Goal: Task Accomplishment & Management: Manage account settings

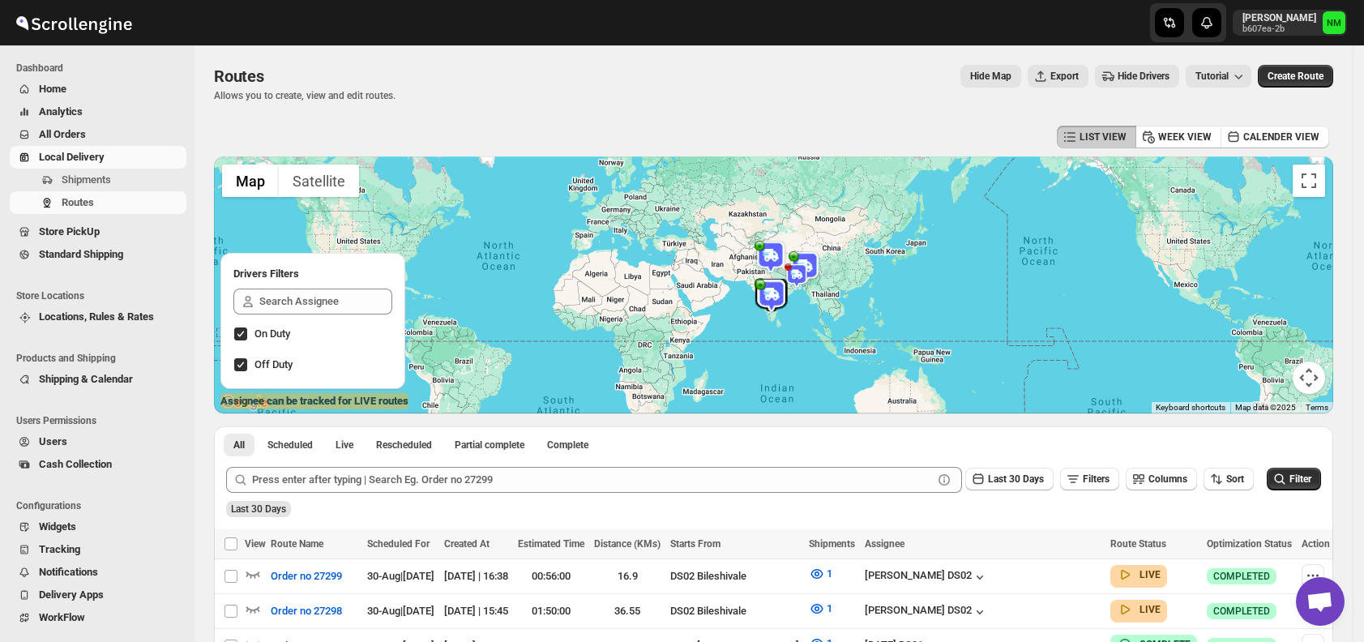
scroll to position [416, 0]
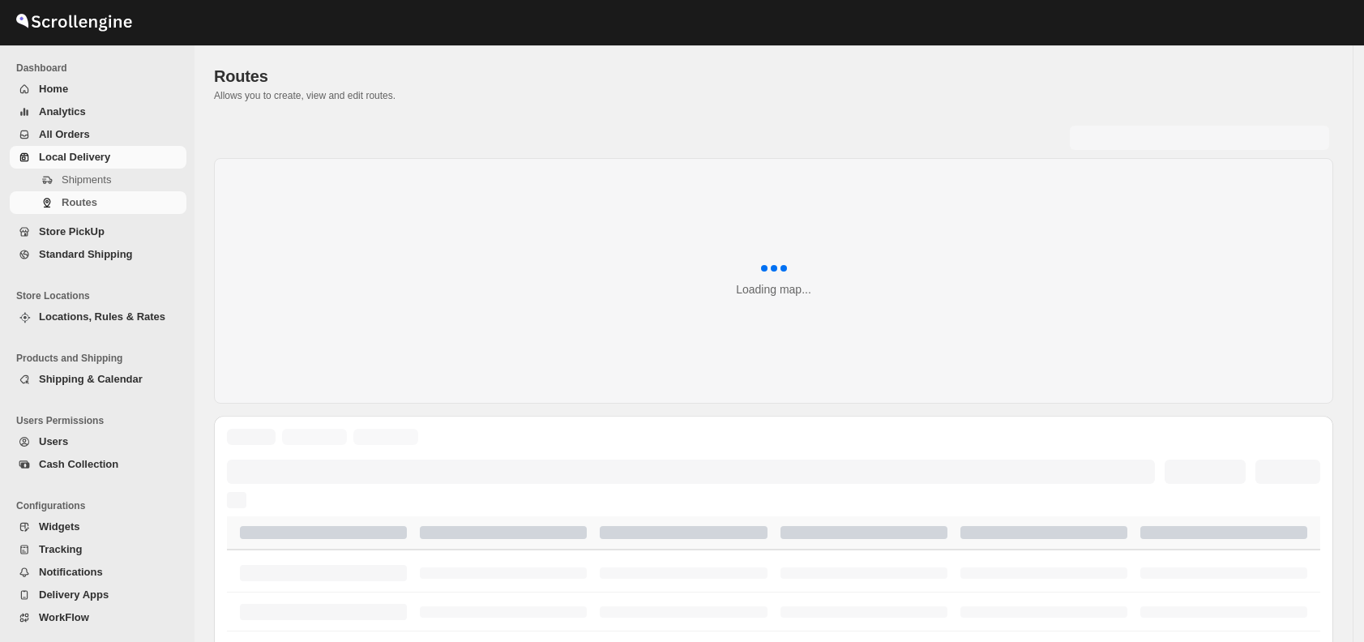
scroll to position [416, 0]
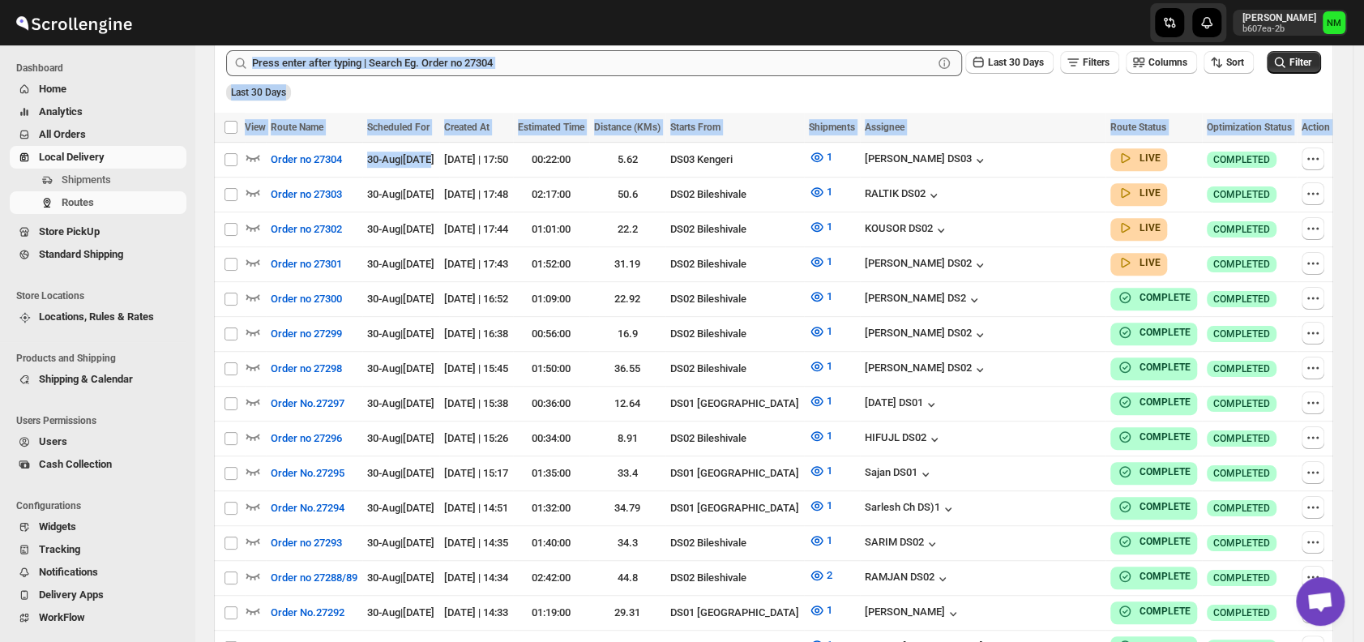
drag, startPoint x: 466, startPoint y: 156, endPoint x: 457, endPoint y: 66, distance: 90.4
click at [457, 66] on div "All Scheduled Live Rescheduled Partial complete Complete More views All Schedul…" at bounding box center [773, 532] width 1119 height 1045
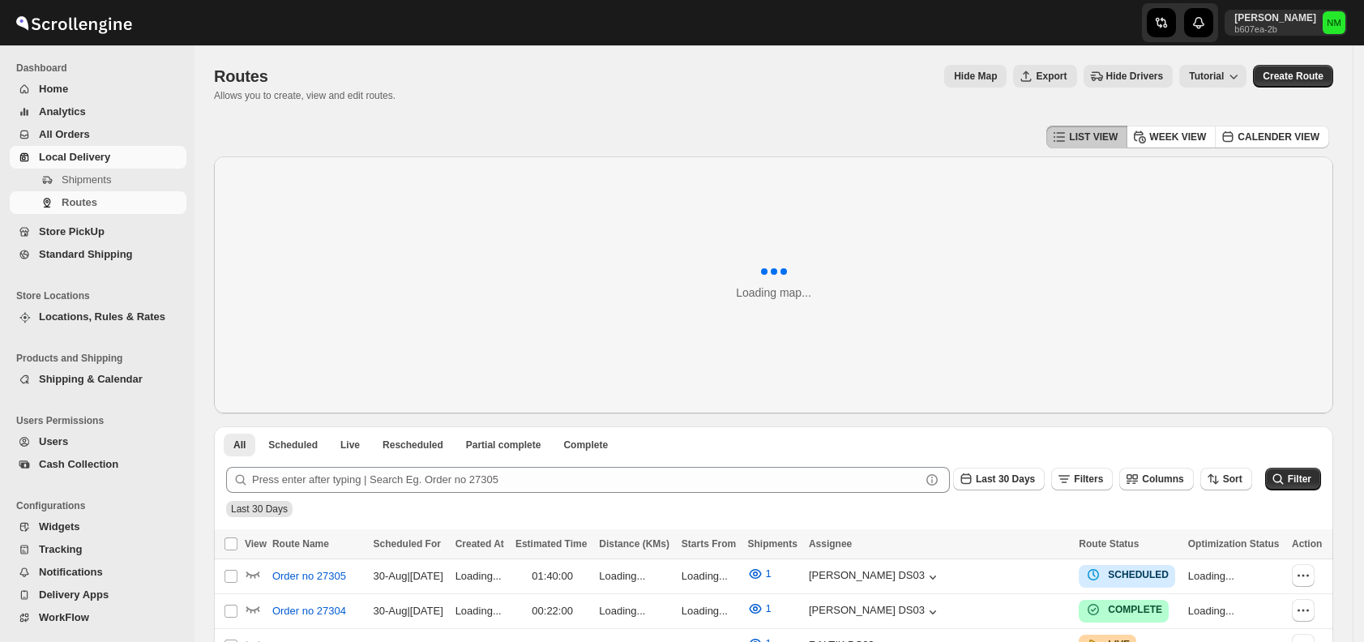
scroll to position [416, 0]
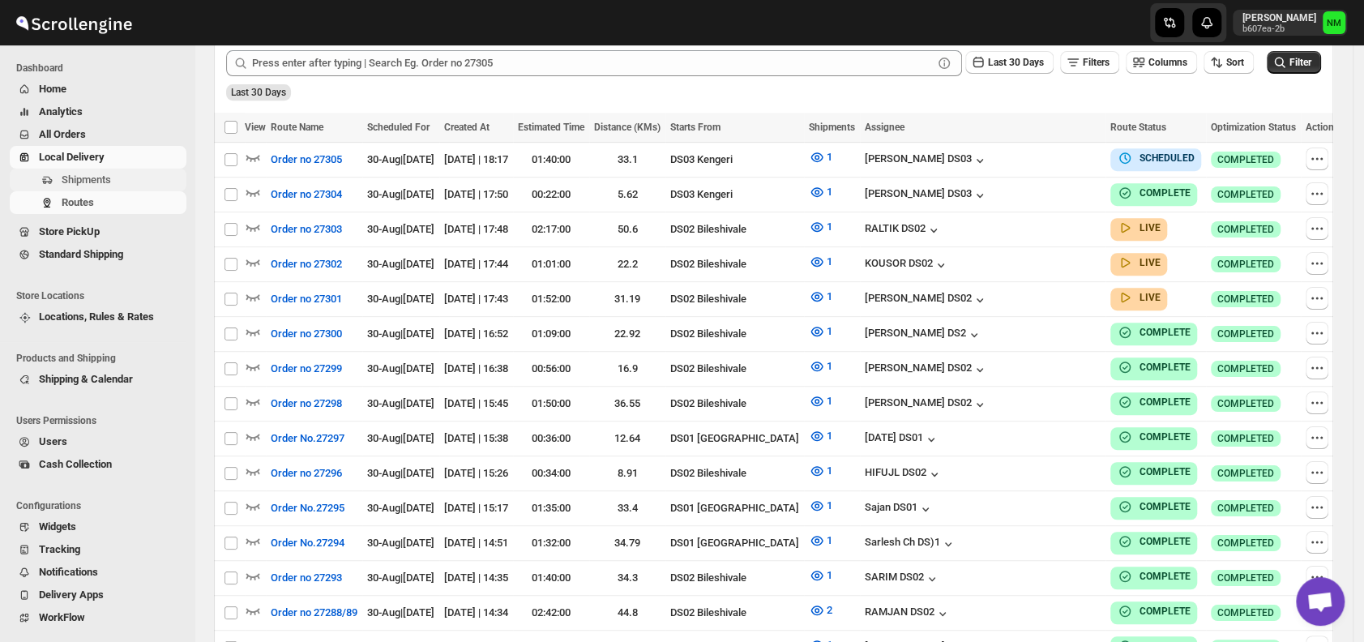
click at [164, 185] on span "Shipments" at bounding box center [123, 180] width 122 height 16
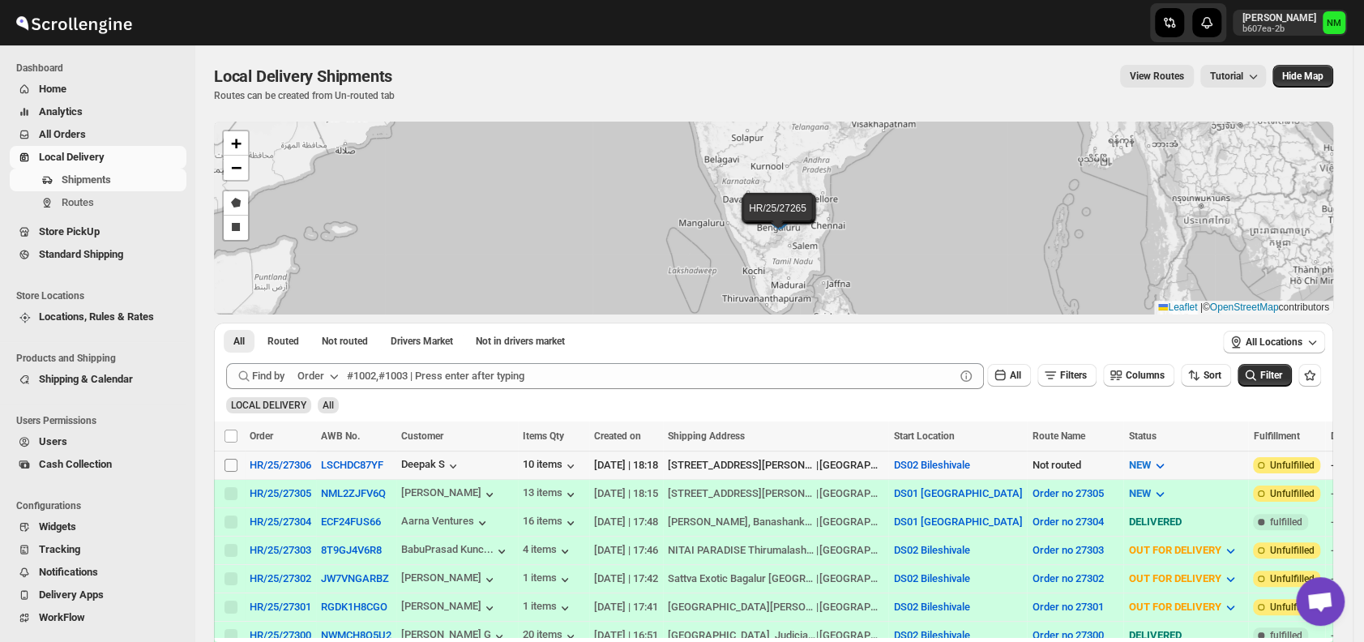
click at [229, 463] on input "Select shipment" at bounding box center [230, 465] width 13 height 13
checkbox input "true"
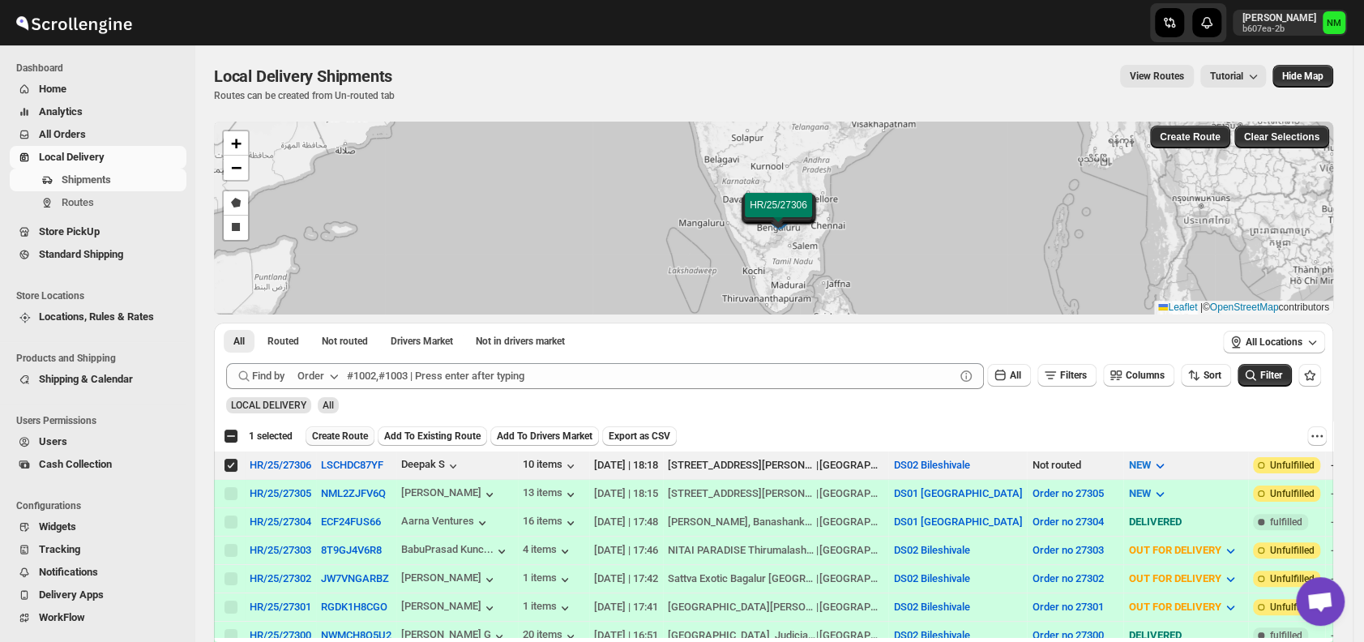
click at [314, 442] on button "Create Route" at bounding box center [339, 435] width 69 height 19
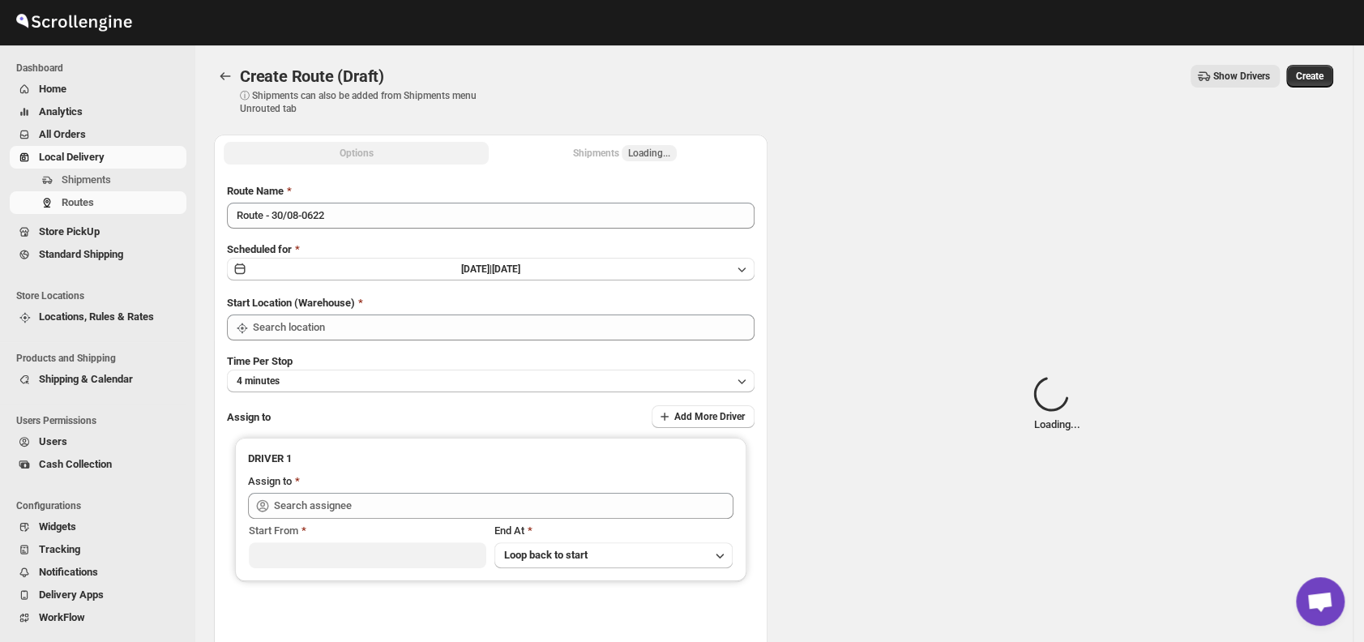
type input "DS02 Bileshivale"
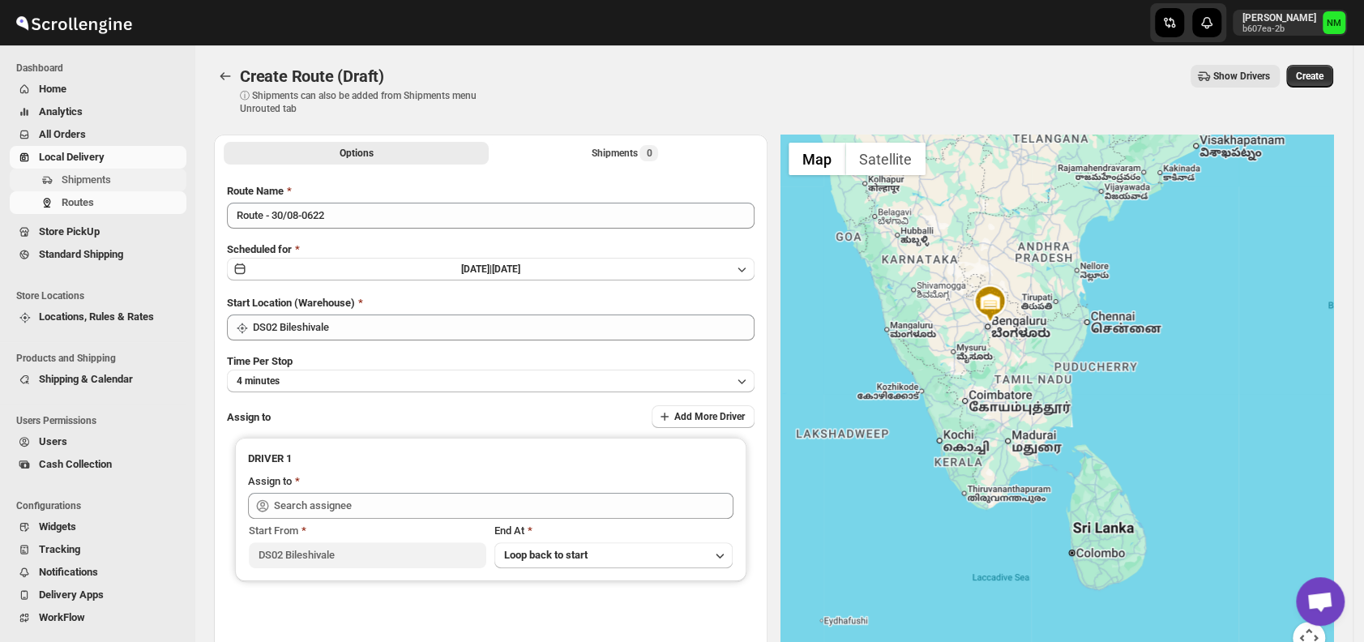
click at [109, 186] on span "Shipments" at bounding box center [86, 179] width 49 height 12
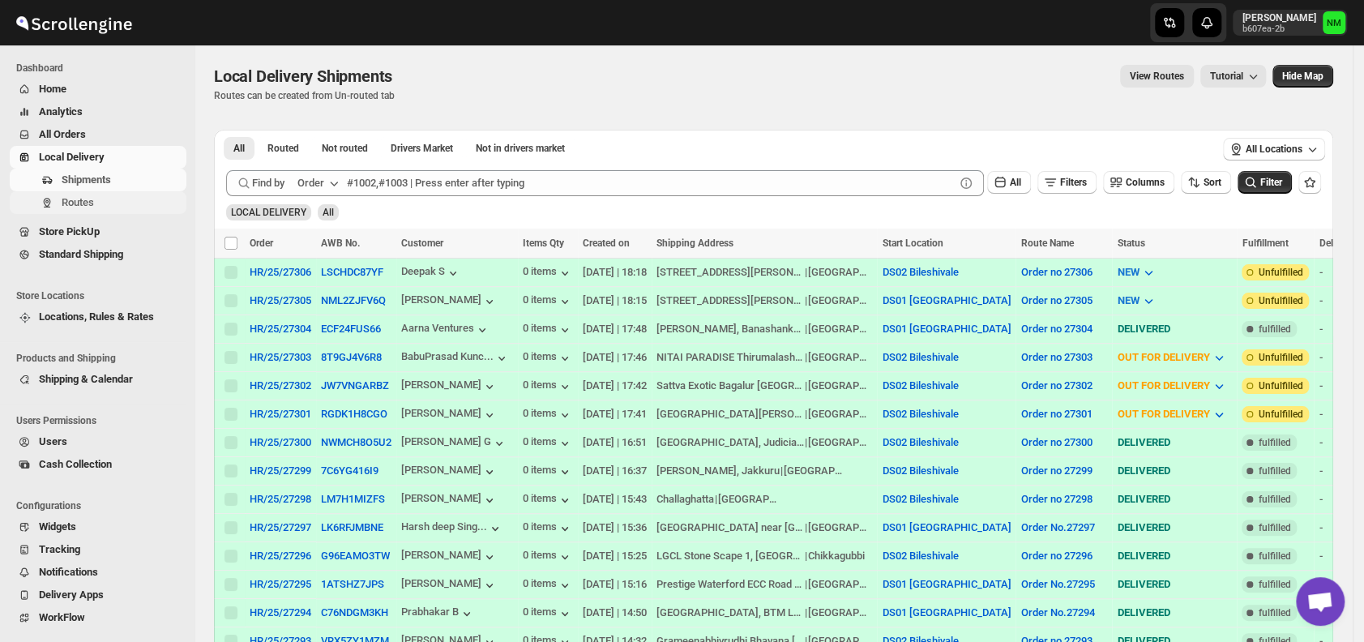
click at [104, 211] on button "Routes" at bounding box center [98, 202] width 177 height 23
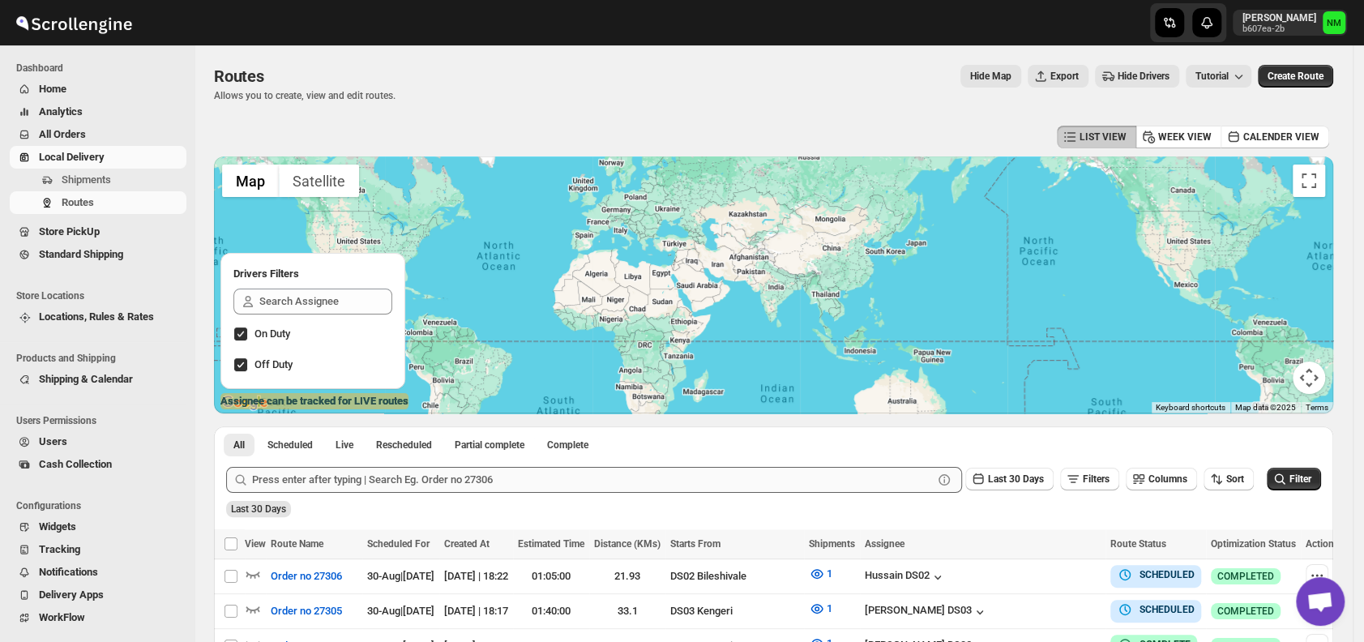
scroll to position [306, 0]
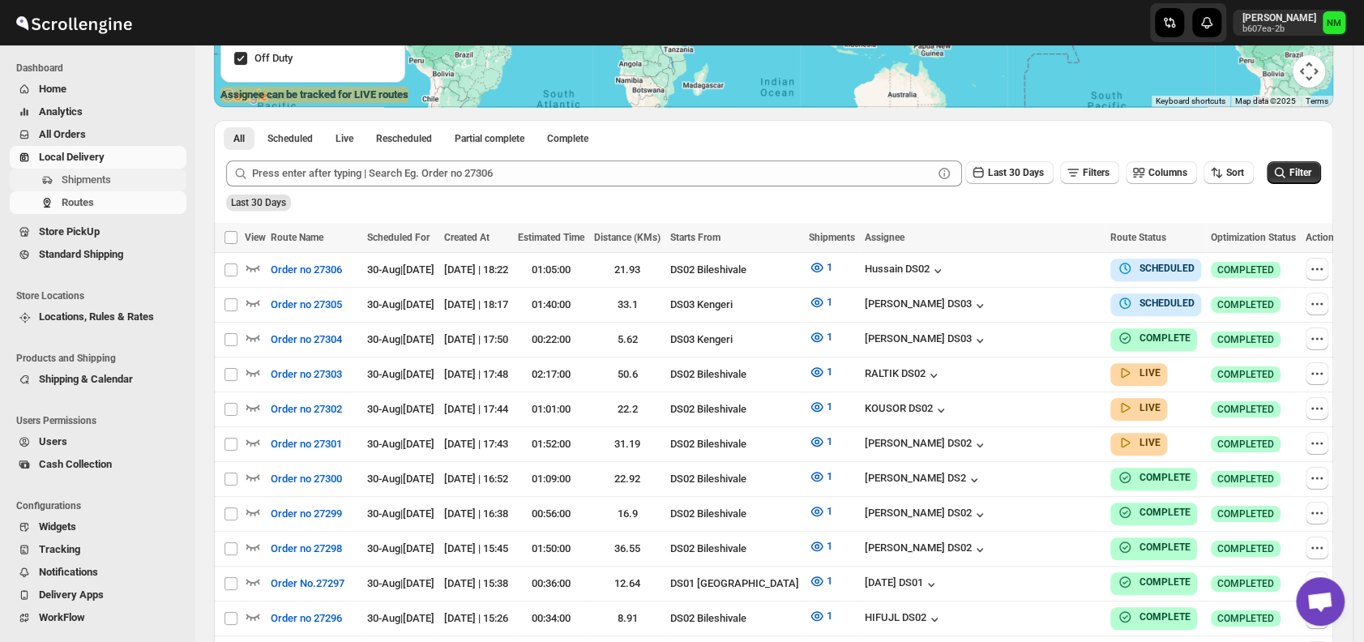
click at [84, 186] on span "Shipments" at bounding box center [86, 179] width 49 height 12
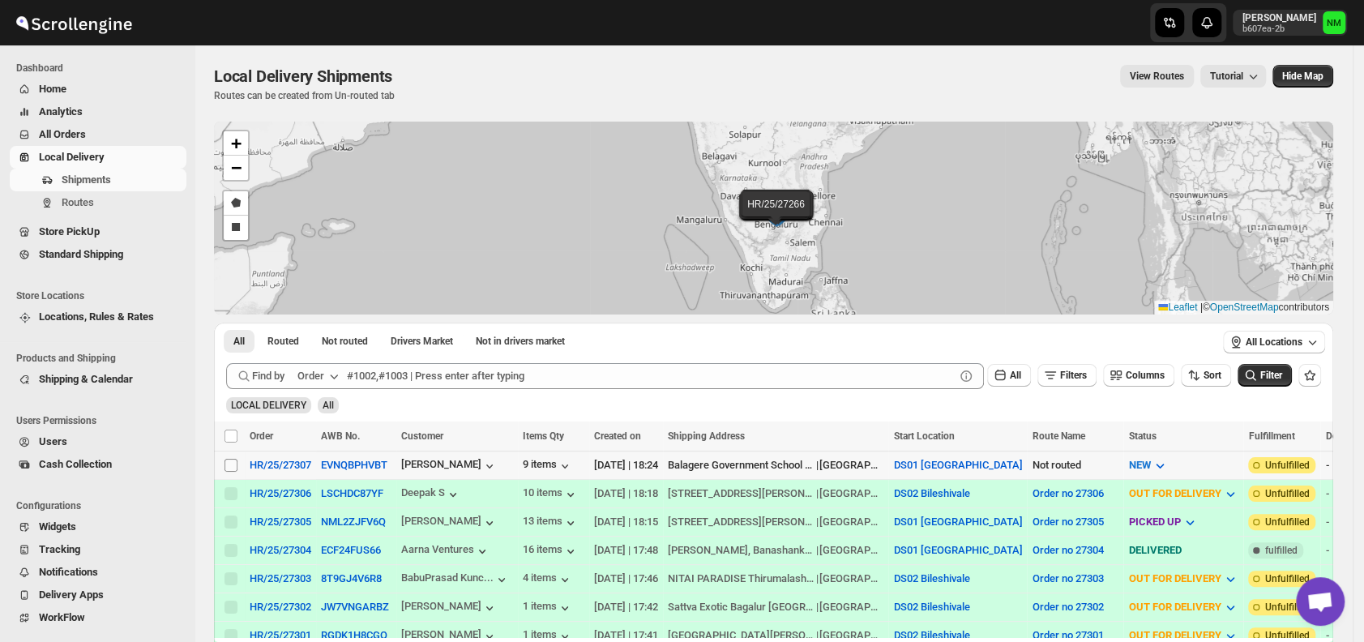
click at [228, 461] on input "Select shipment" at bounding box center [230, 465] width 13 height 13
checkbox input "true"
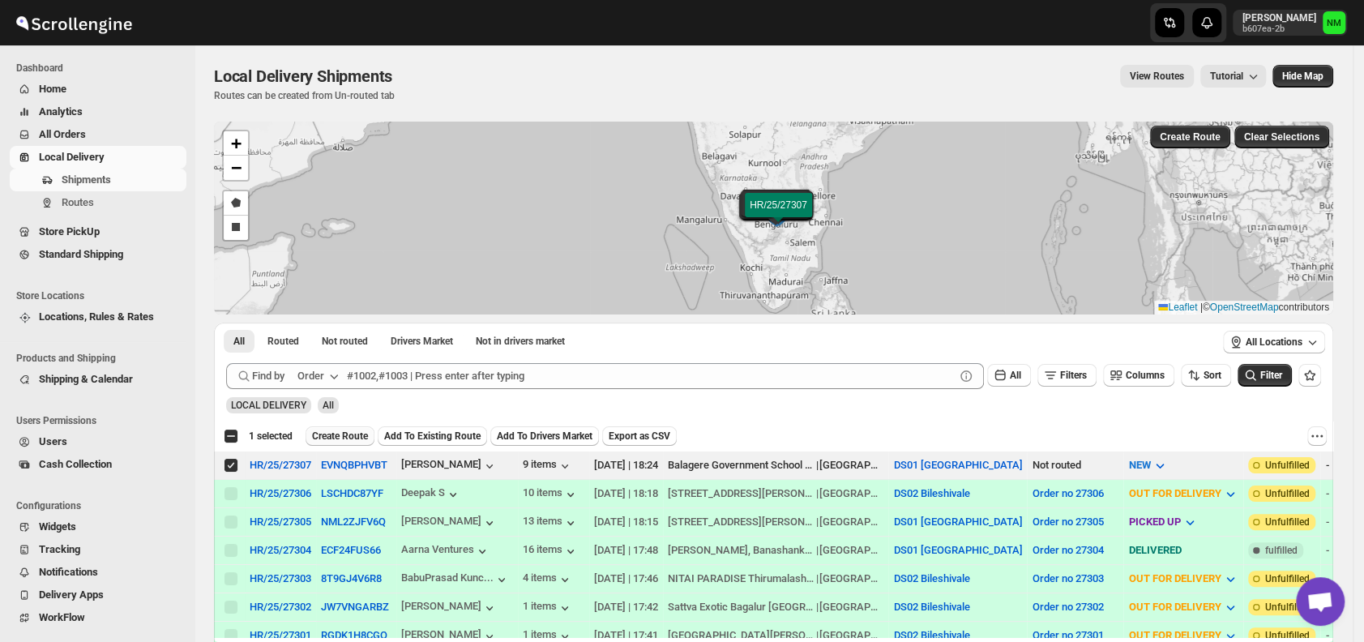
click at [334, 434] on span "Create Route" at bounding box center [340, 435] width 56 height 13
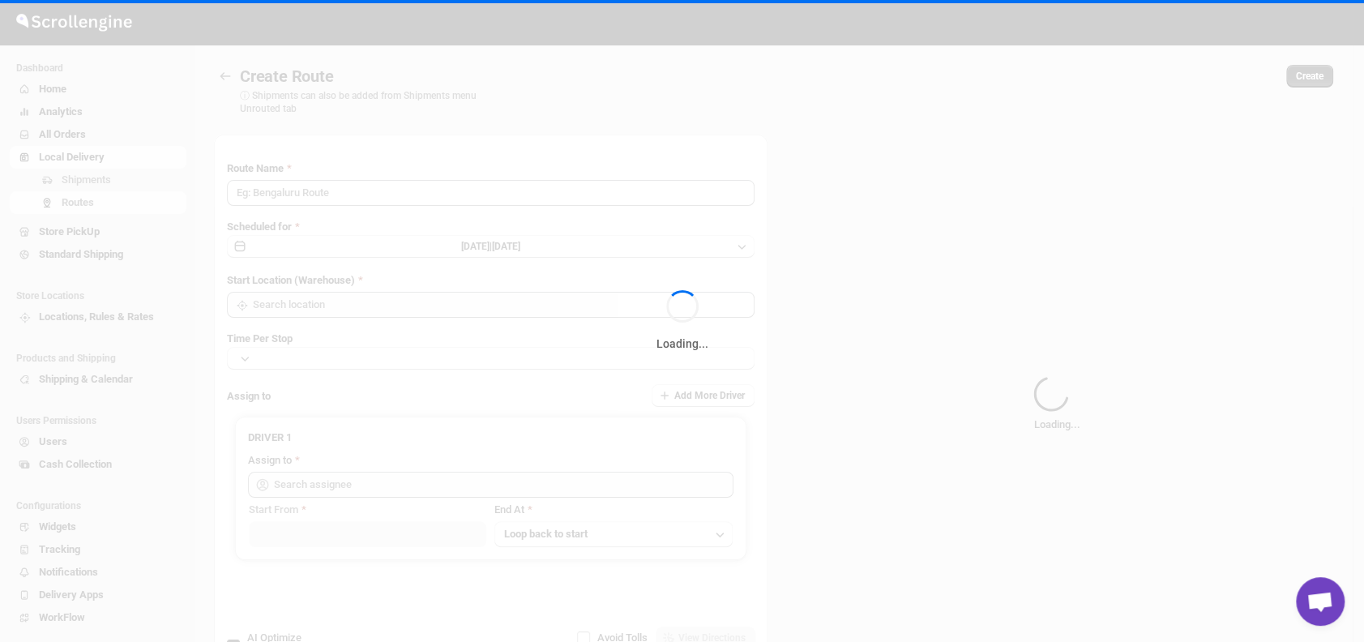
type input "Route - 30/08-0625"
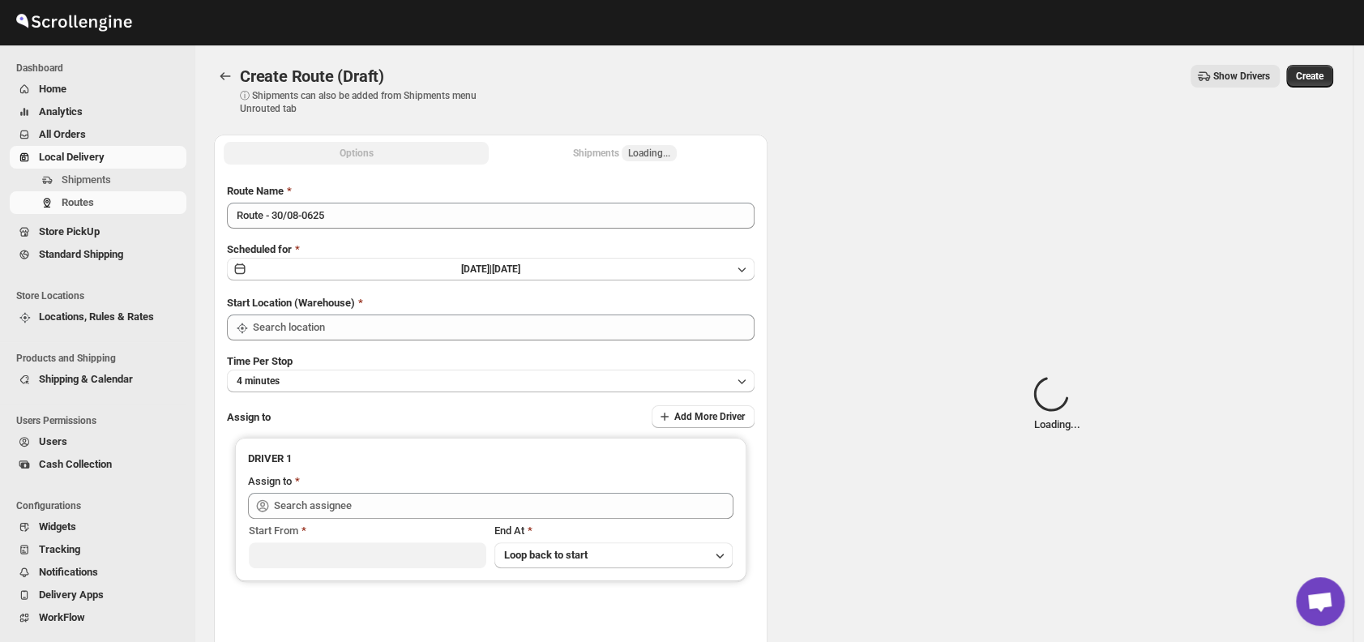
type input "DS01 [GEOGRAPHIC_DATA]"
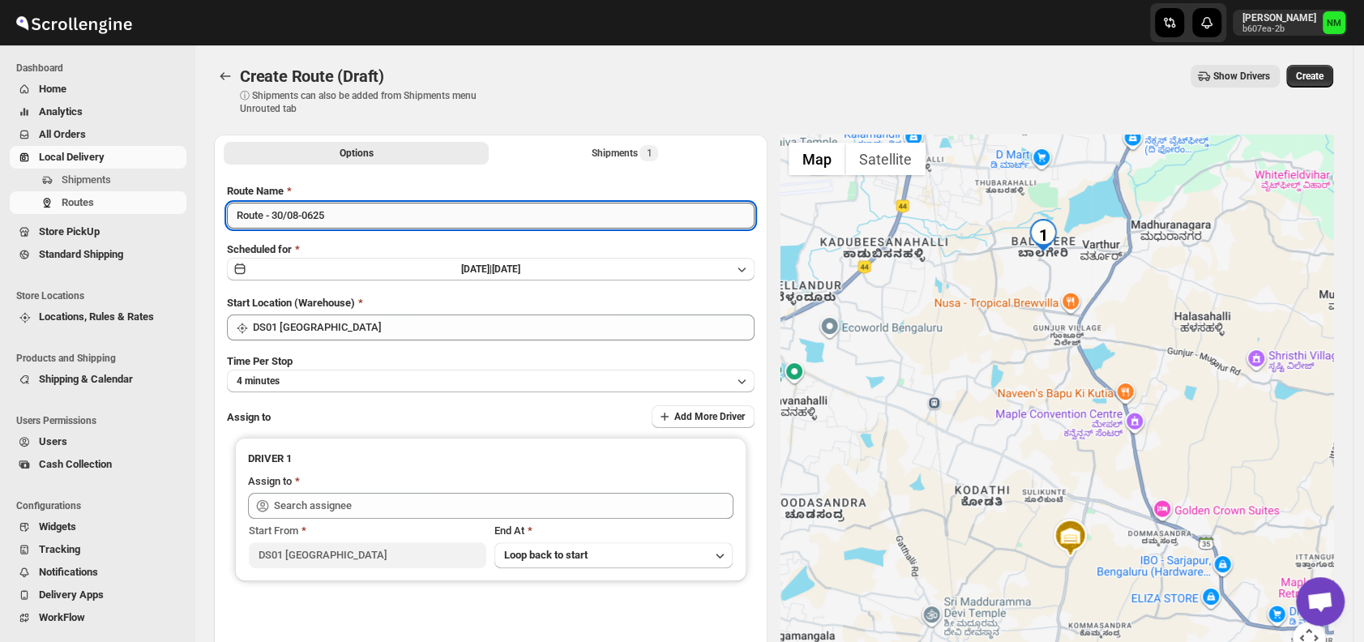
click at [369, 213] on input "Route - 30/08-0625" at bounding box center [490, 216] width 527 height 26
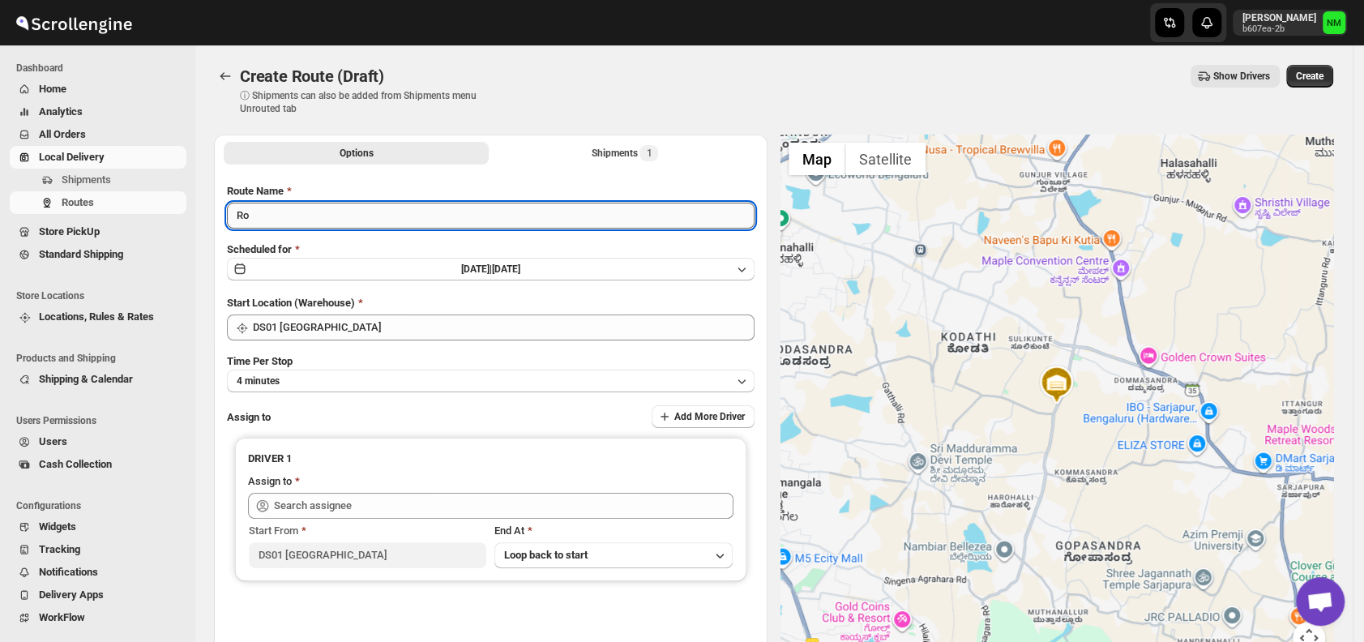
type input "R"
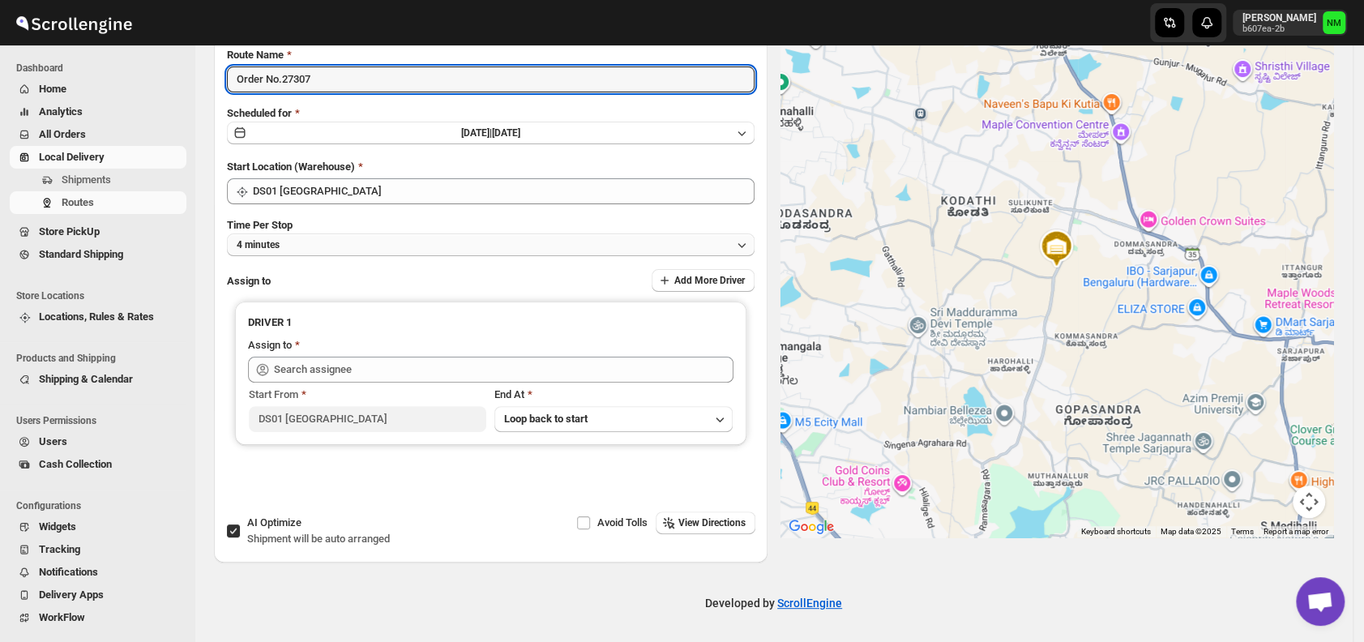
type input "Order No.27307"
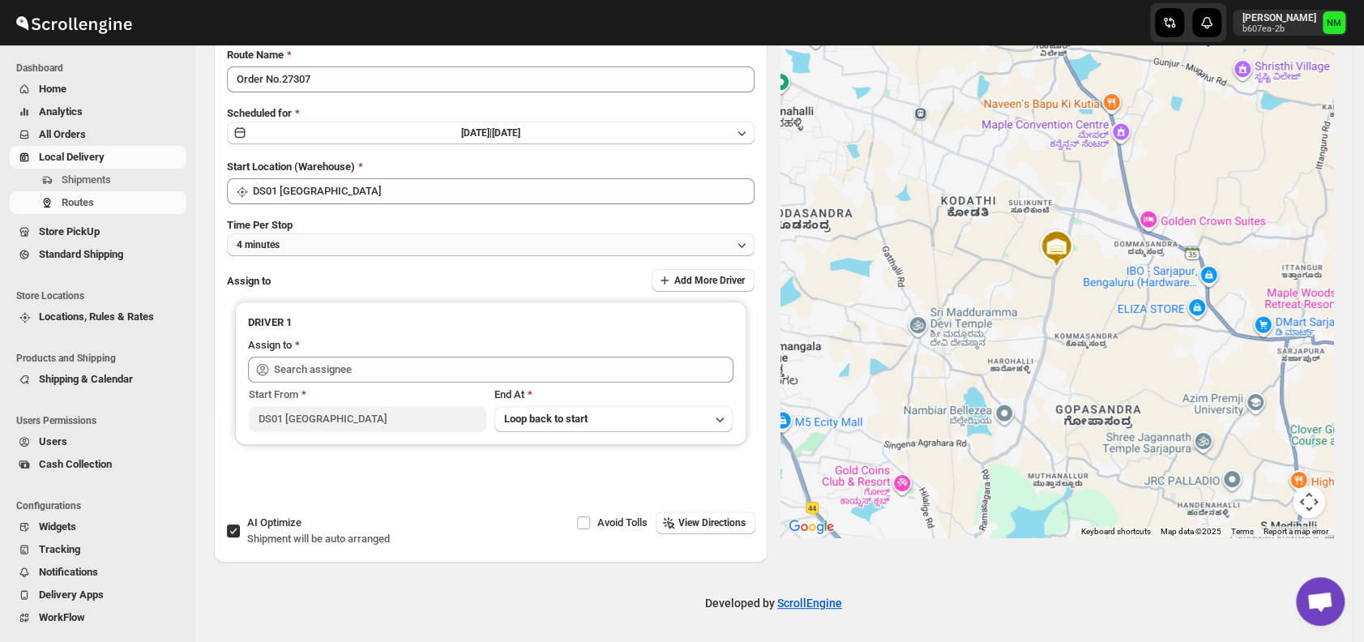
click at [349, 250] on button "4 minutes" at bounding box center [490, 244] width 527 height 23
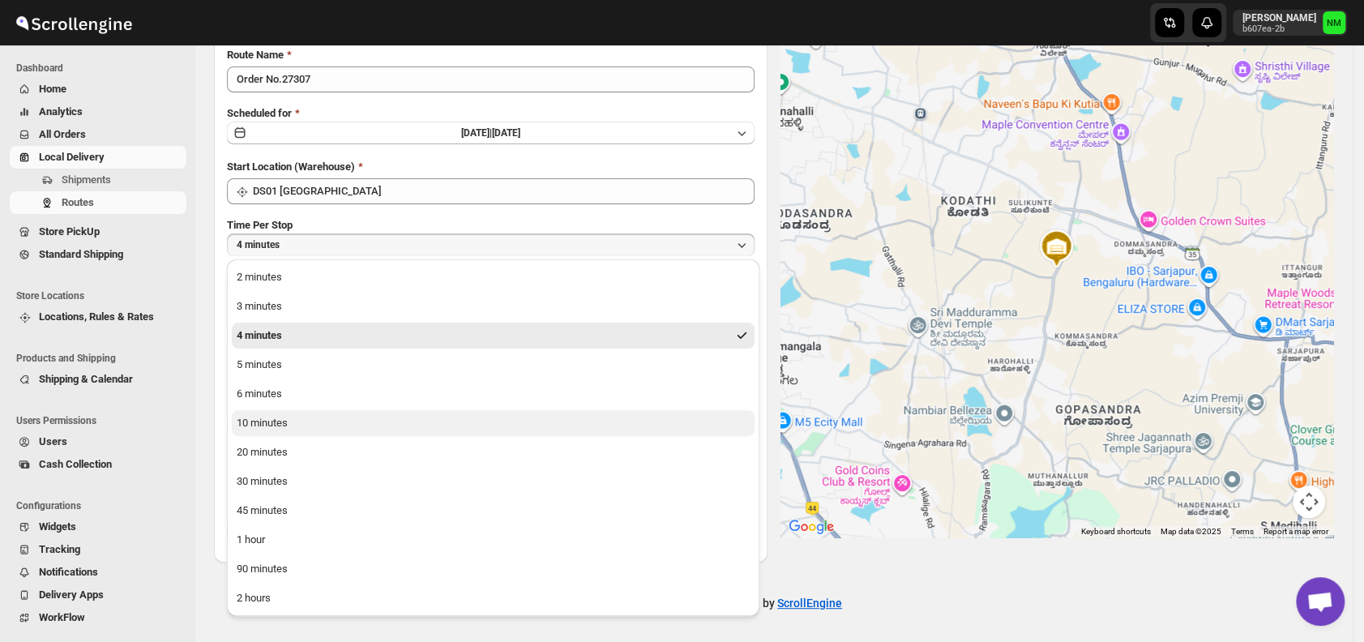
click at [339, 416] on button "10 minutes" at bounding box center [493, 423] width 523 height 26
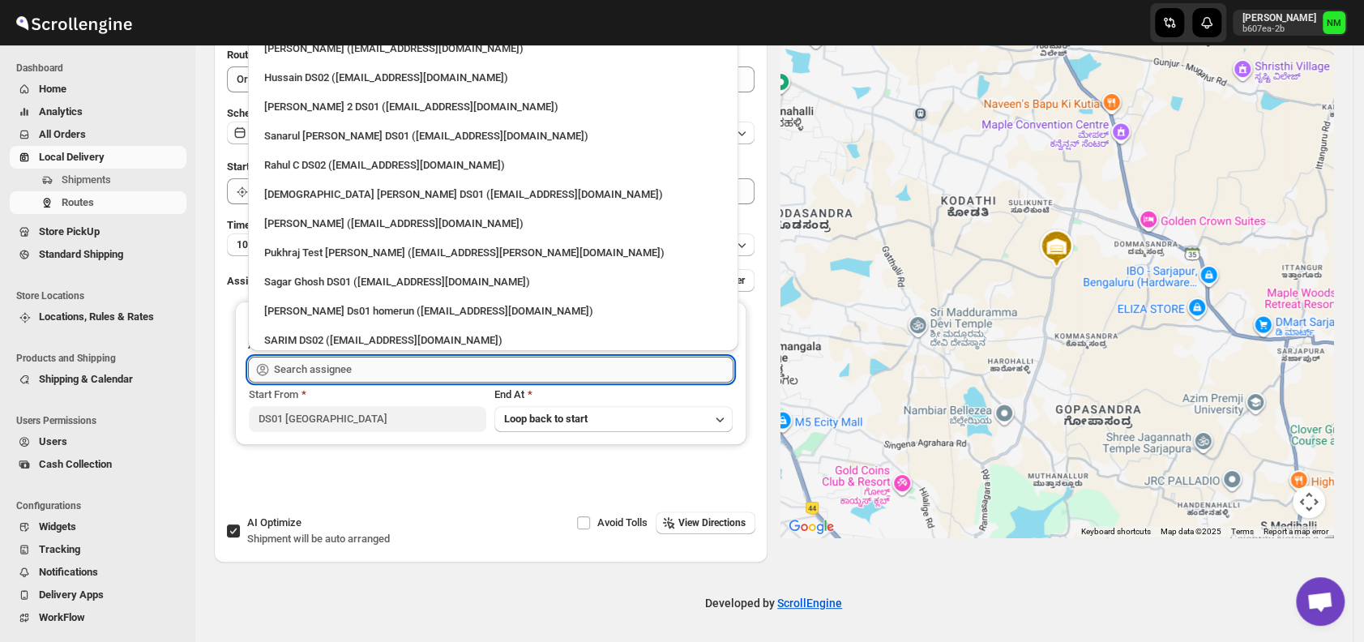
click at [361, 373] on input "text" at bounding box center [503, 370] width 459 height 26
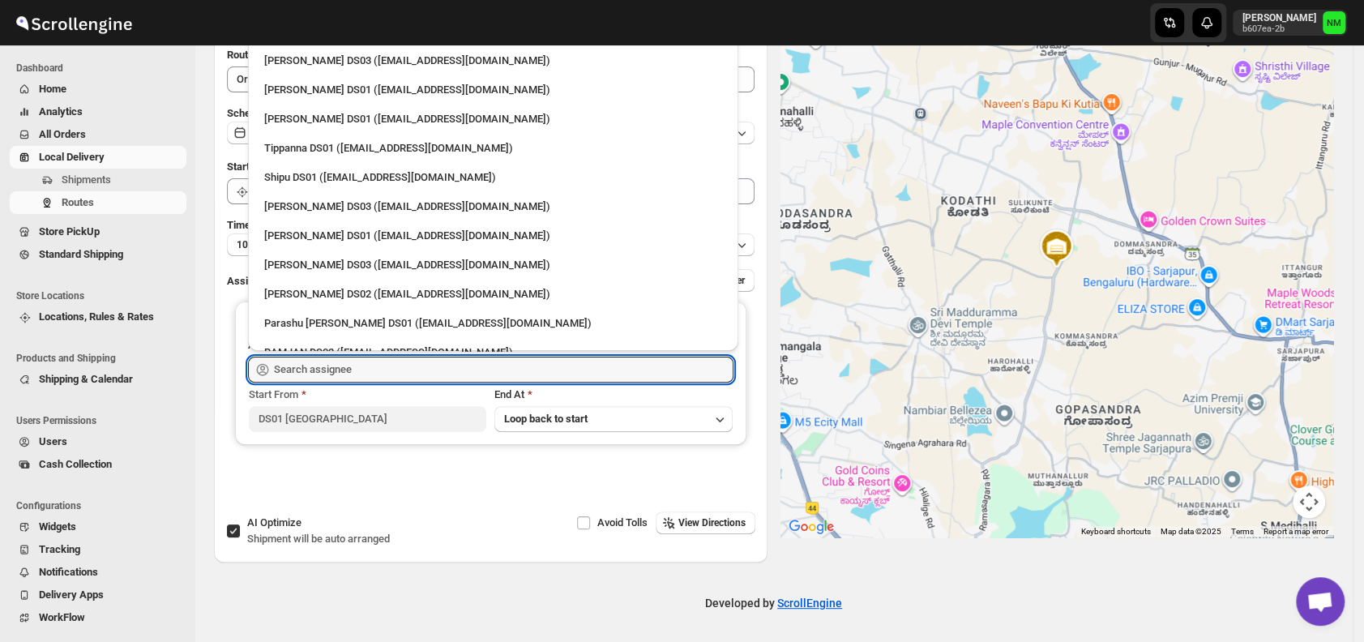
scroll to position [1409, 0]
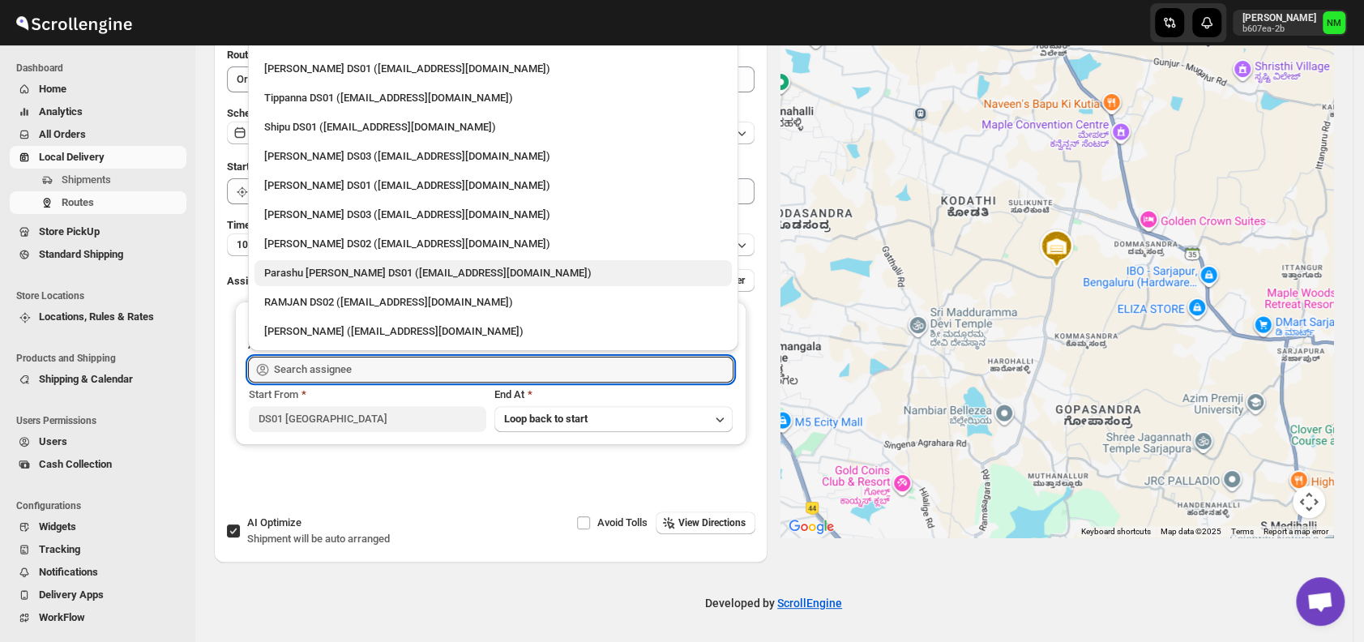
click at [298, 278] on div "Parashu Veera Kesavan DS01 (biwenel172@amcret.com)" at bounding box center [493, 273] width 458 height 16
type input "Parashu Veera Kesavan DS01 (biwenel172@amcret.com)"
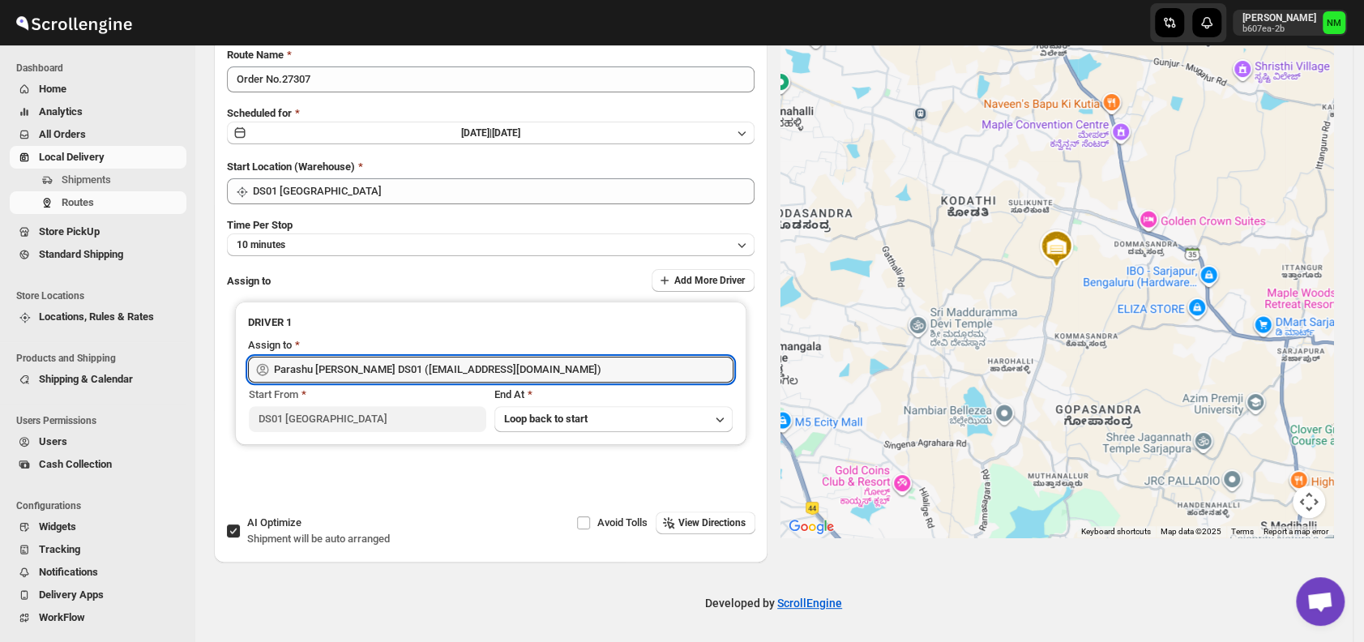
scroll to position [0, 0]
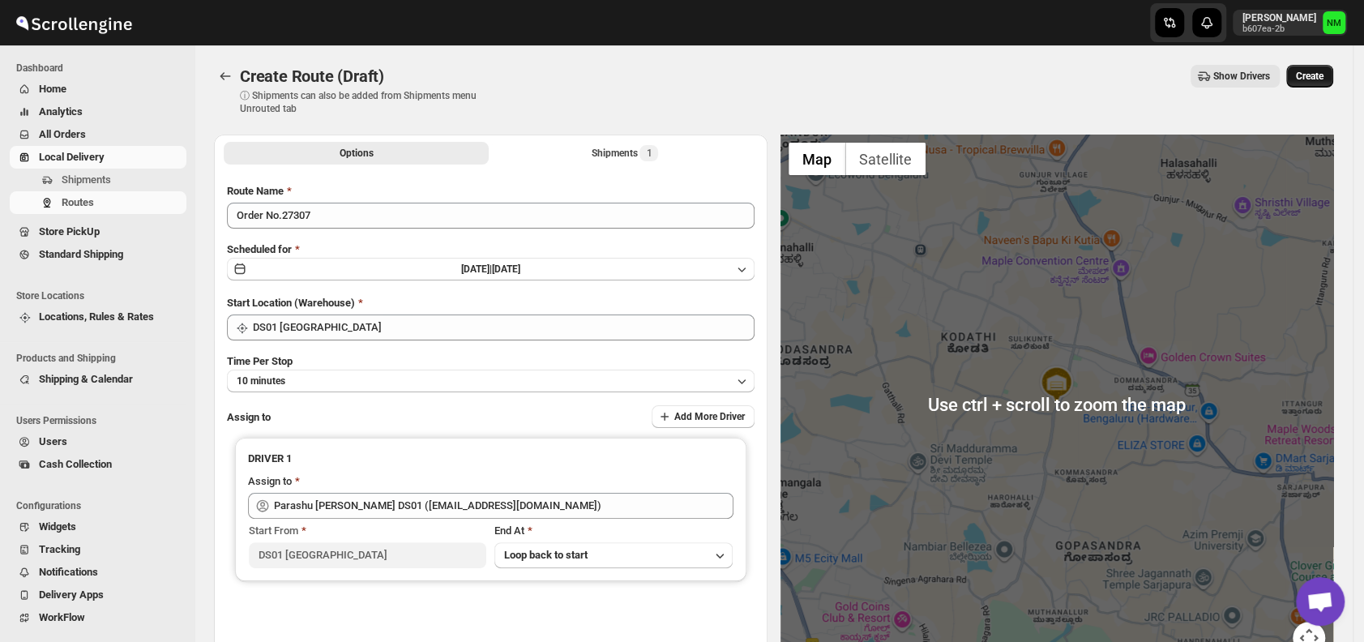
click at [1309, 78] on span "Create" at bounding box center [1310, 76] width 28 height 13
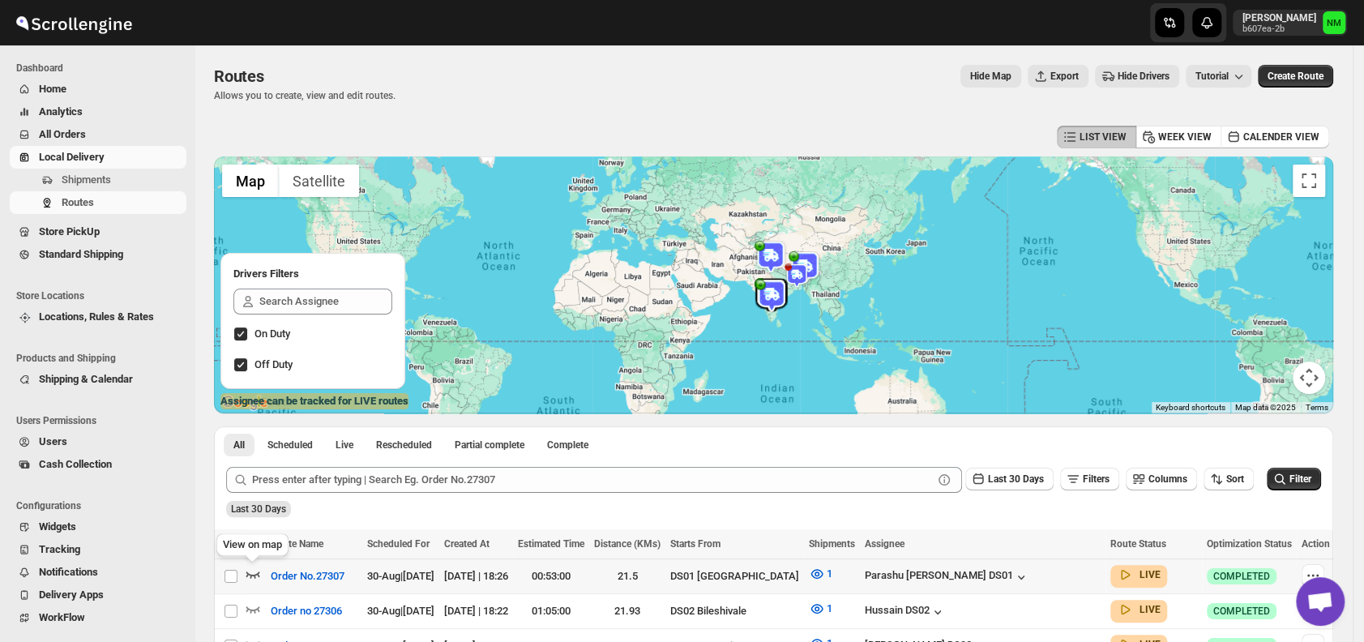
click at [253, 577] on icon "button" at bounding box center [253, 574] width 16 height 16
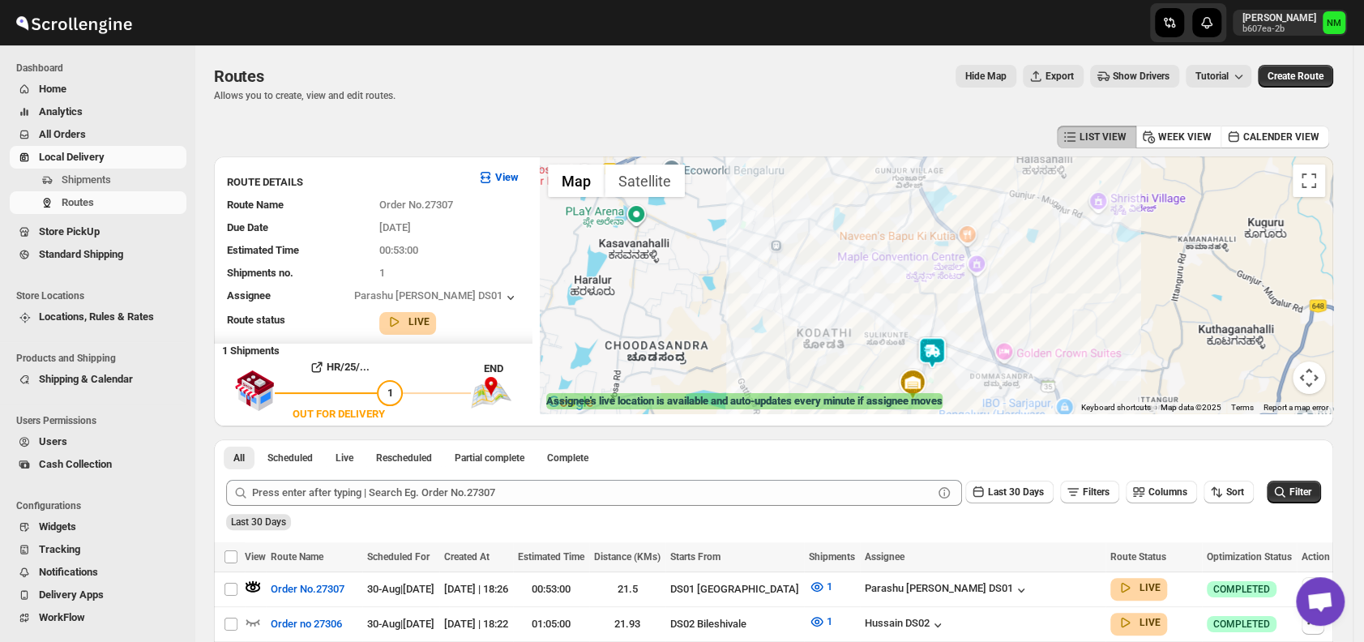
click at [942, 358] on img at bounding box center [932, 352] width 32 height 32
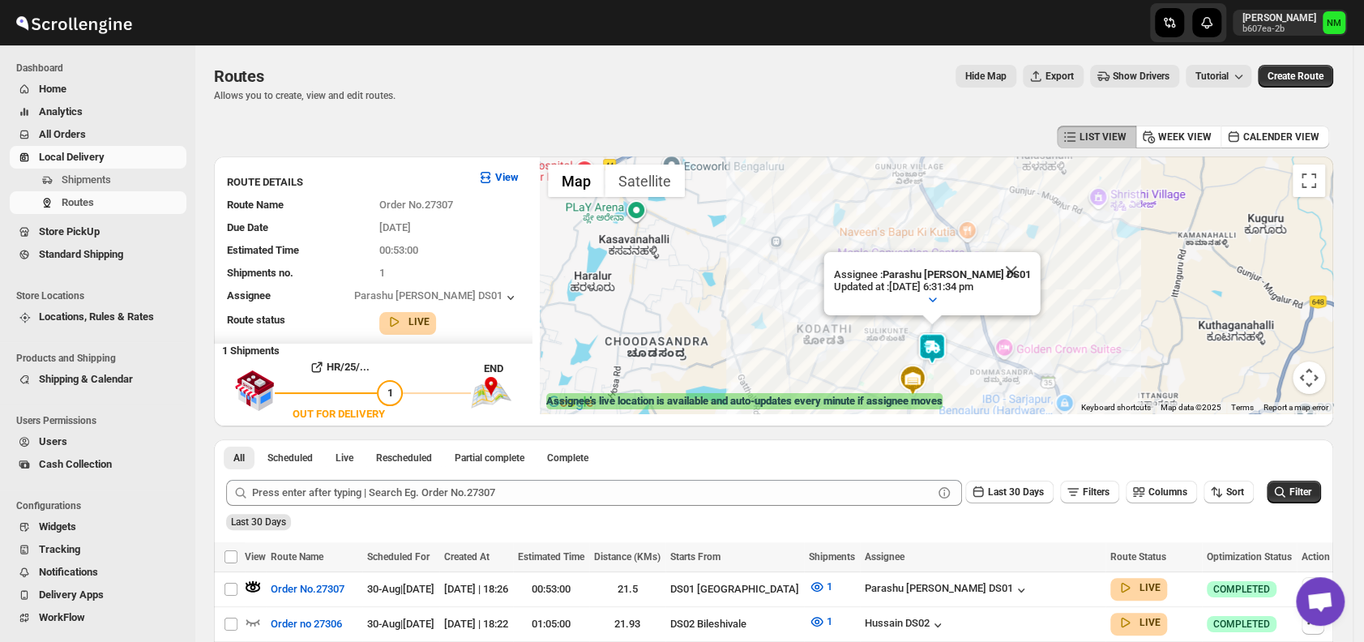
click at [940, 357] on img at bounding box center [932, 348] width 32 height 32
click at [1023, 268] on button "Close" at bounding box center [1011, 271] width 39 height 39
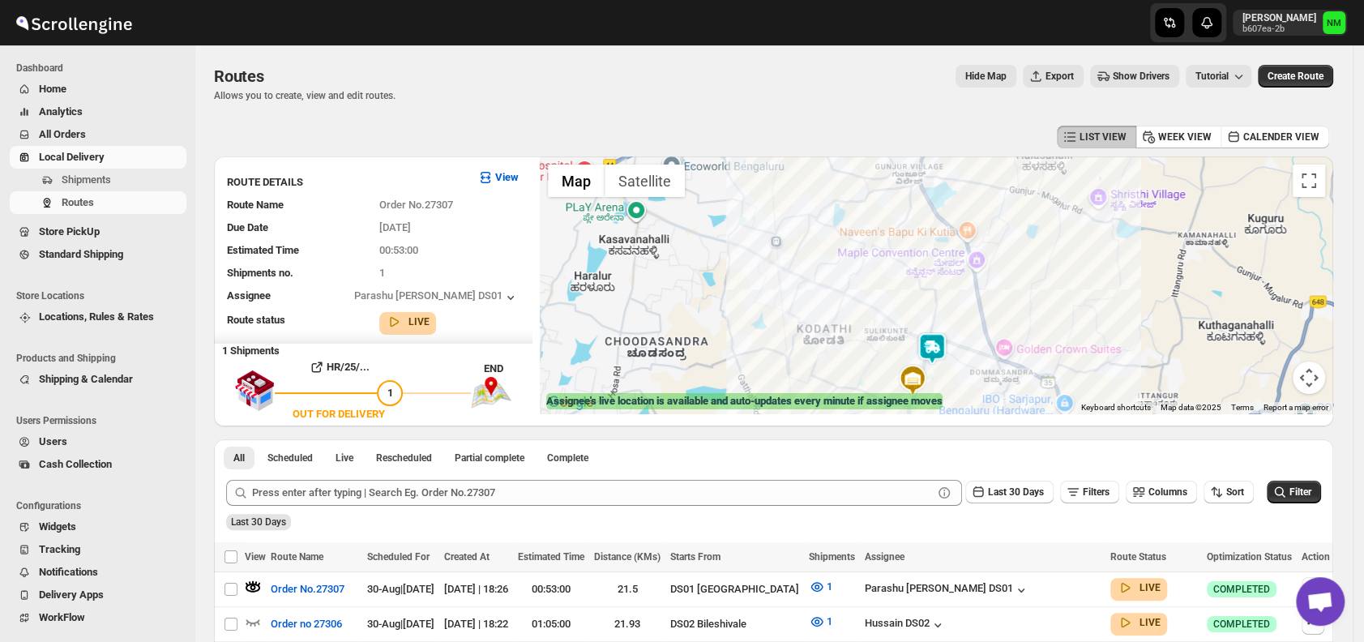
click at [942, 341] on img at bounding box center [932, 348] width 32 height 32
click at [1009, 265] on button "Close" at bounding box center [1011, 271] width 39 height 39
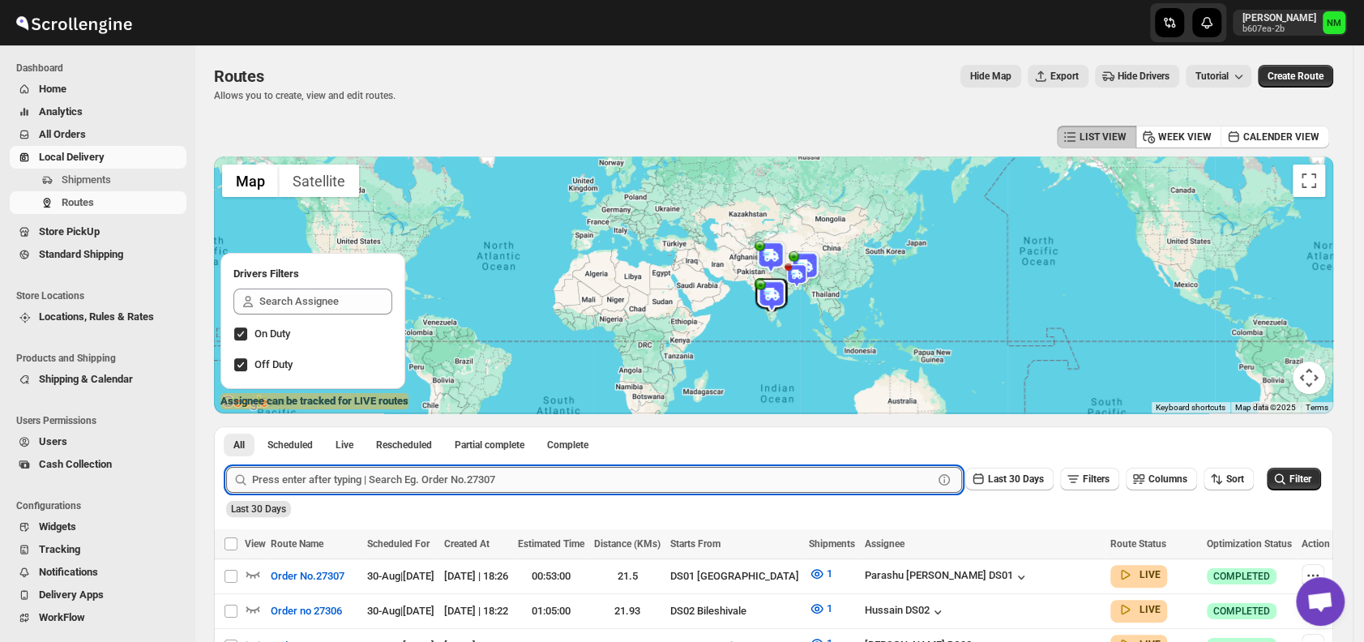
click at [286, 485] on input "text" at bounding box center [592, 480] width 681 height 26
type input "25100"
click at [226, 426] on button "Submit" at bounding box center [249, 434] width 46 height 17
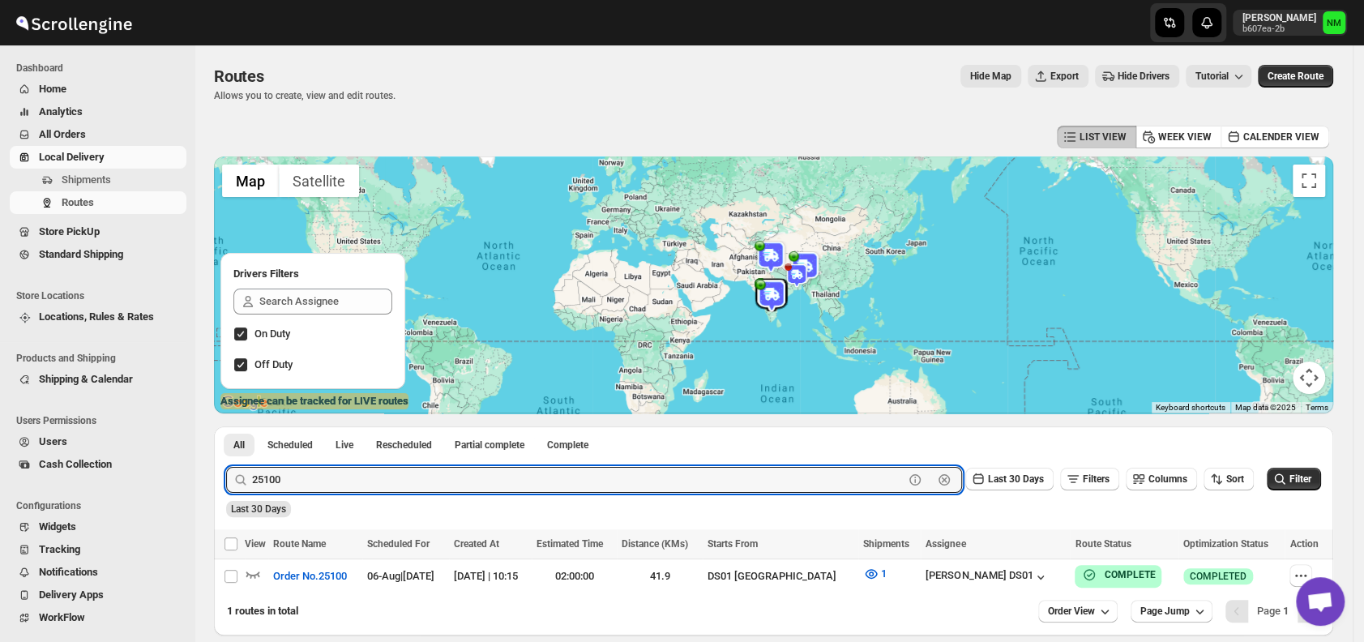
scroll to position [73, 0]
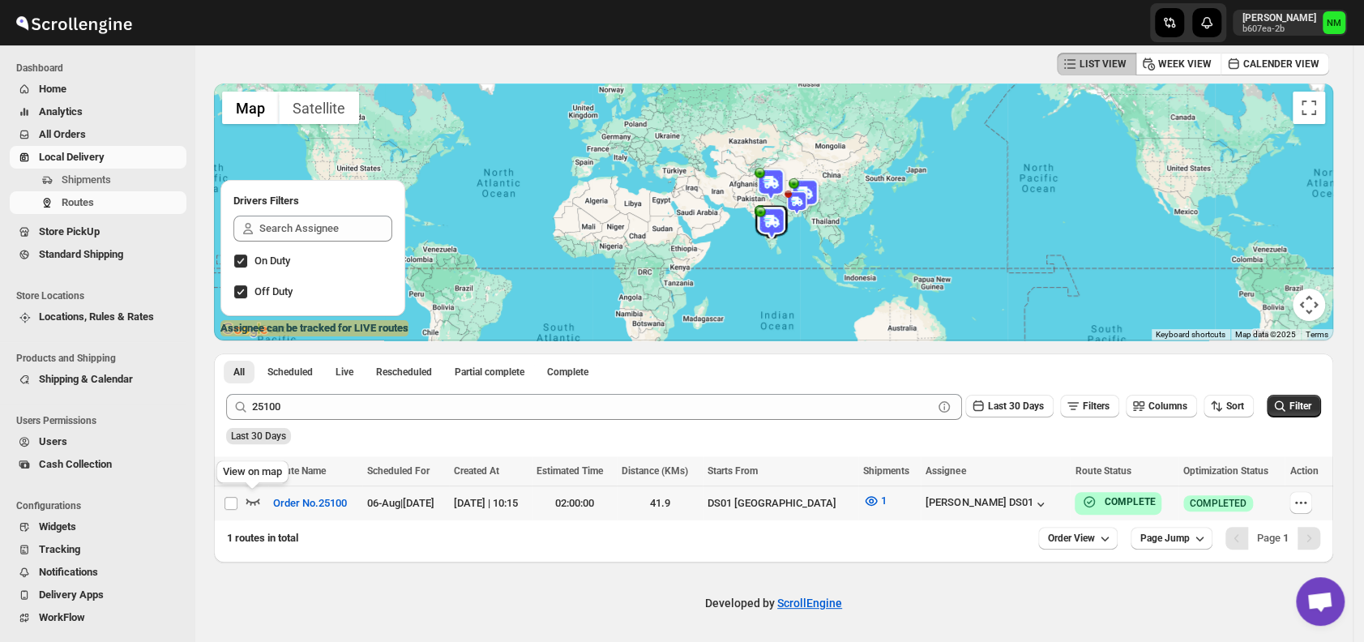
click at [255, 503] on icon "button" at bounding box center [253, 501] width 16 height 16
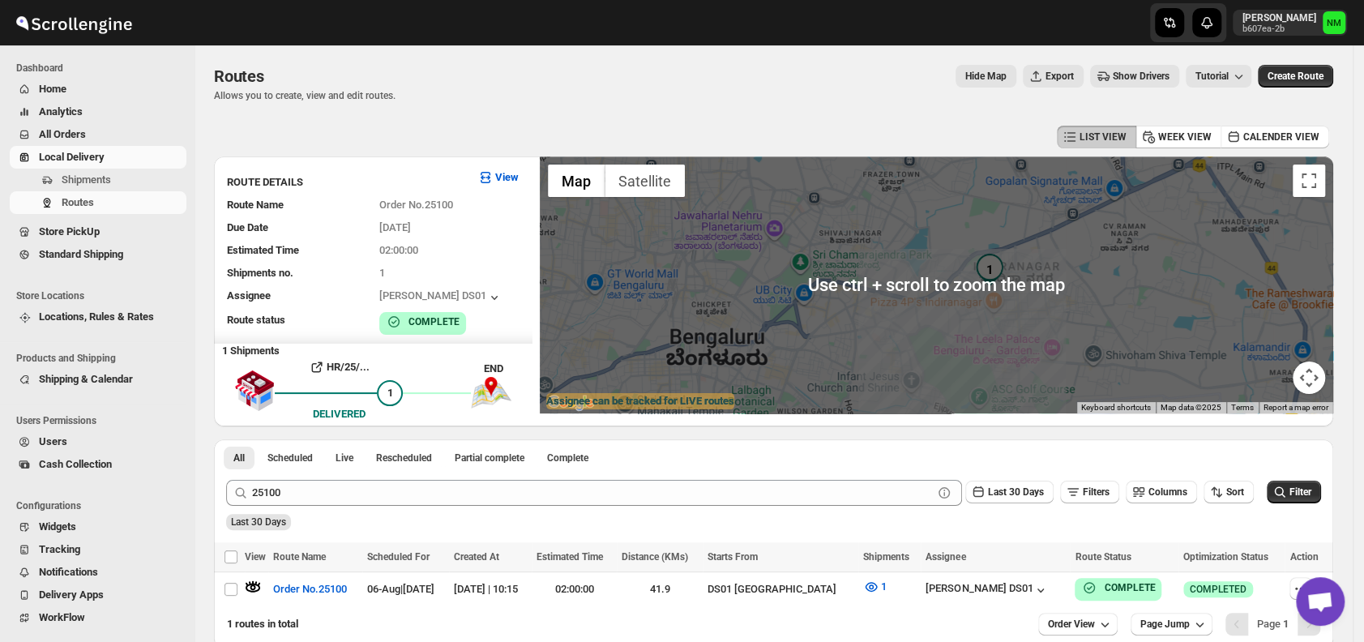
scroll to position [85, 0]
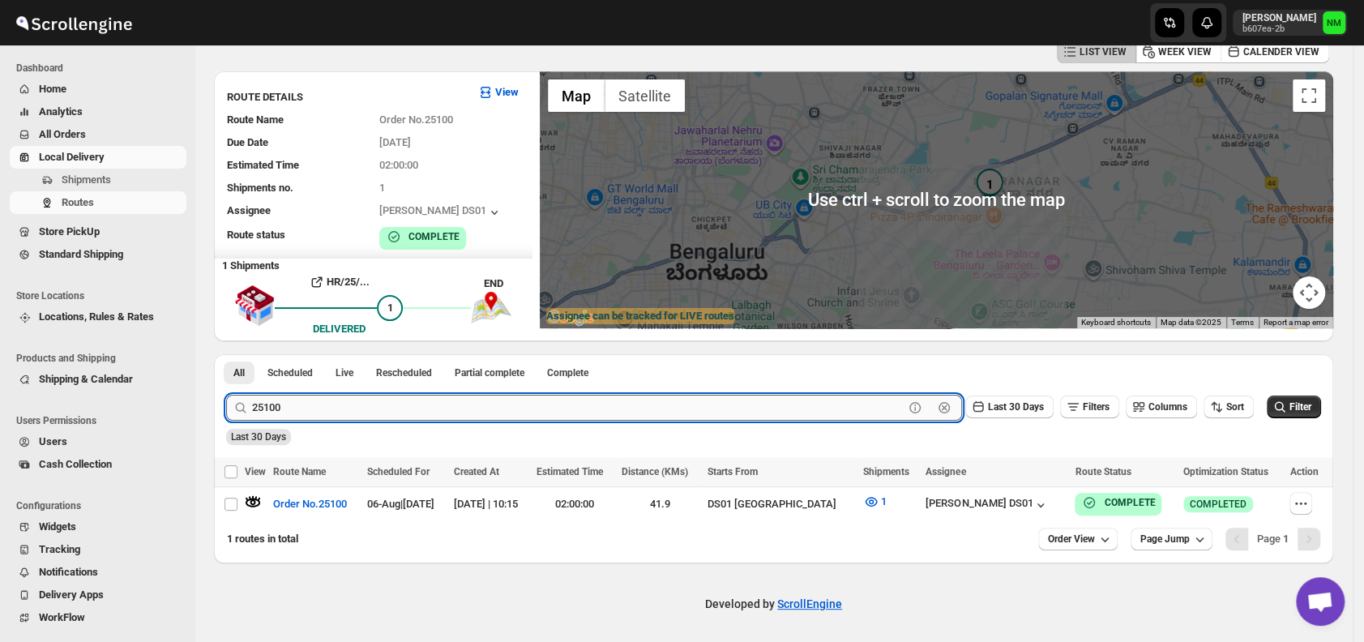
click at [352, 412] on input "25100" at bounding box center [577, 408] width 651 height 26
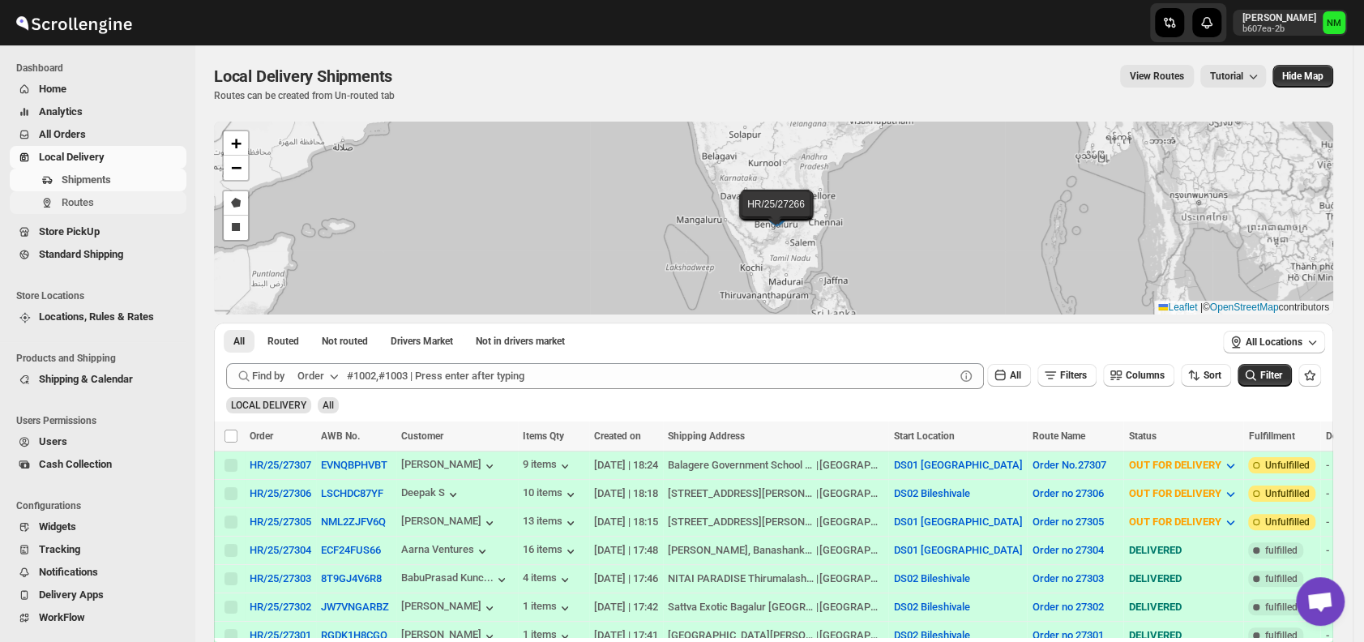
click at [65, 206] on span "Routes" at bounding box center [78, 202] width 32 height 12
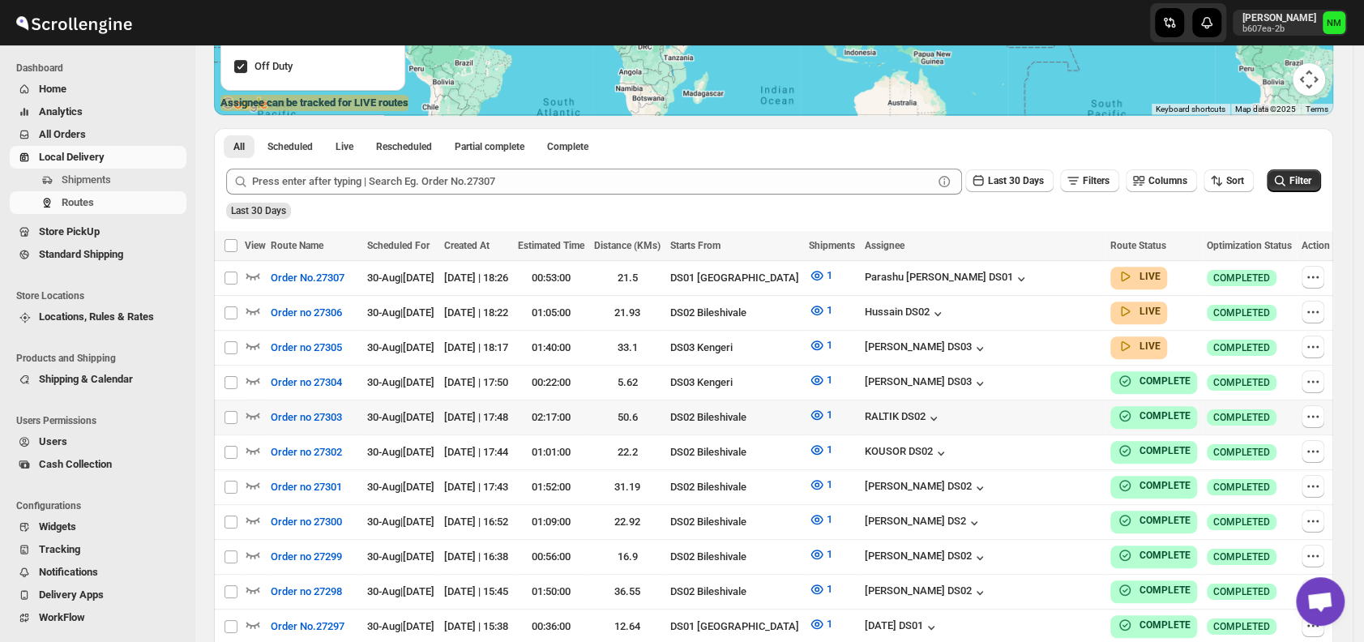
scroll to position [302, 0]
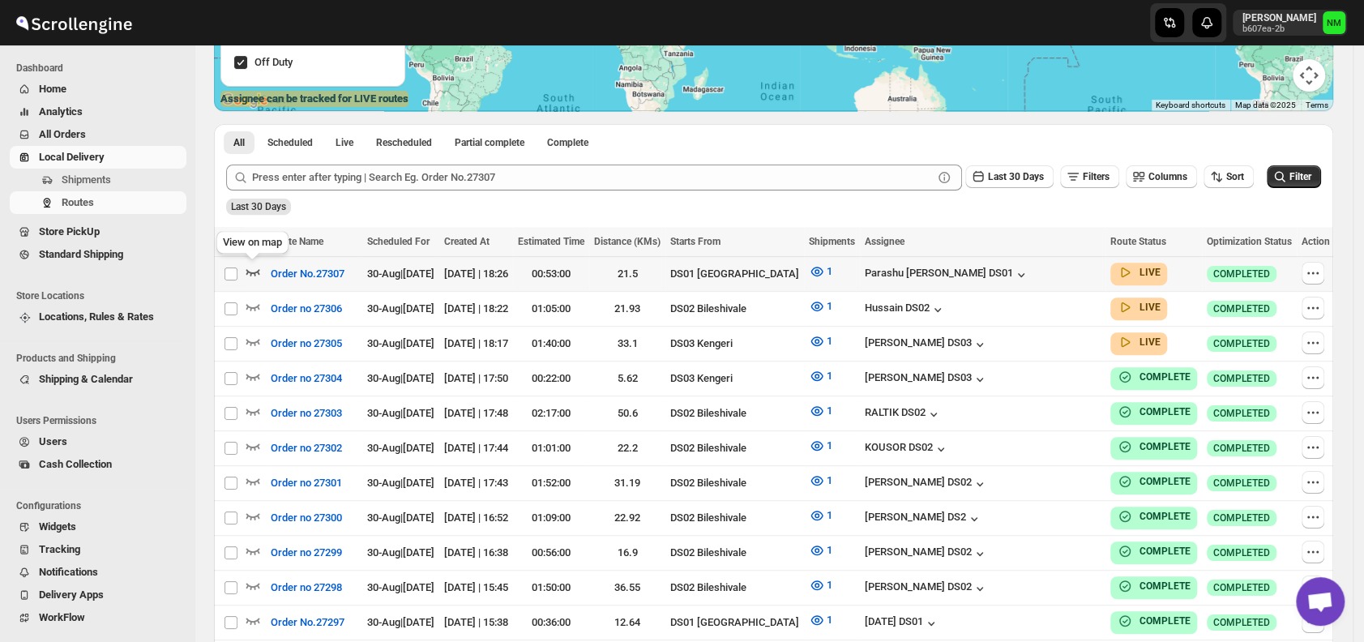
click at [257, 270] on icon "button" at bounding box center [253, 271] width 16 height 16
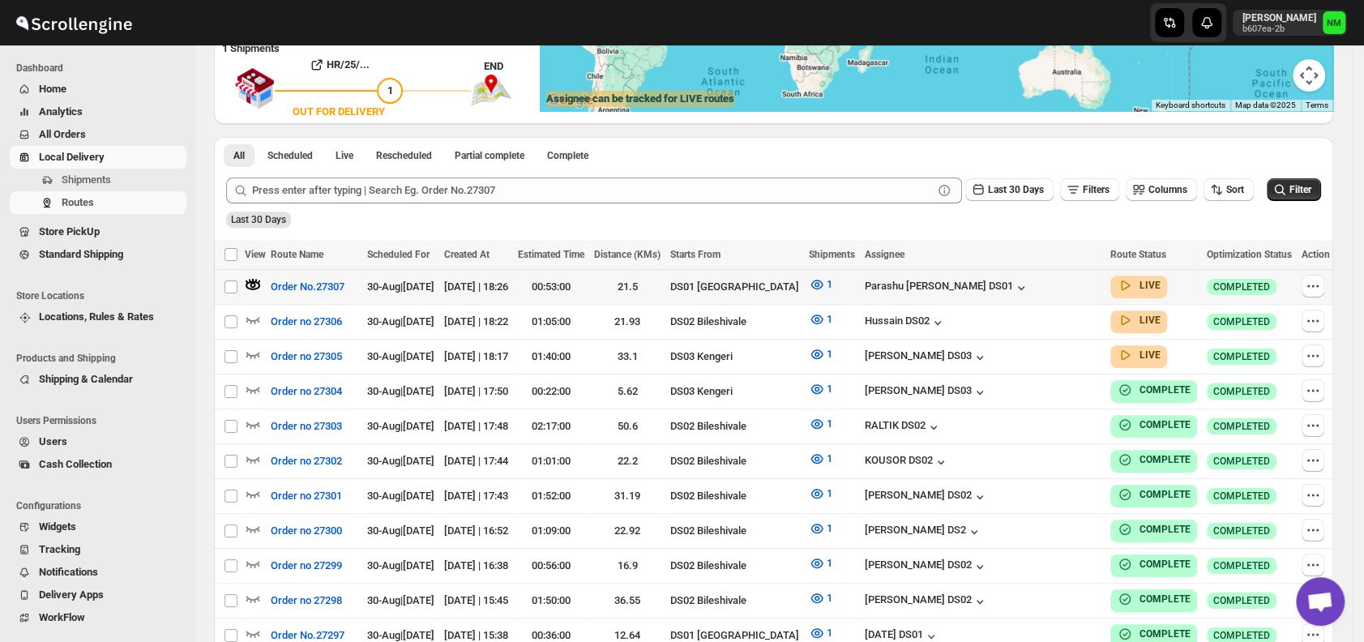
scroll to position [0, 0]
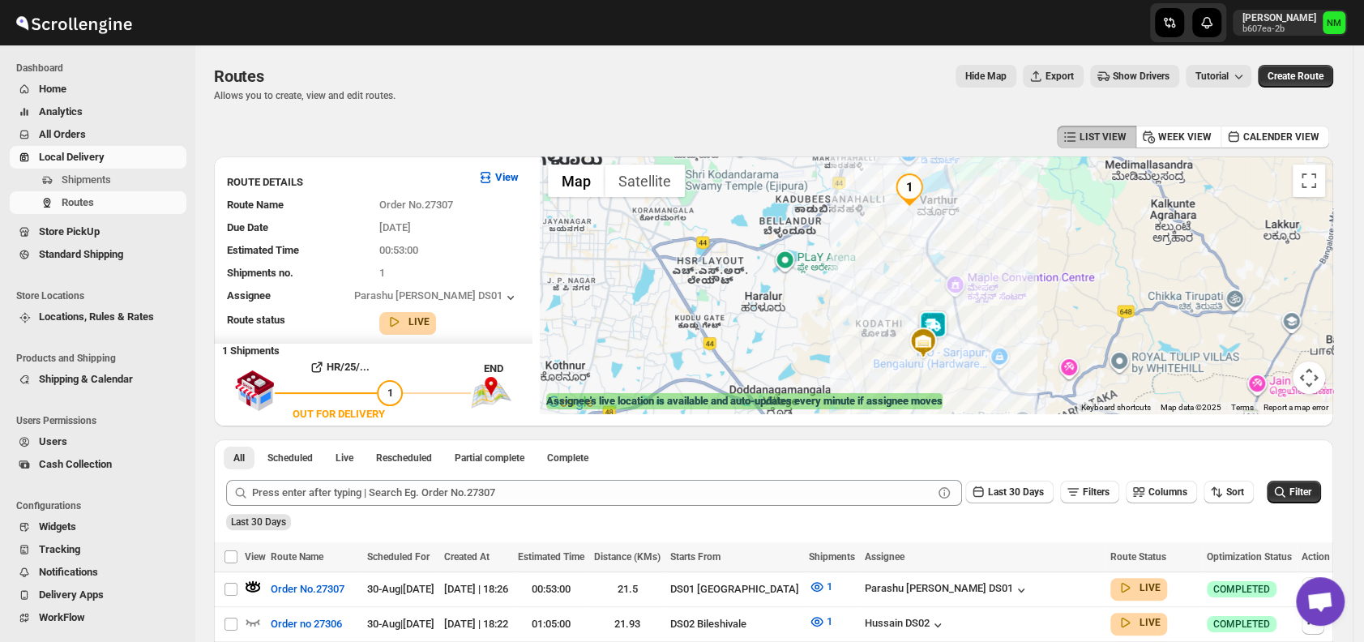
click at [47, 438] on span "Users" at bounding box center [53, 441] width 28 height 12
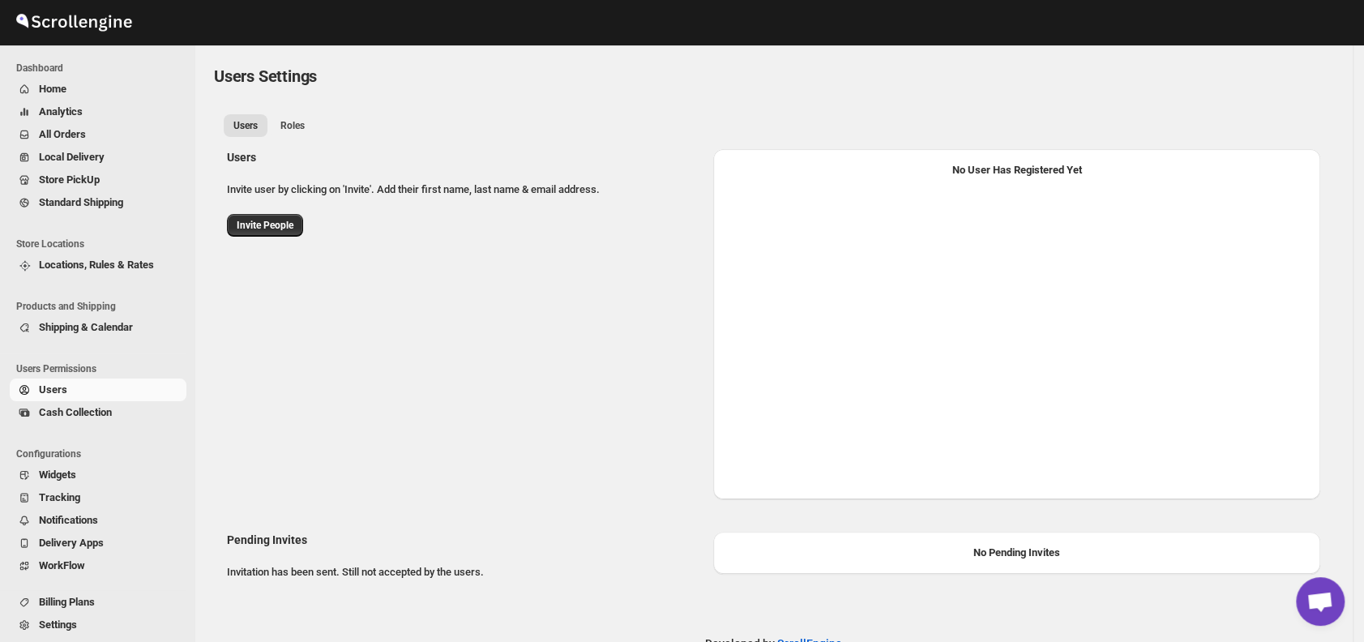
select select "637b767fbaab0276b10c91d8"
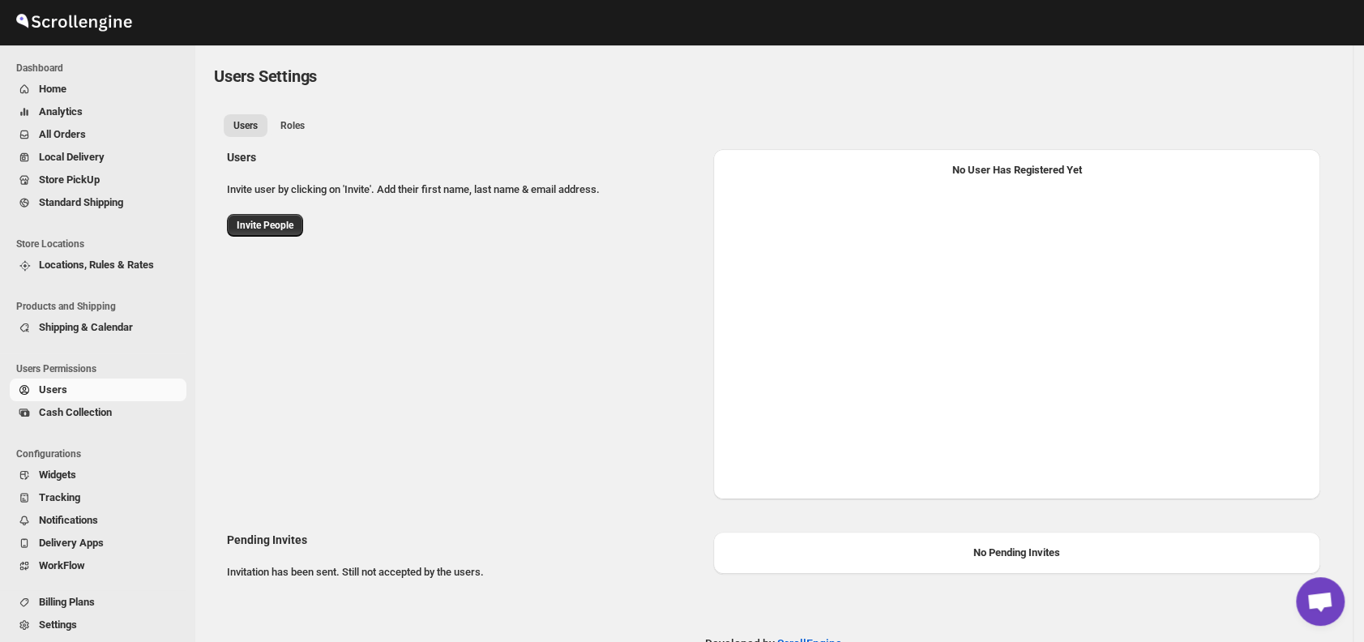
select select "637b767fbaab0276b10c91d8"
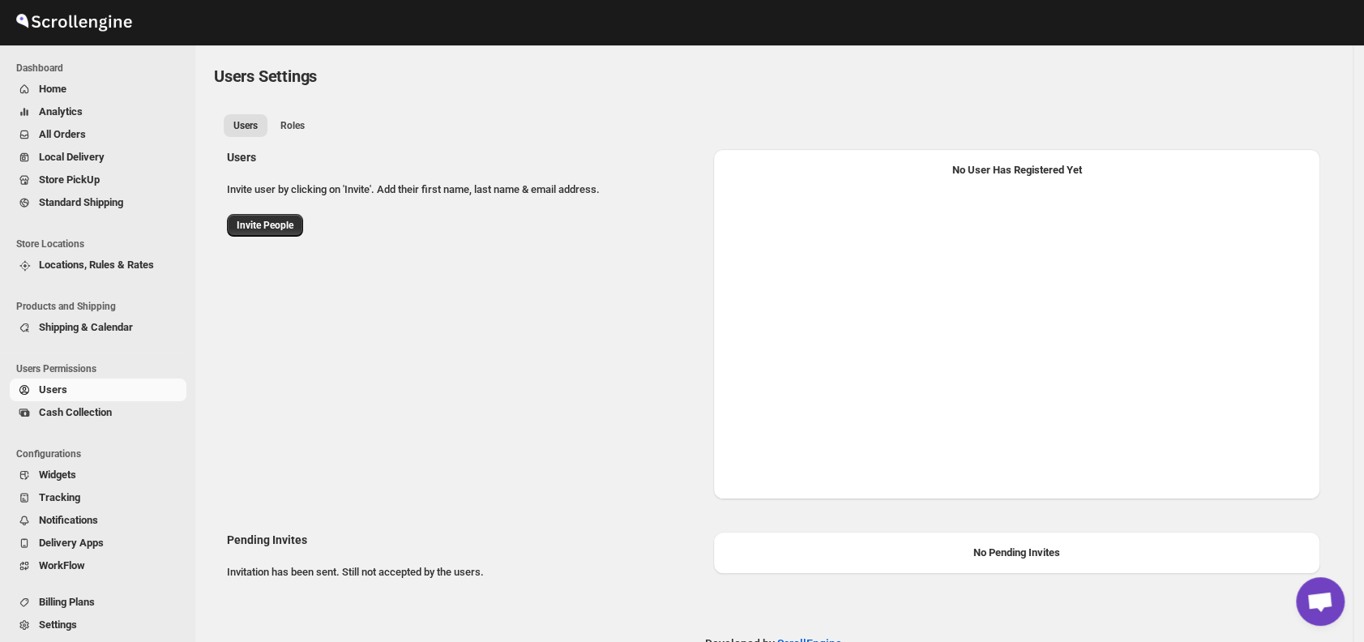
select select "637b767fbaab0276b10c91d8"
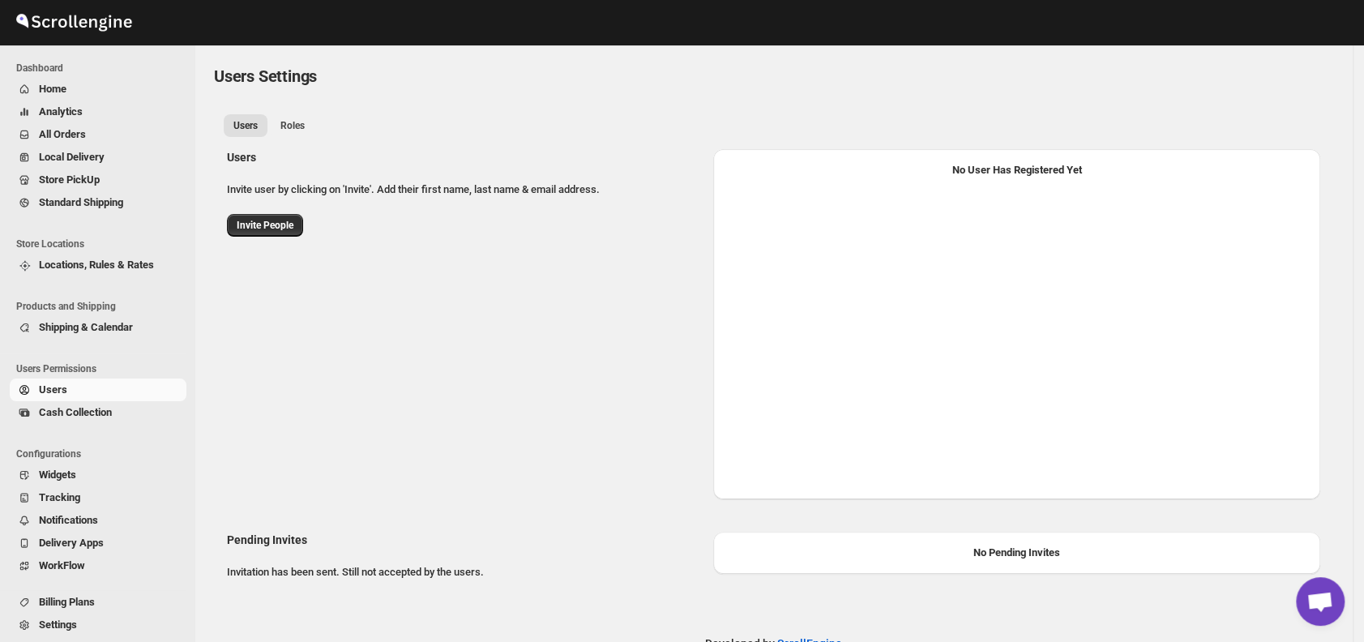
select select "637b767fbaab0276b10c91d8"
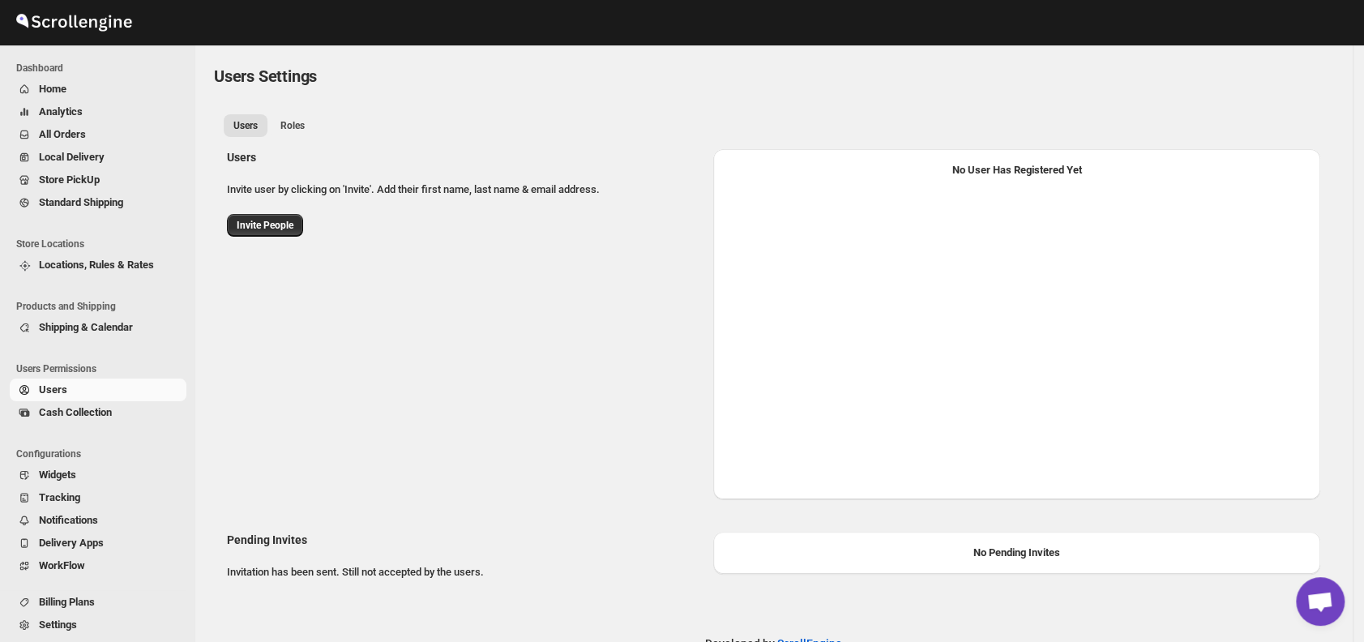
select select "637b767fbaab0276b10c91d8"
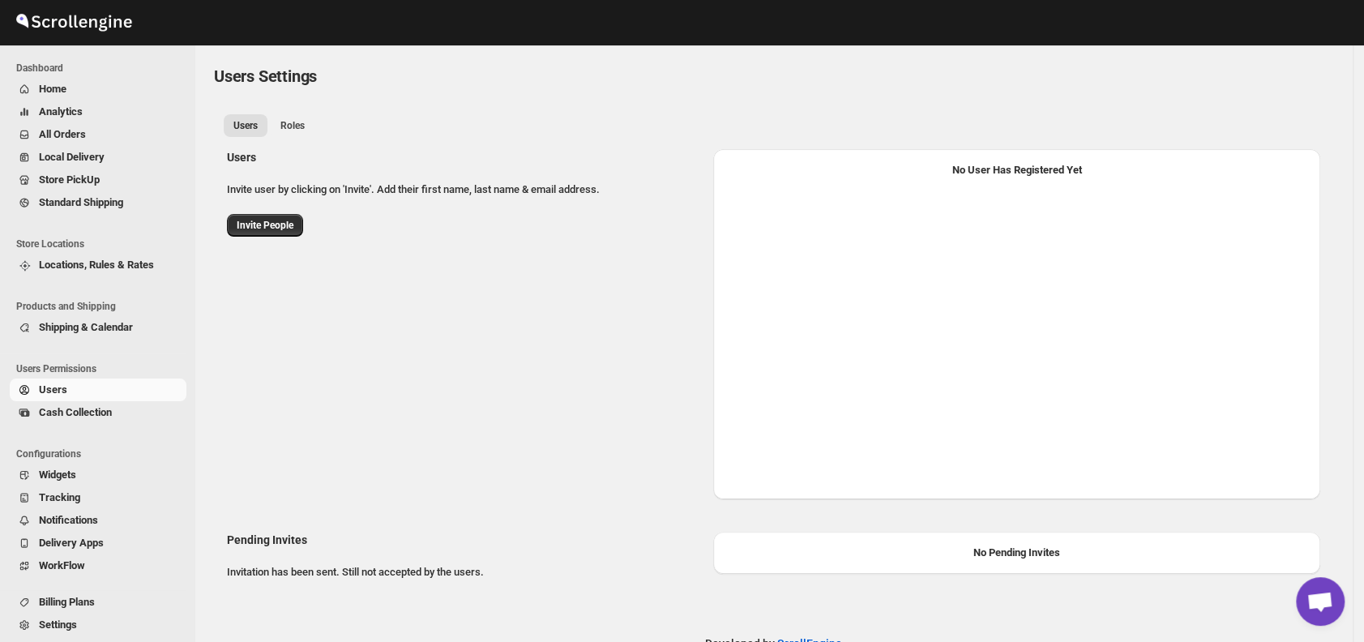
select select "637b767fbaab0276b10c91d8"
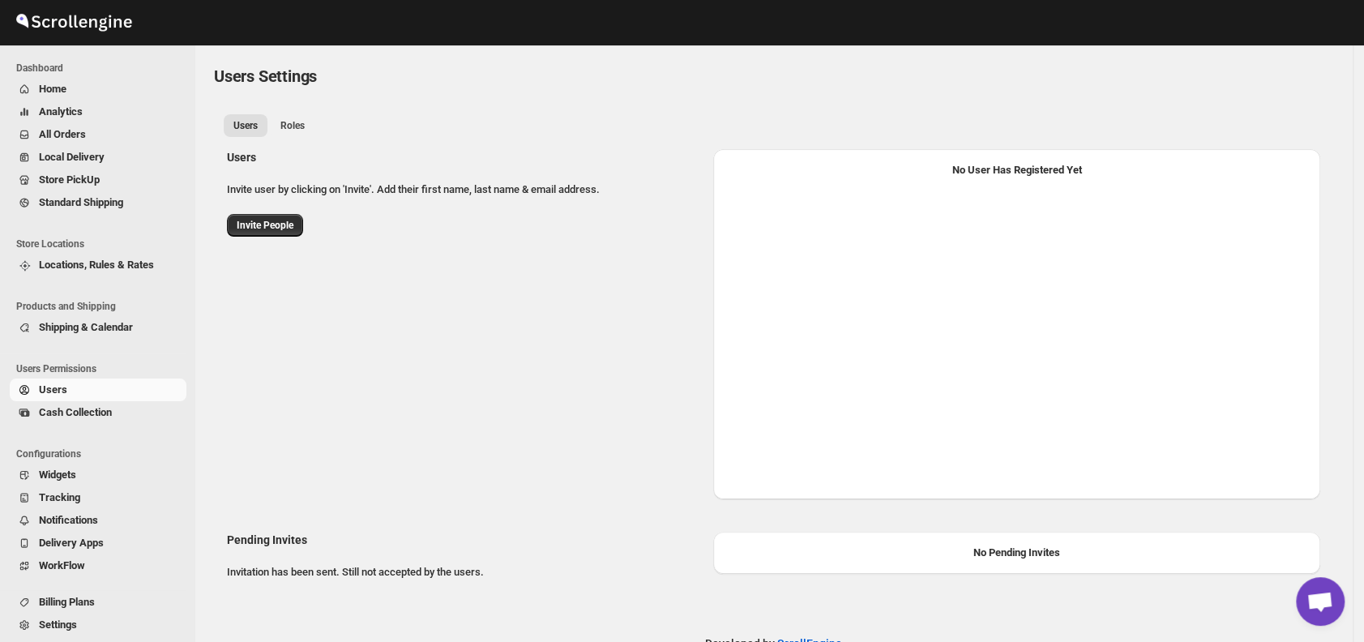
select select "637b767fbaab0276b10c91d8"
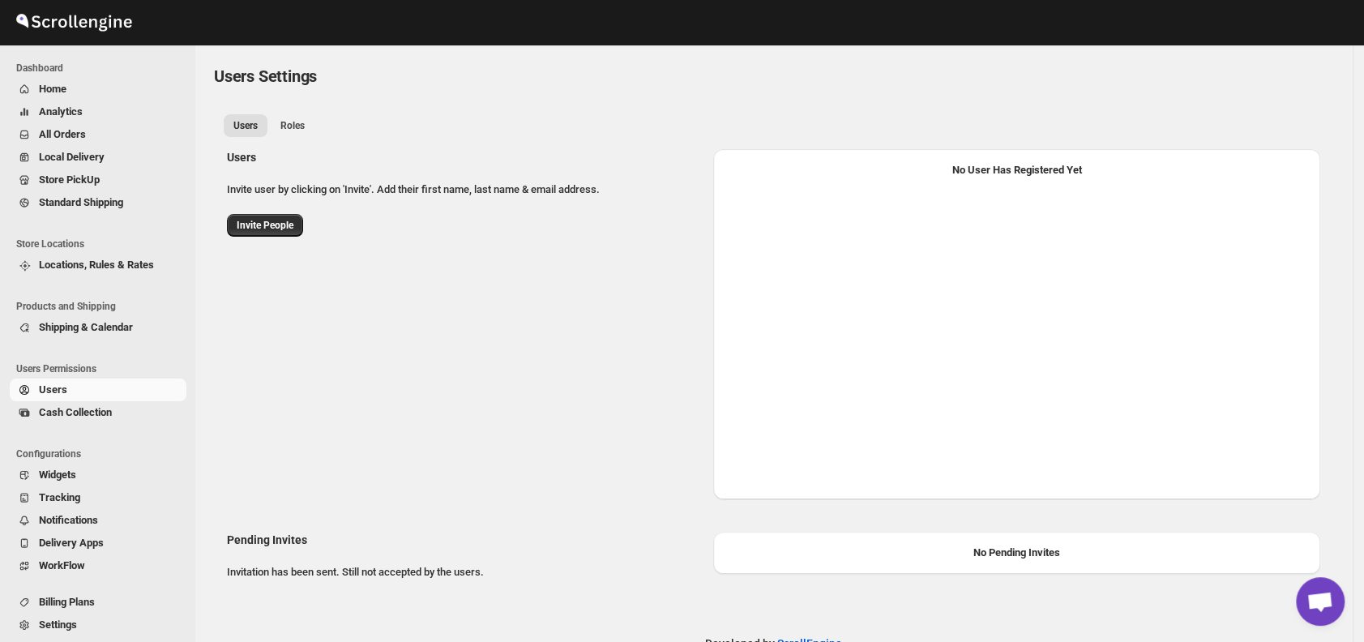
select select "637b767fbaab0276b10c91d8"
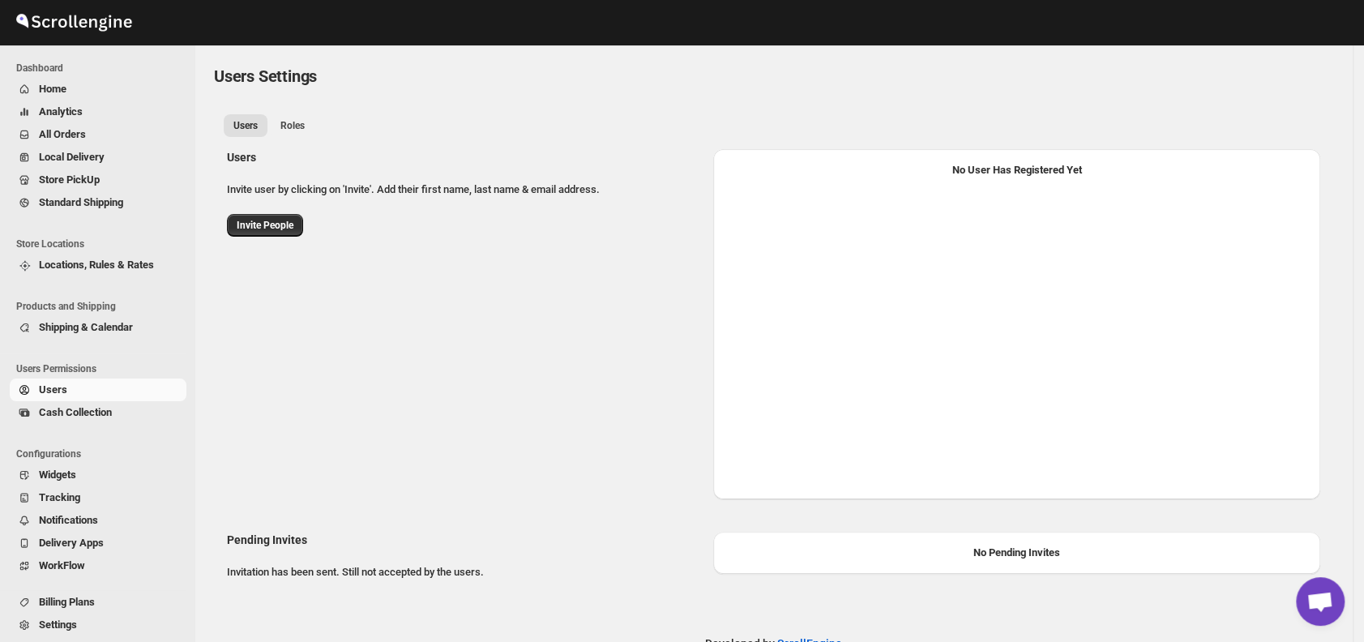
select select "637b767fbaab0276b10c91d8"
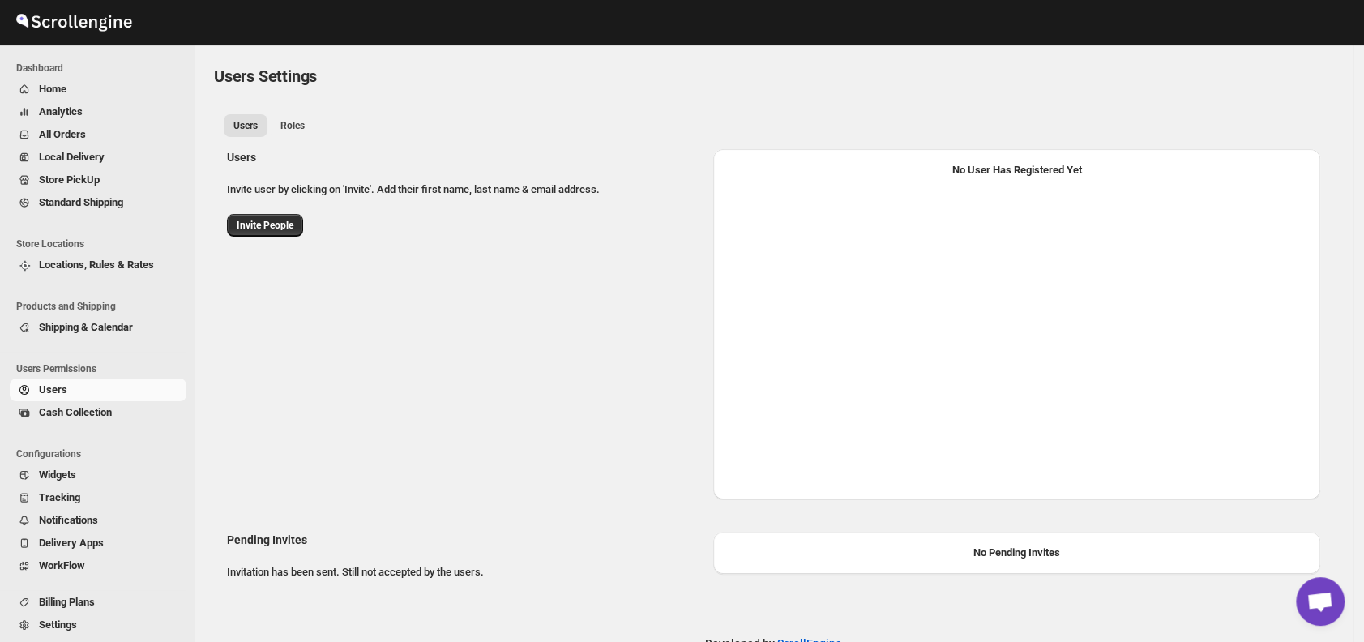
select select "637b767fbaab0276b10c91d8"
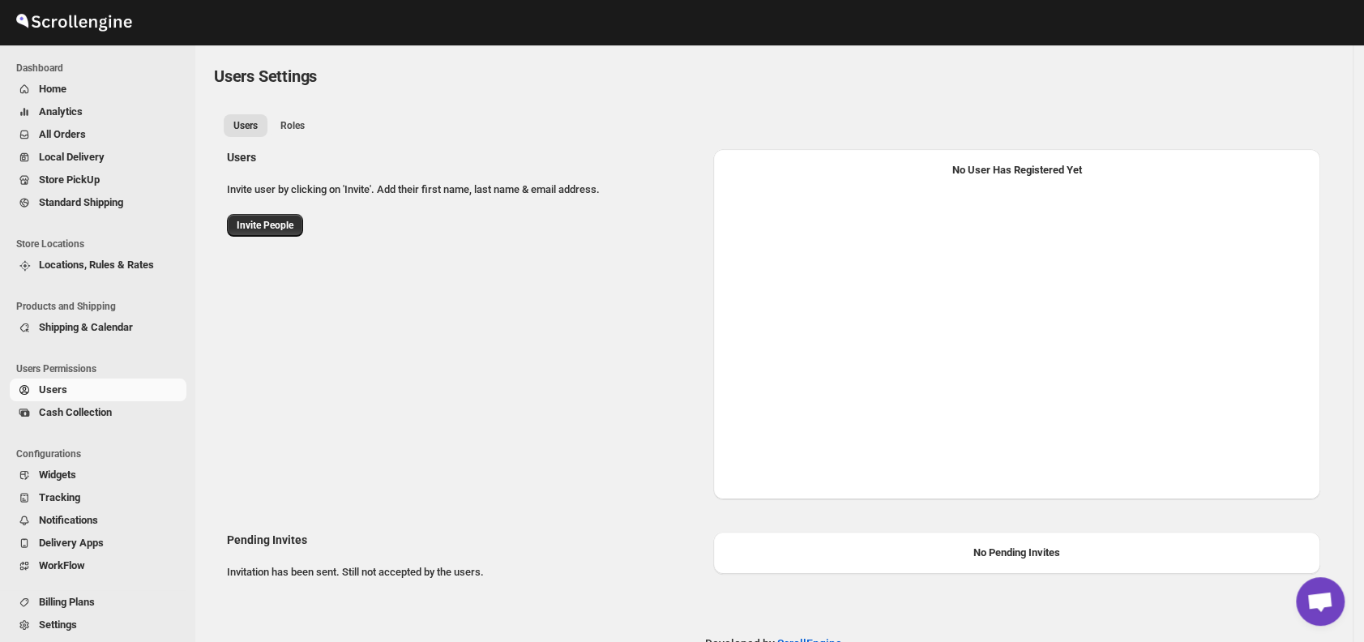
select select "637b767fbaab0276b10c91d8"
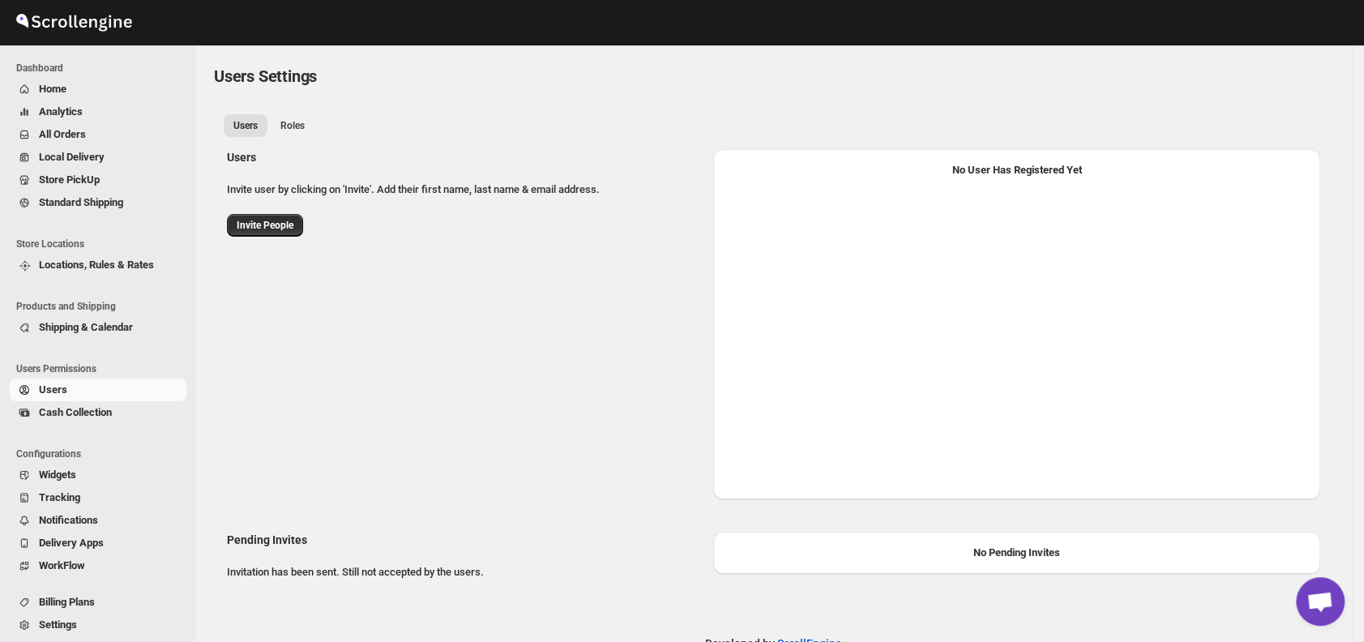
select select "637b767fbaab0276b10c91d8"
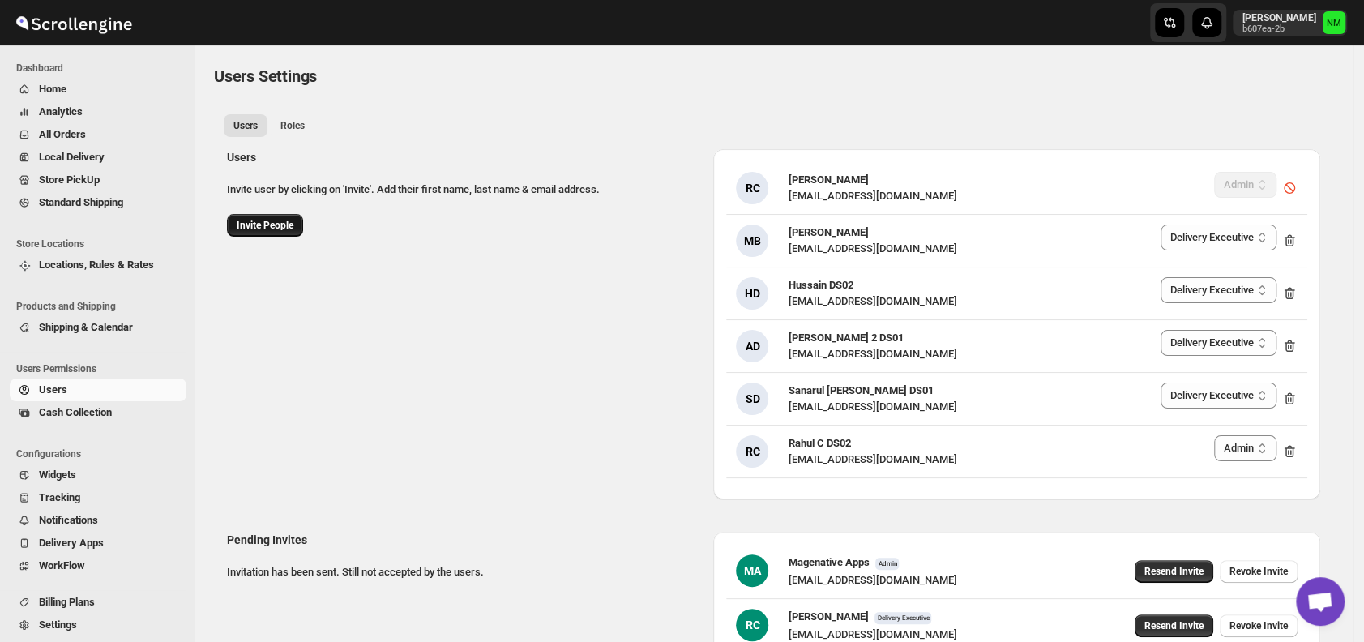
click at [271, 224] on span "Invite People" at bounding box center [265, 225] width 57 height 13
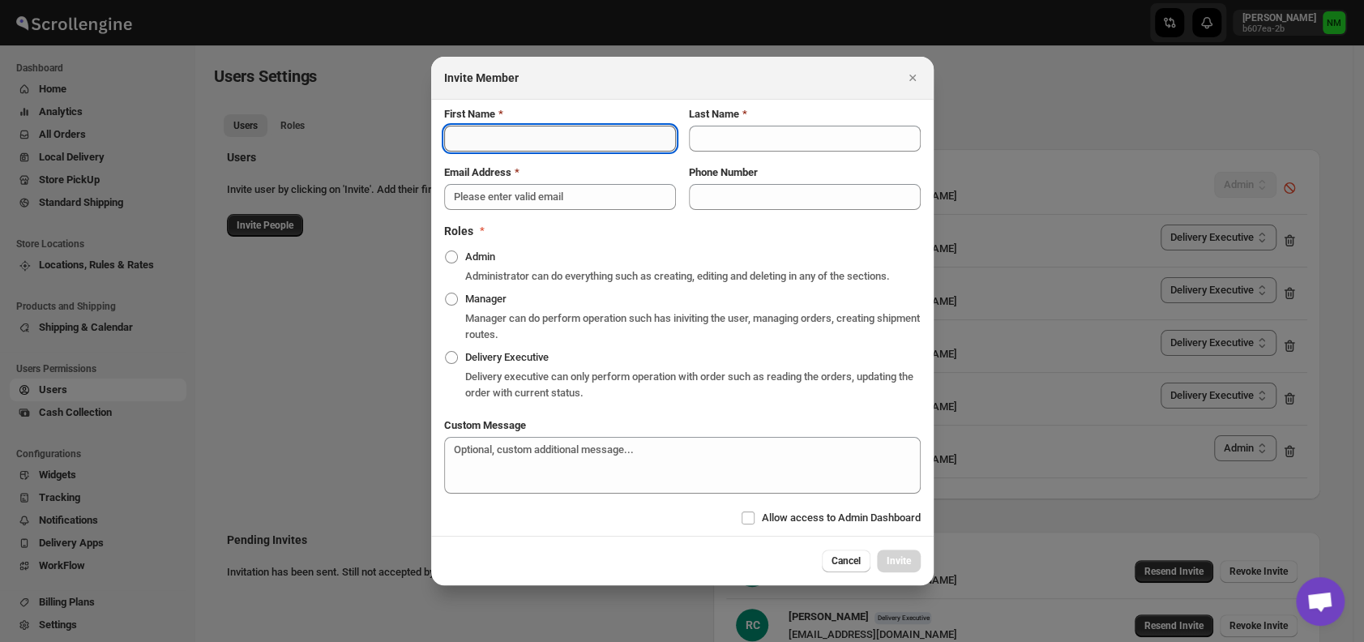
click at [514, 136] on input "First Name" at bounding box center [560, 139] width 232 height 26
type input "Saharul"
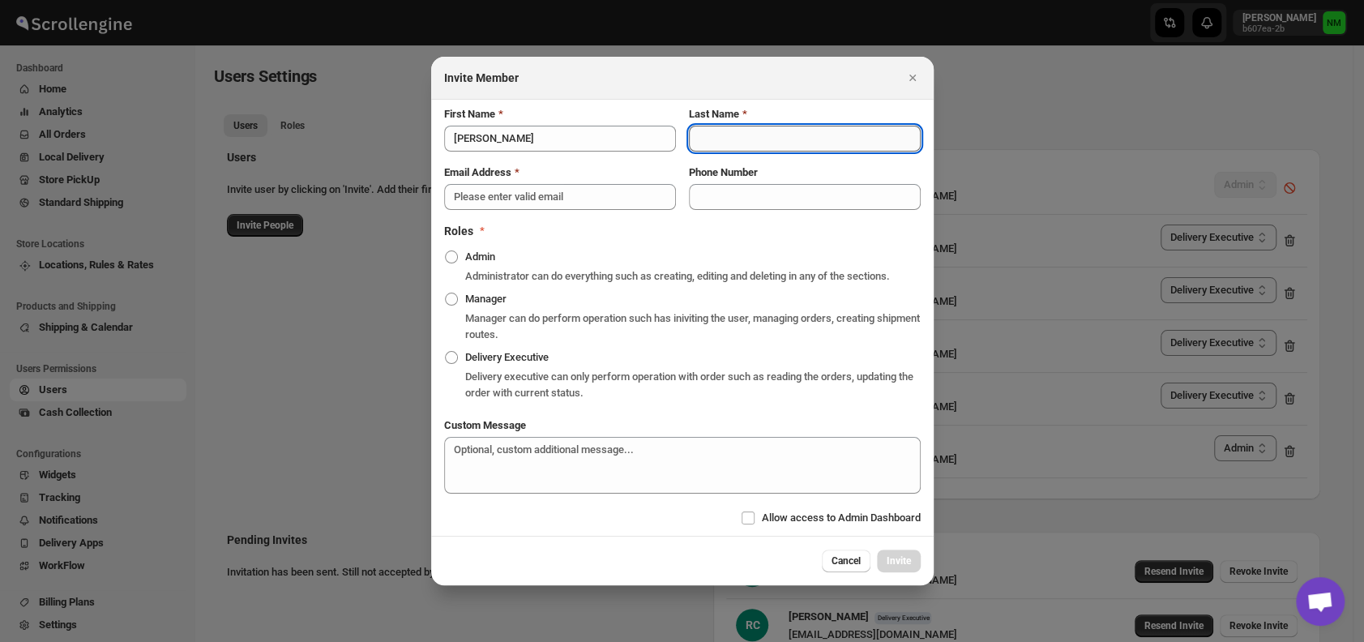
click at [710, 139] on input "Last Name" at bounding box center [805, 139] width 232 height 26
type input "DS01"
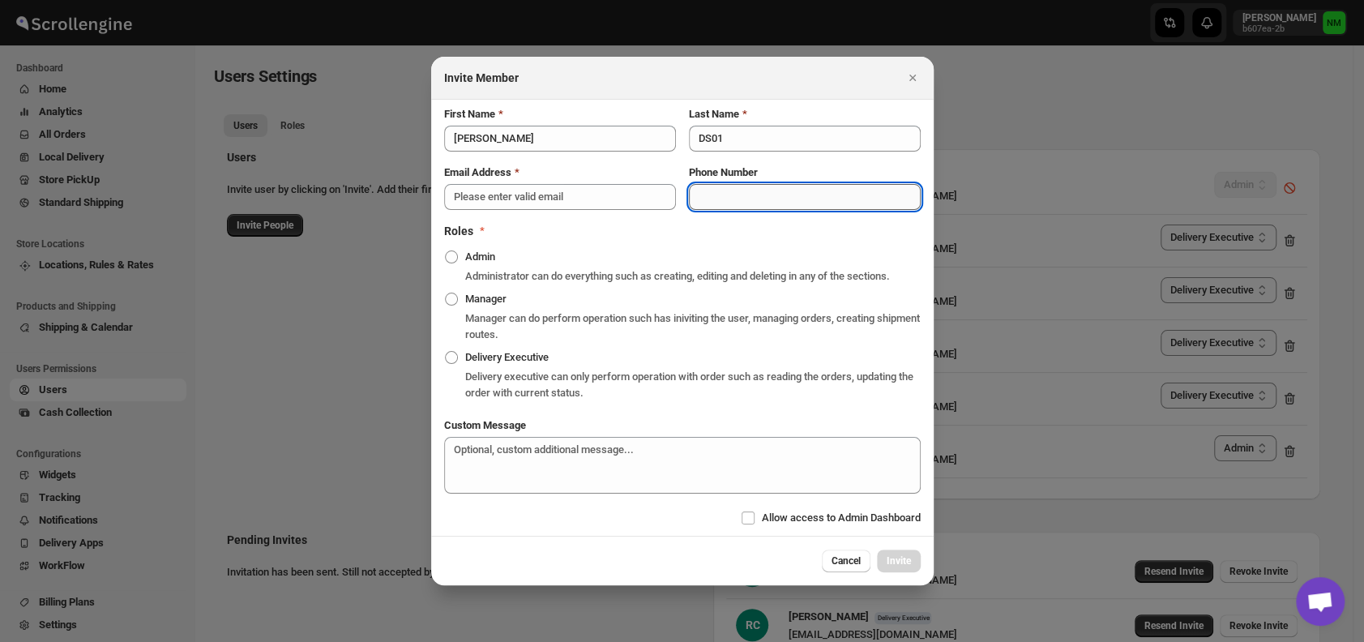
click at [700, 190] on input "Phone Number" at bounding box center [805, 197] width 232 height 26
click at [789, 200] on input "8133824989" at bounding box center [805, 197] width 232 height 26
type input "8133824989"
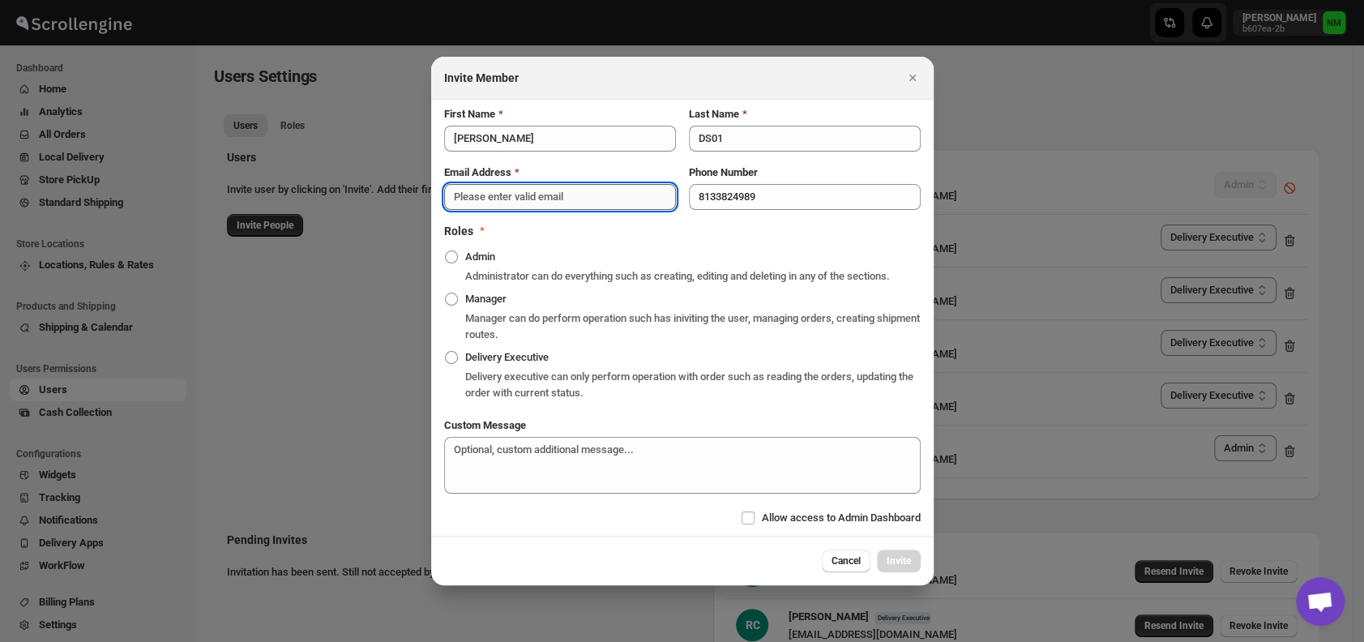
click at [469, 191] on input "Email Address" at bounding box center [560, 197] width 232 height 26
paste input "yedesam921@cavoyar.com"
type input "yedesam921@cavoyar.com"
click at [447, 355] on span ":r38f:" at bounding box center [451, 357] width 13 height 13
click at [446, 352] on input "Delivery Executive" at bounding box center [445, 351] width 1 height 1
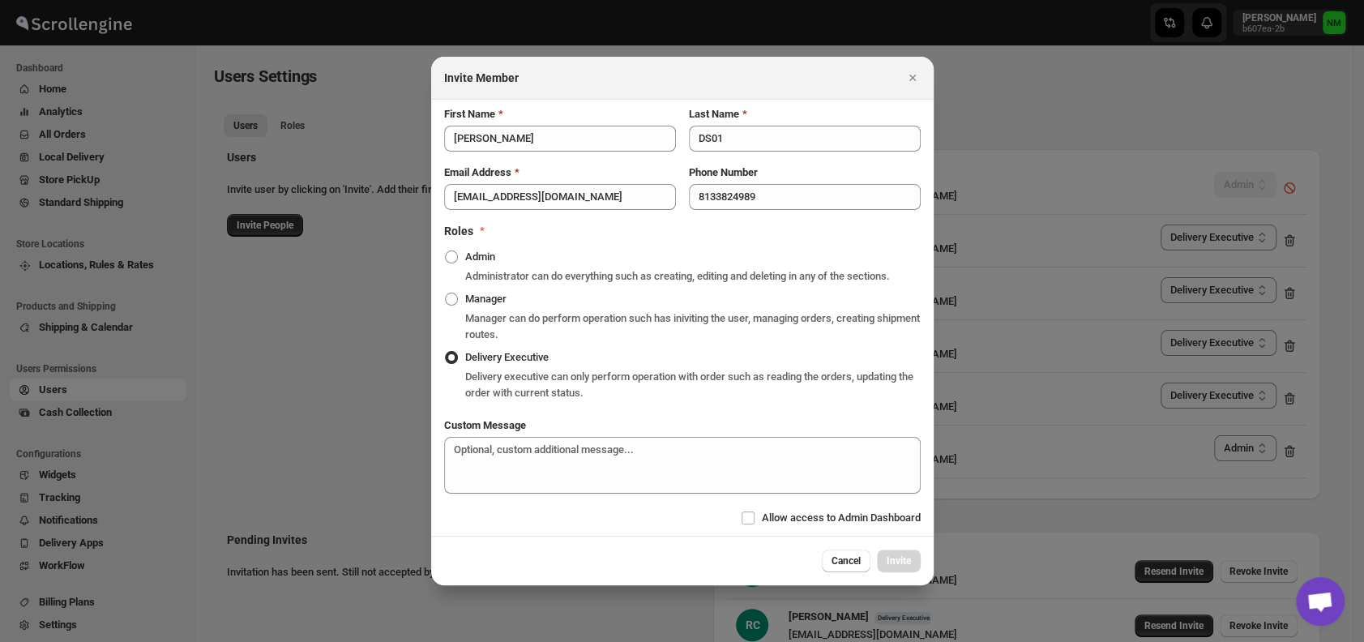
radio input "true"
click at [758, 513] on label "Allow access to Admin Dashboard" at bounding box center [831, 517] width 180 height 23
click at [754, 513] on input "Allow access to Admin Dashboard" at bounding box center [747, 517] width 13 height 13
checkbox input "true"
click at [888, 558] on span "Invite" at bounding box center [898, 560] width 24 height 13
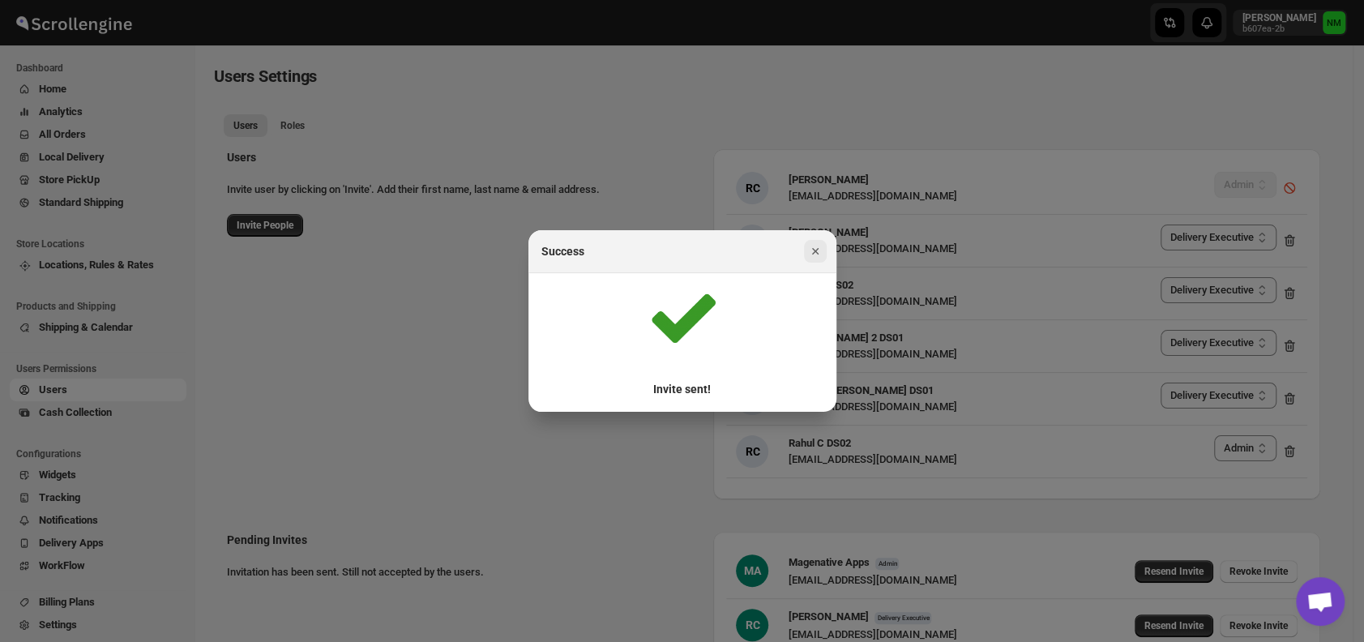
click at [809, 248] on icon "Close" at bounding box center [815, 251] width 16 height 16
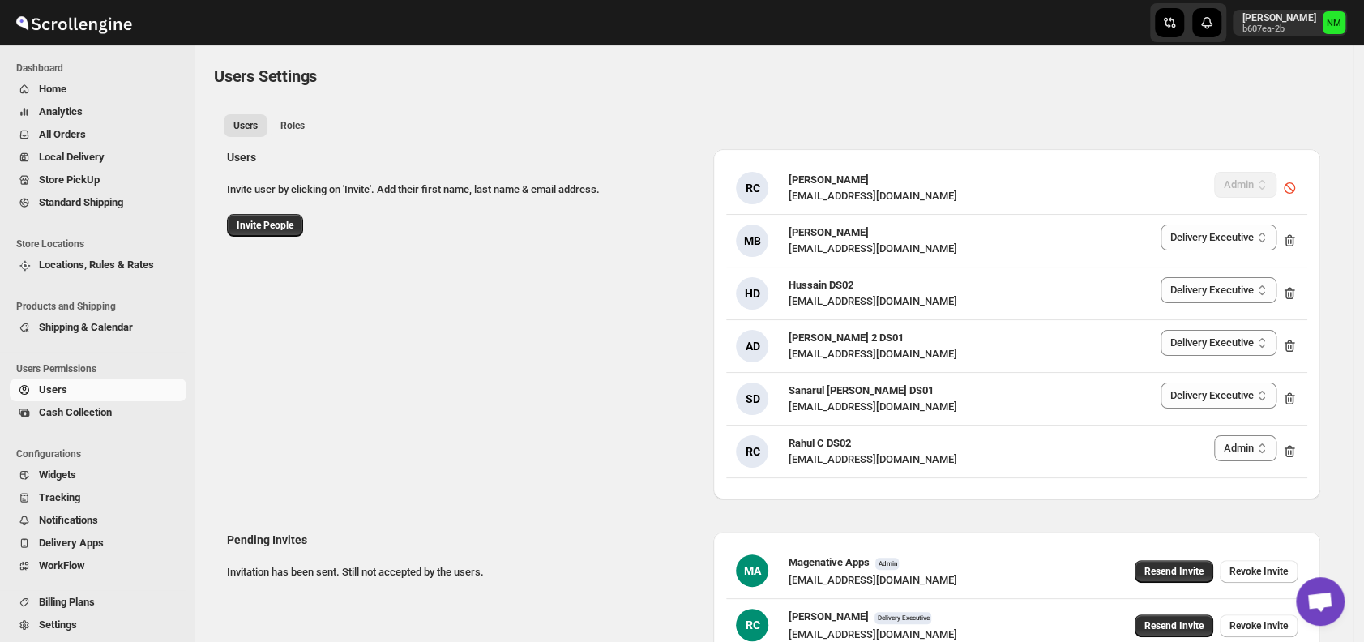
click at [95, 135] on span "All Orders" at bounding box center [111, 134] width 144 height 16
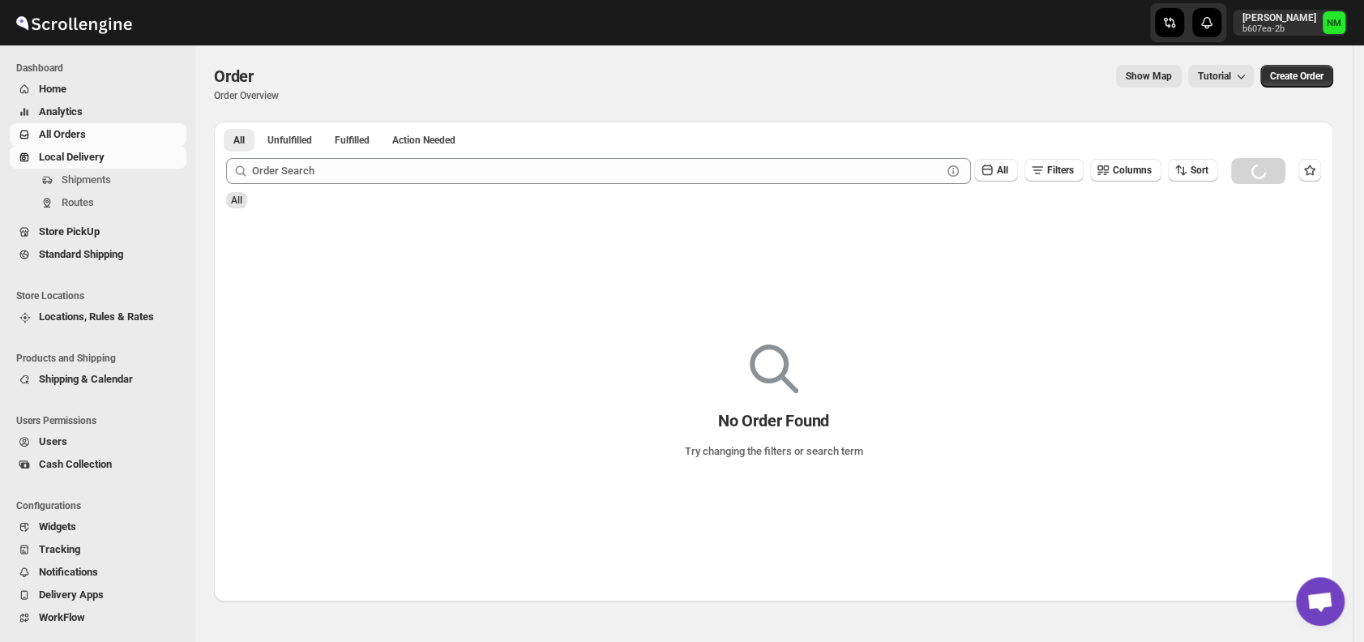
click at [105, 153] on span "Local Delivery" at bounding box center [72, 157] width 66 height 12
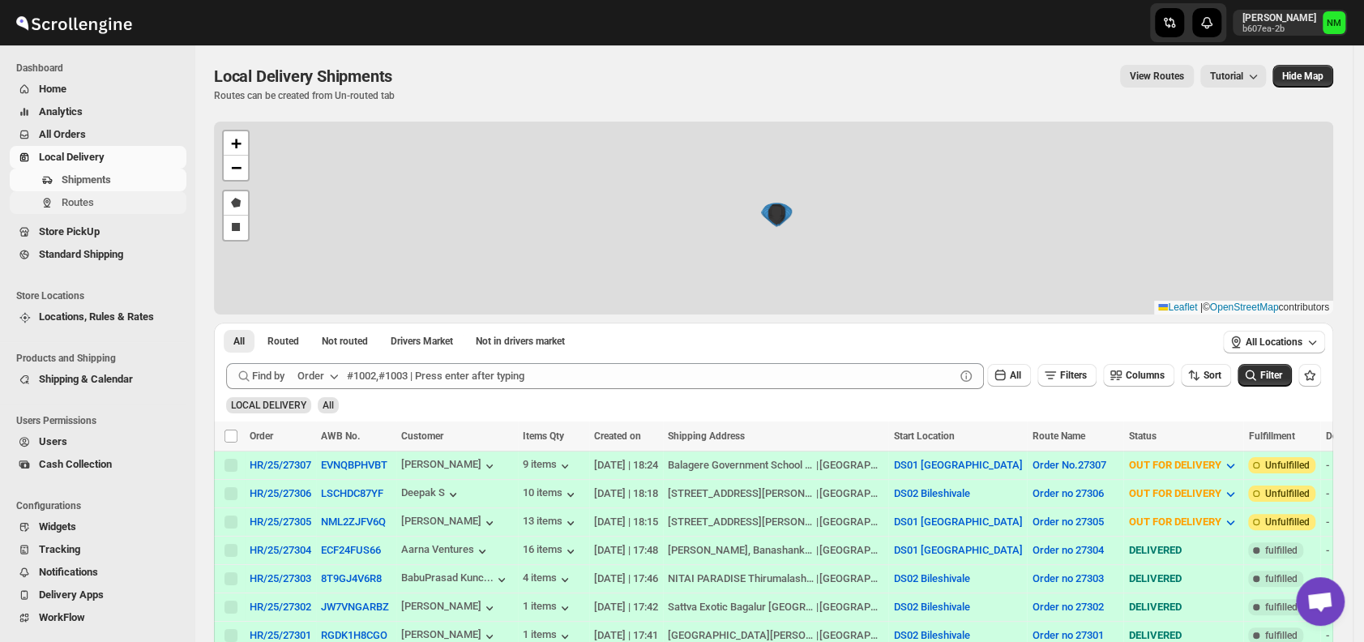
click at [110, 204] on span "Routes" at bounding box center [123, 202] width 122 height 16
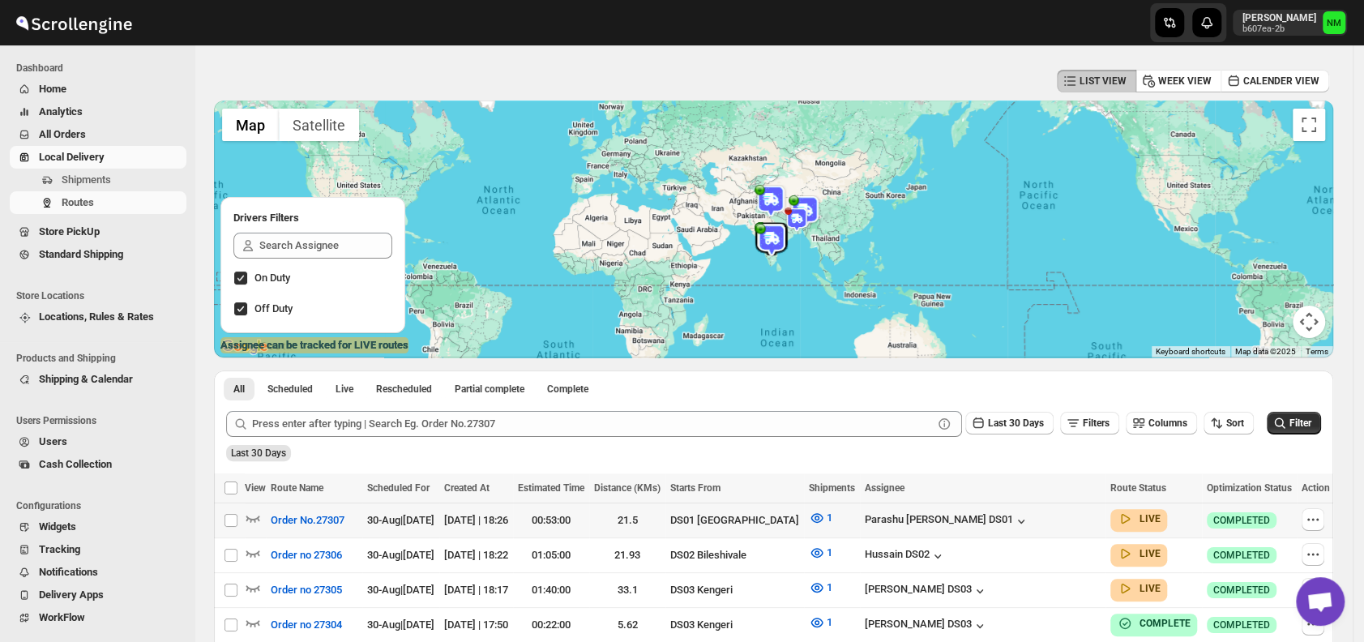
scroll to position [166, 0]
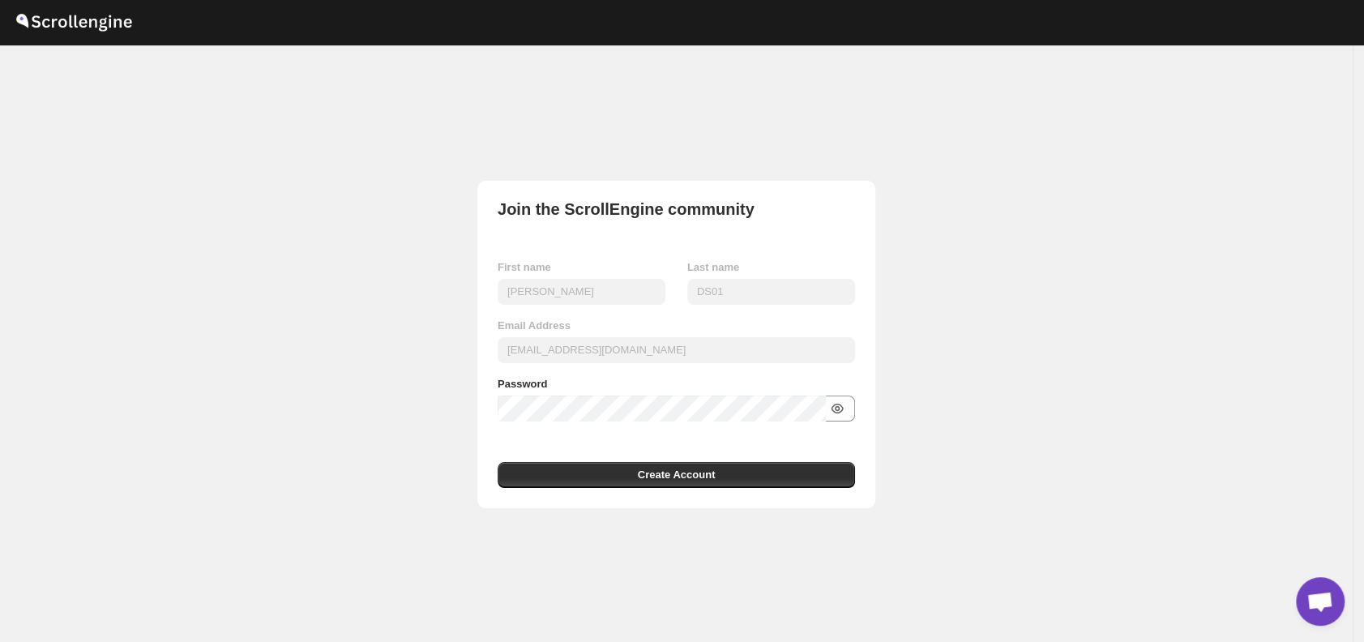
click at [845, 412] on icon "button" at bounding box center [837, 408] width 16 height 16
click at [685, 476] on span "Create Account" at bounding box center [677, 475] width 78 height 16
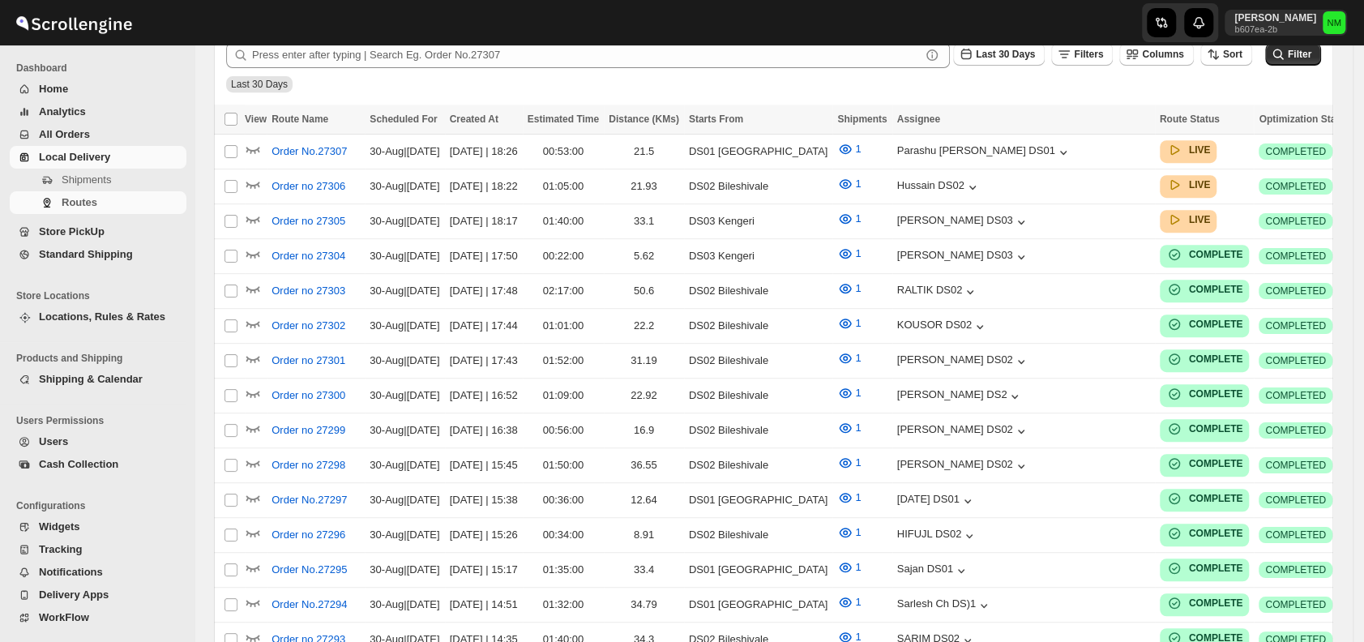
scroll to position [166, 0]
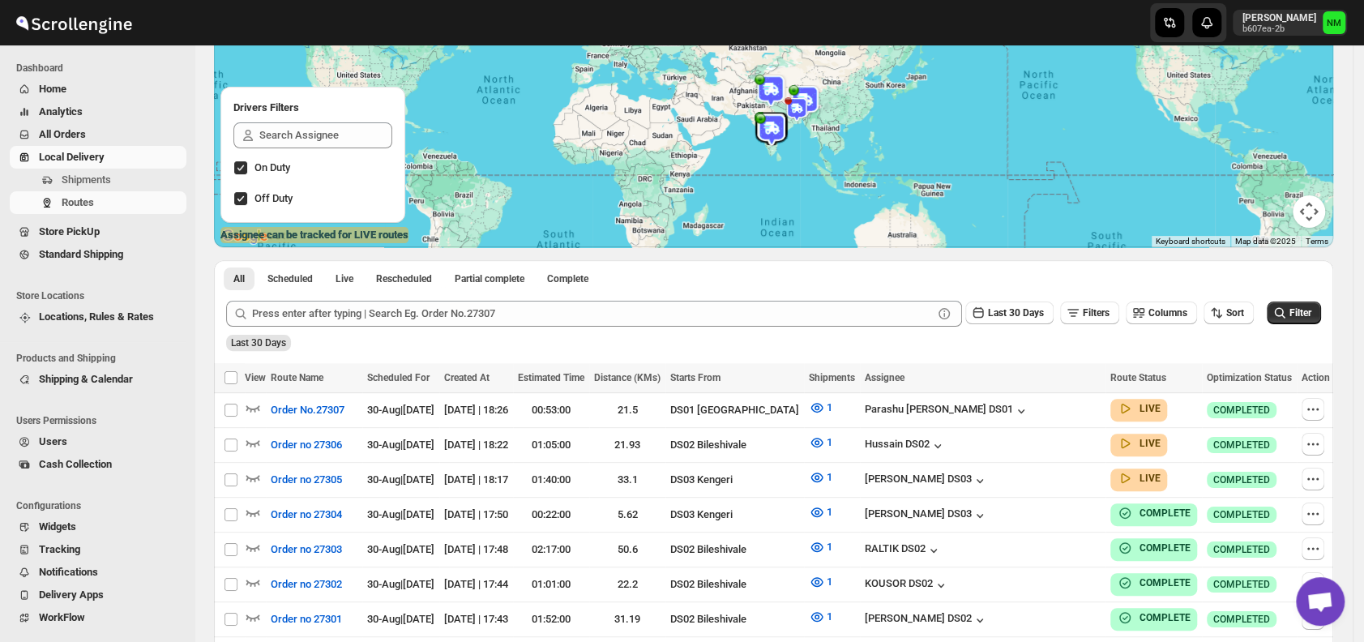
click at [73, 436] on span "Users" at bounding box center [111, 441] width 144 height 16
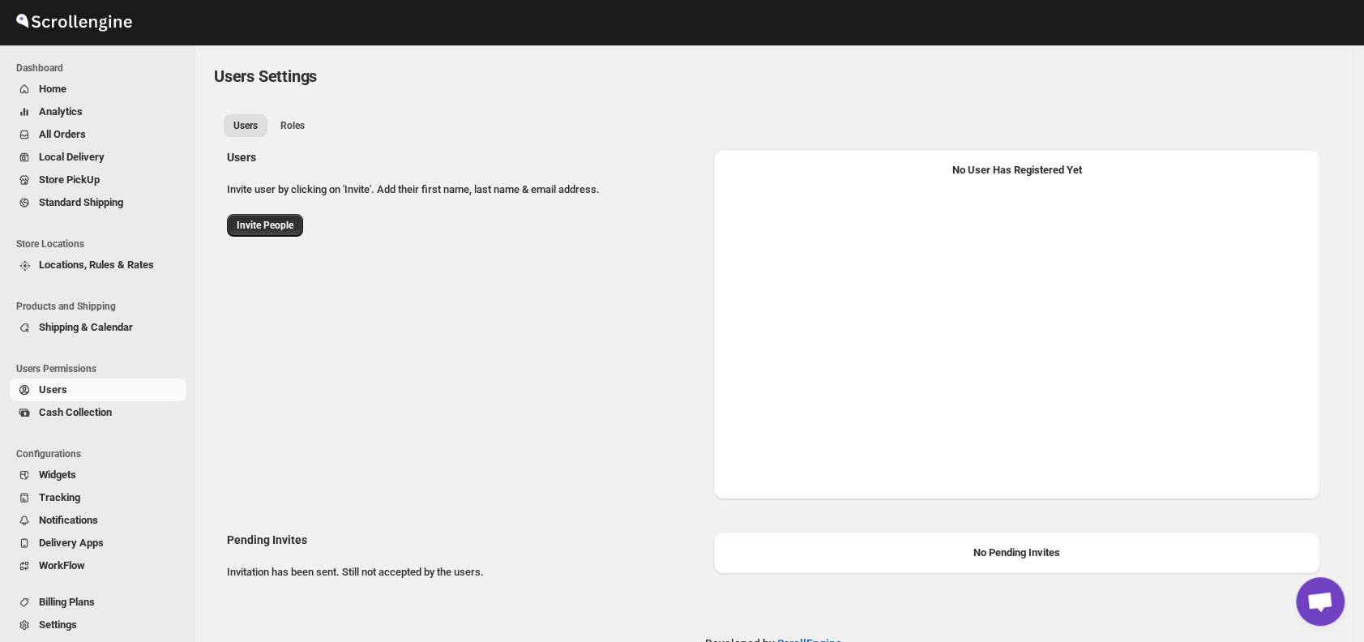
select select "637b767fbaab0276b10c91d8"
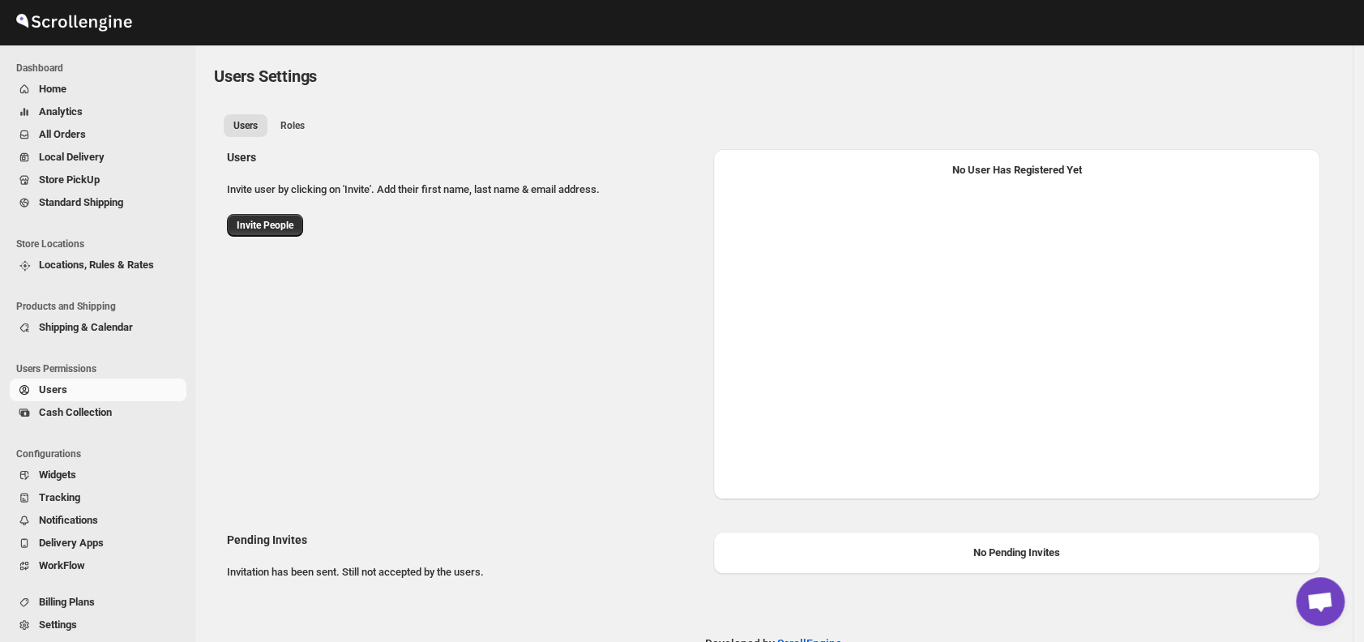
select select "637b767fbaab0276b10c91d8"
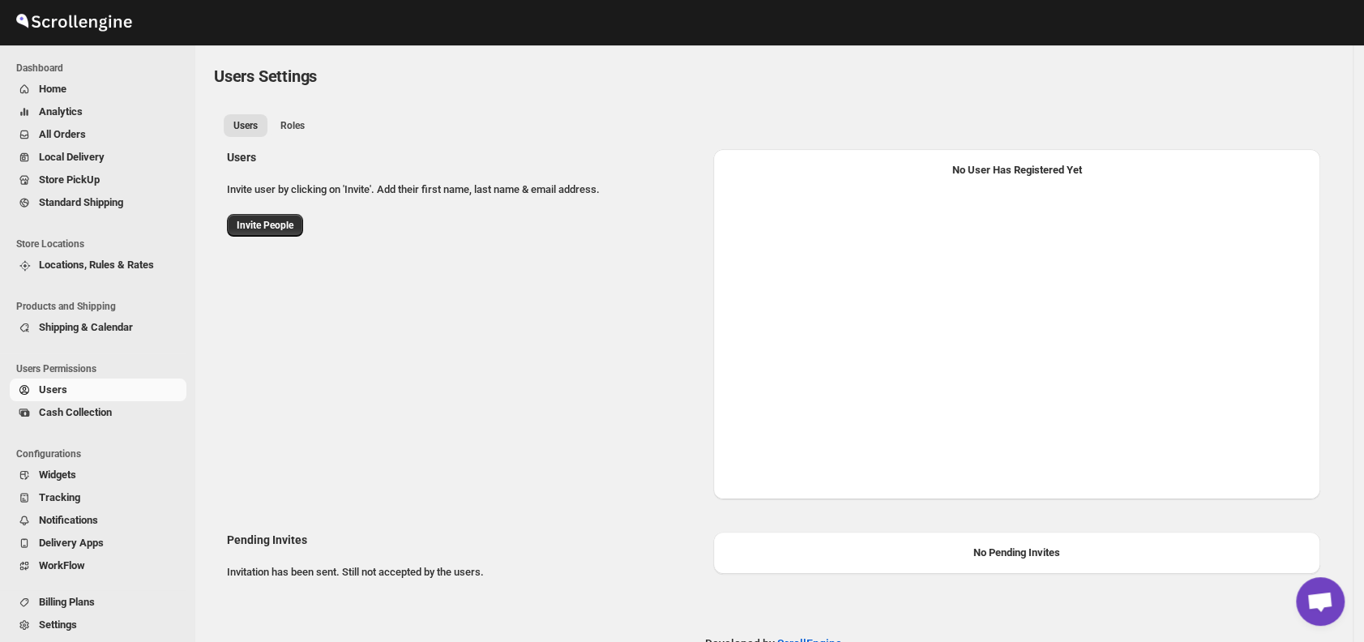
select select "637b767fbaab0276b10c91d8"
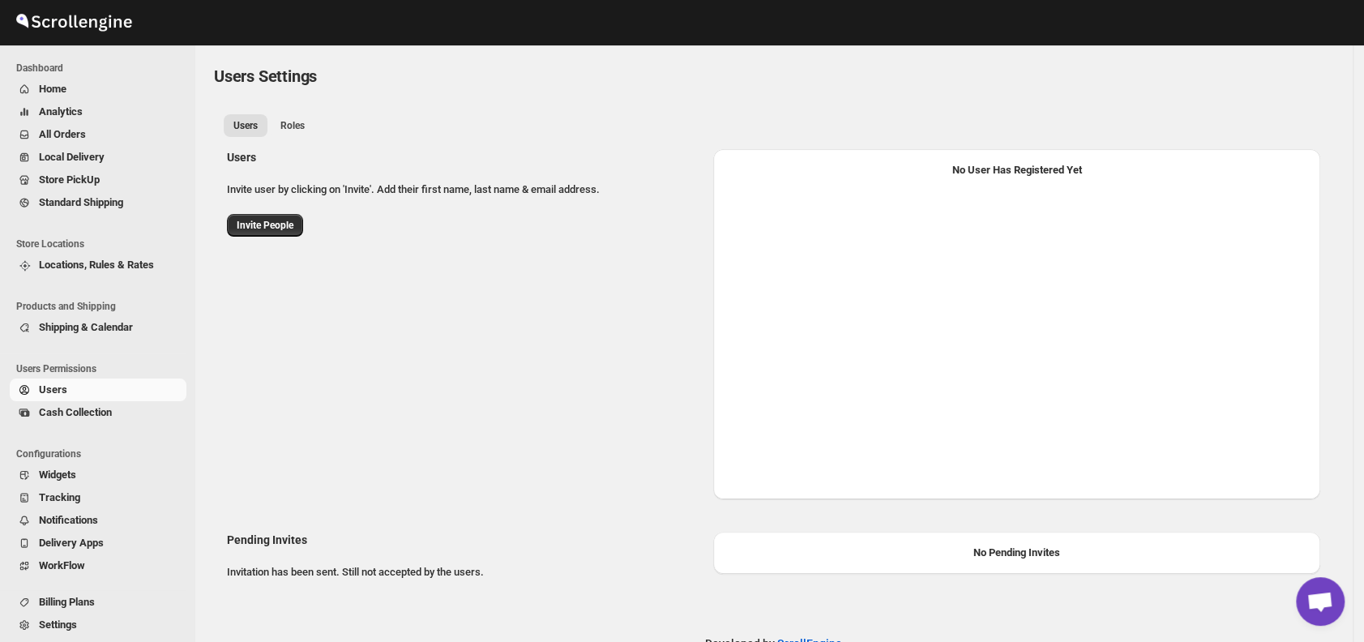
select select "637b767fbaab0276b10c91d8"
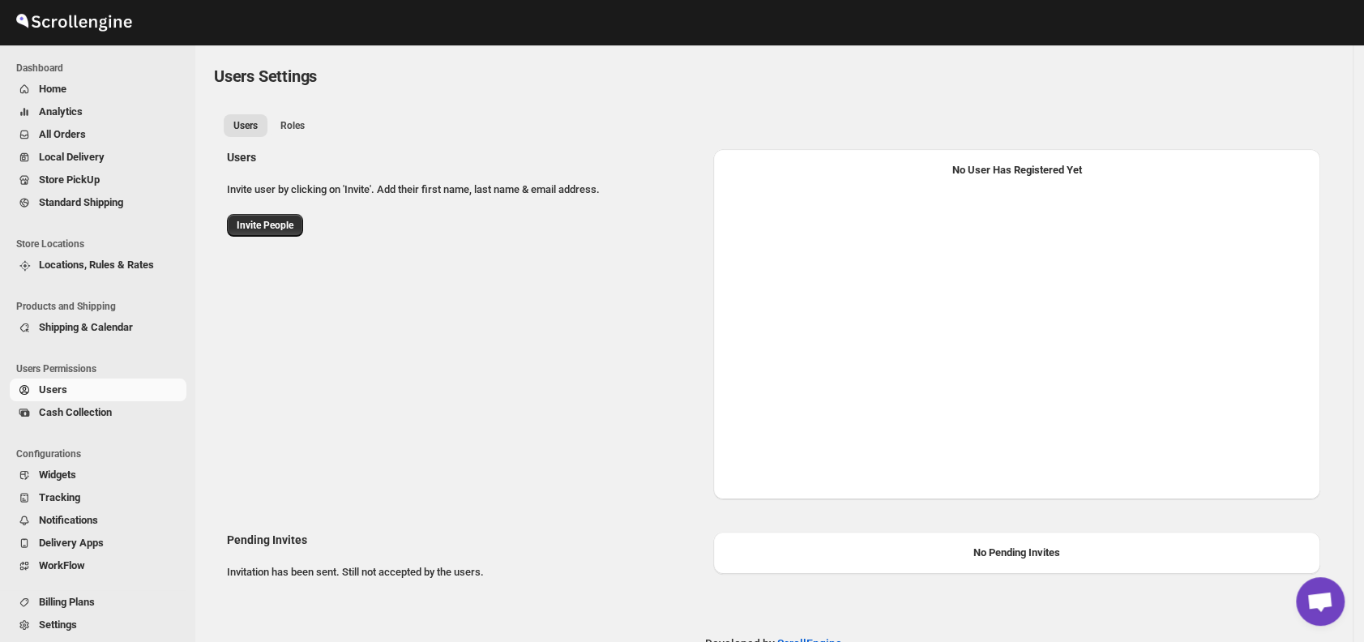
select select "637b767fbaab0276b10c91d8"
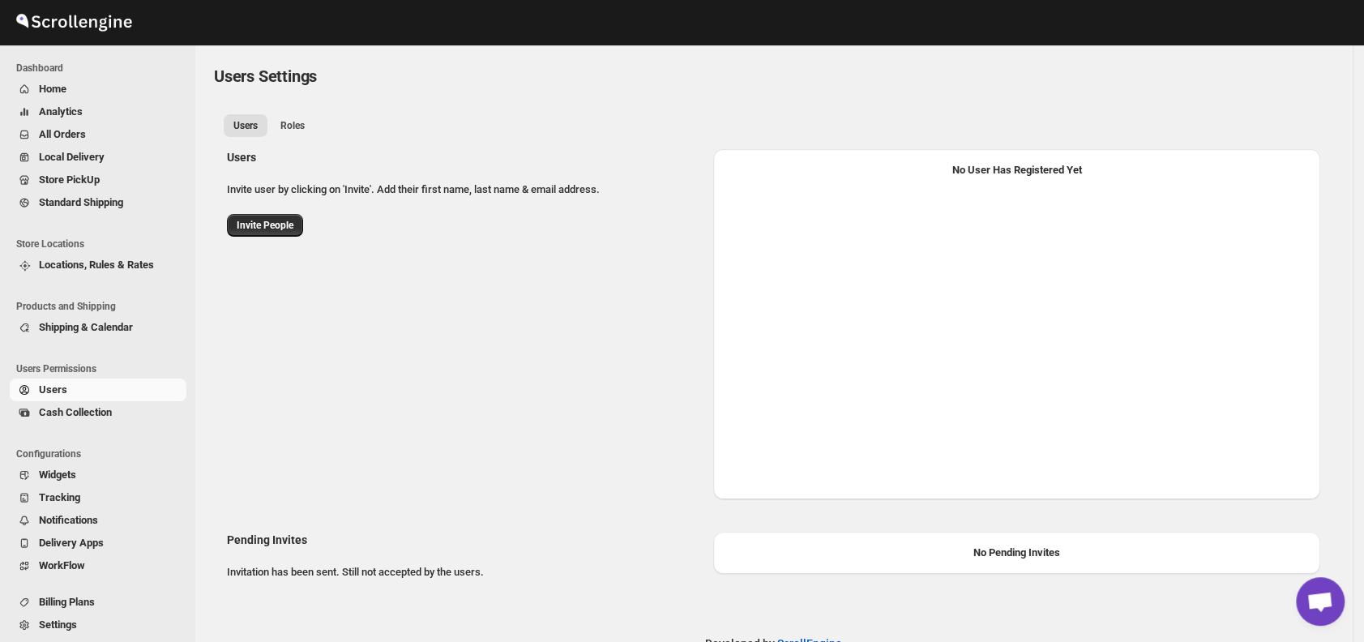
select select "637b767fbaab0276b10c91d8"
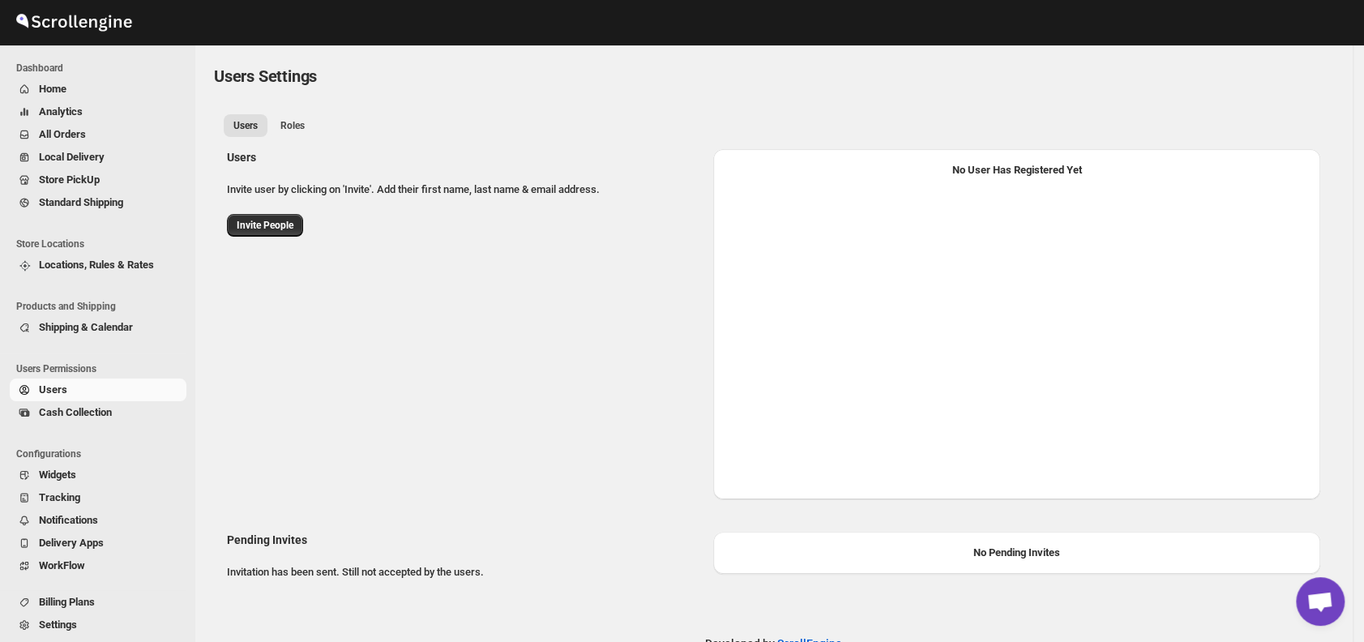
select select "637b767fbaab0276b10c91d8"
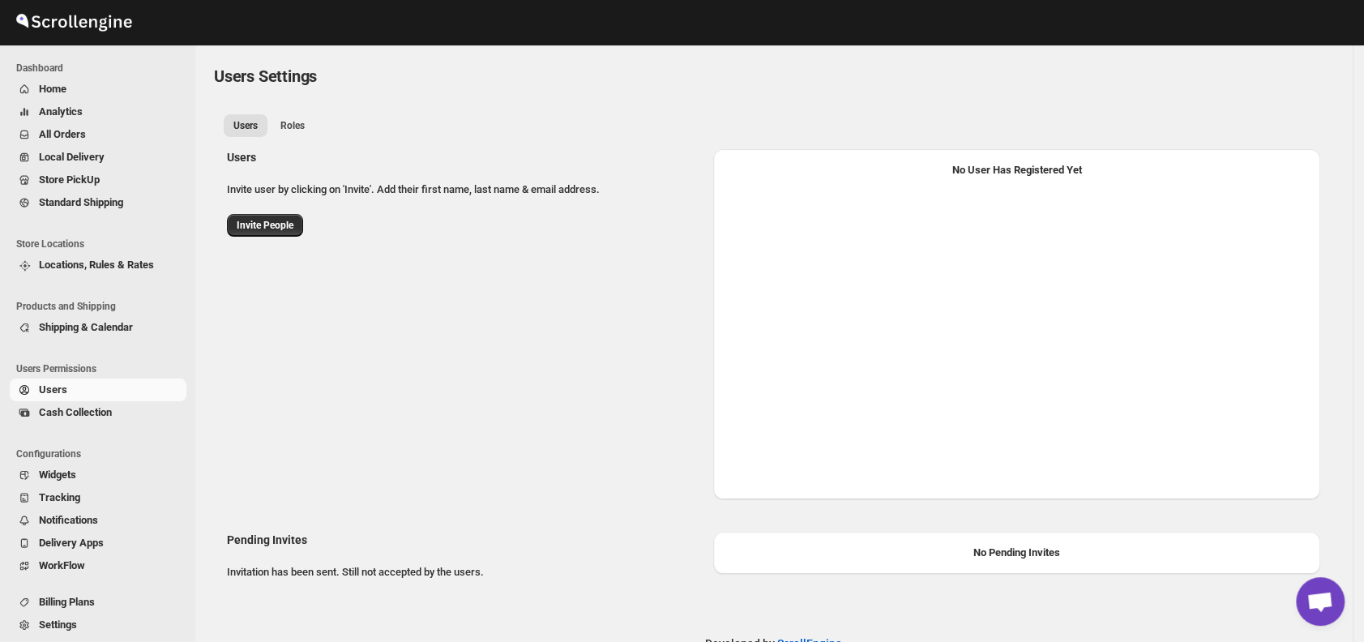
select select "637b767fbaab0276b10c91d8"
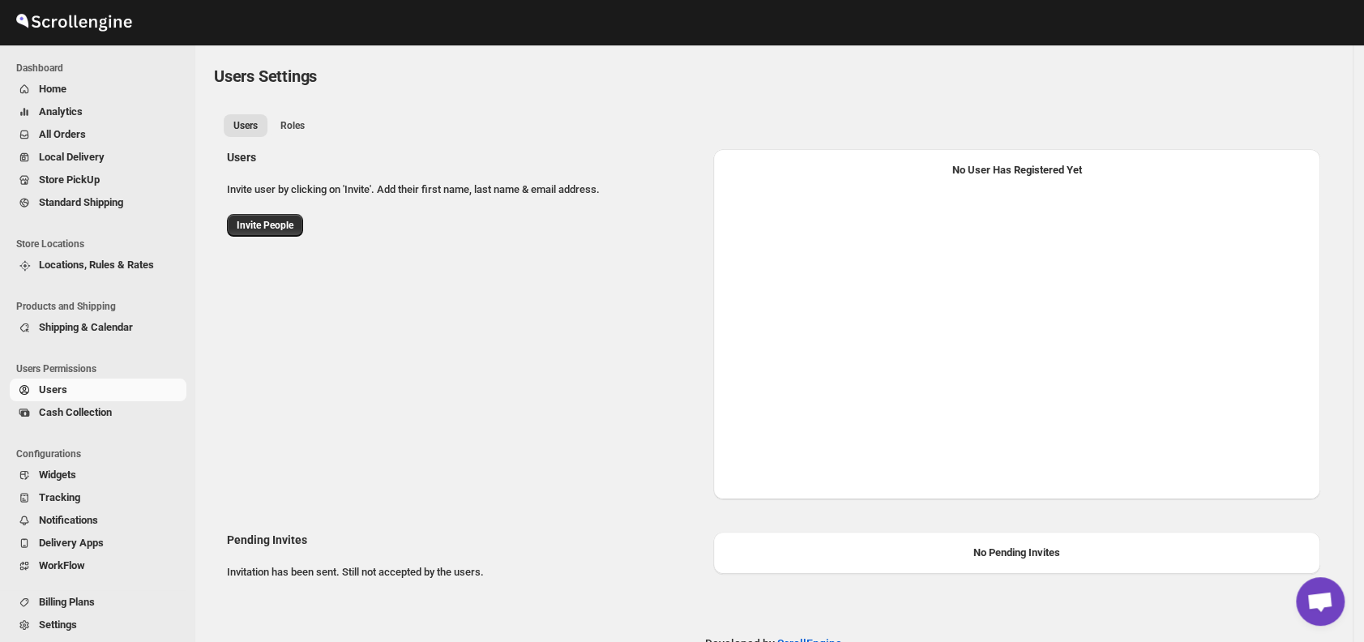
select select "637b767fbaab0276b10c91d8"
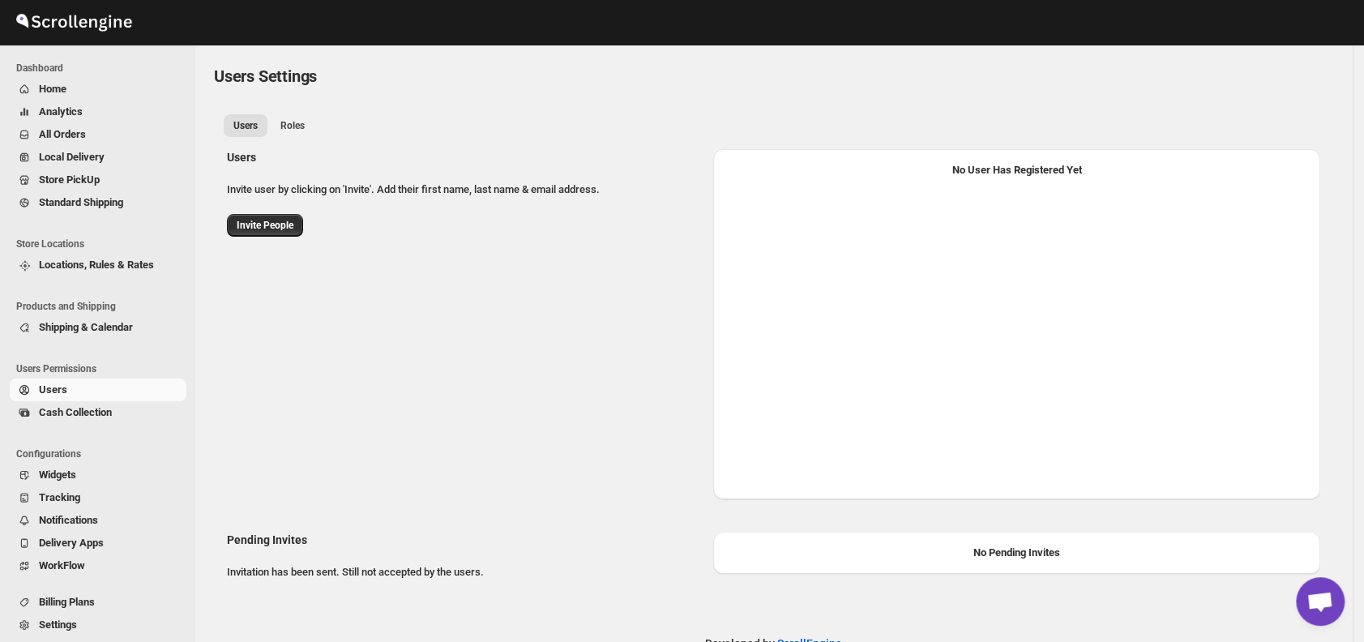
select select "637b767fbaab0276b10c91d8"
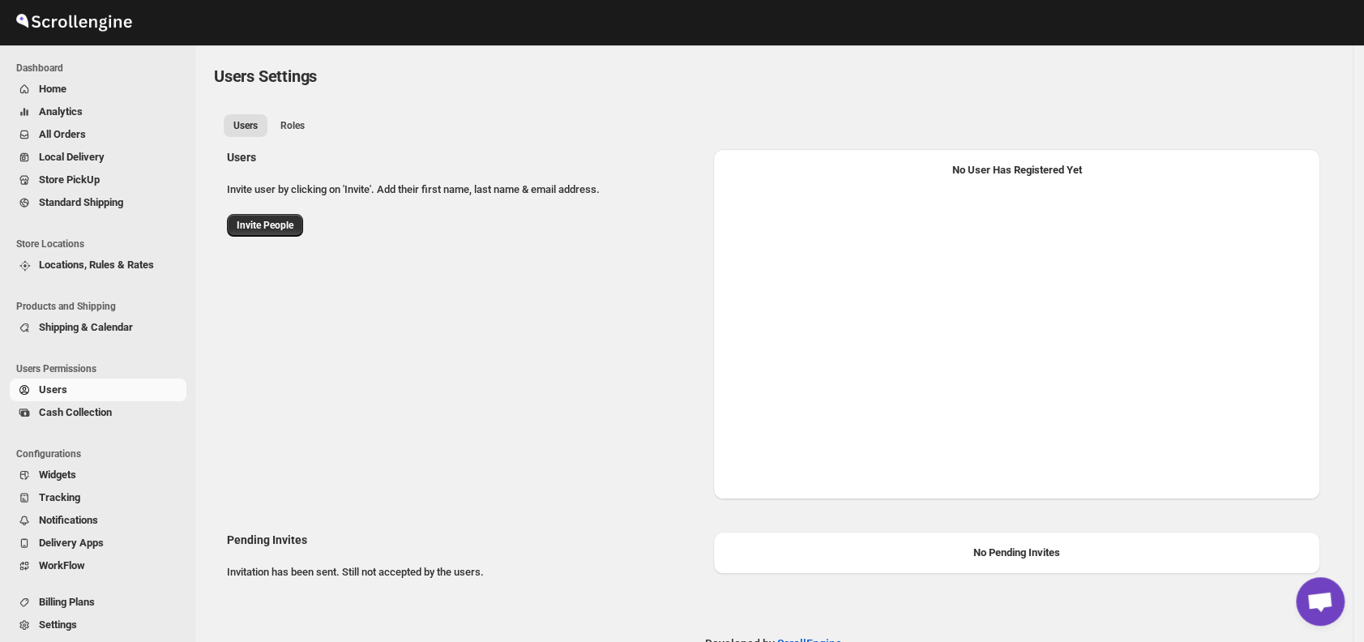
select select "637b767fbaab0276b10c91d8"
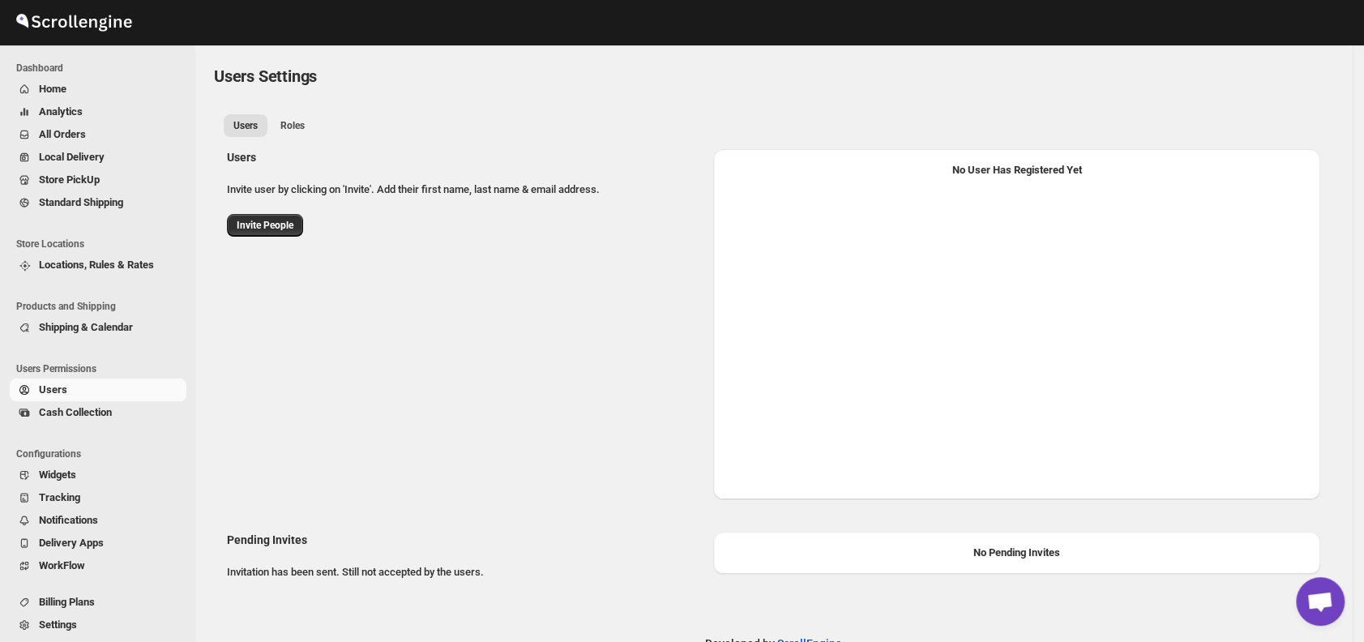
select select "637b767fbaab0276b10c91d8"
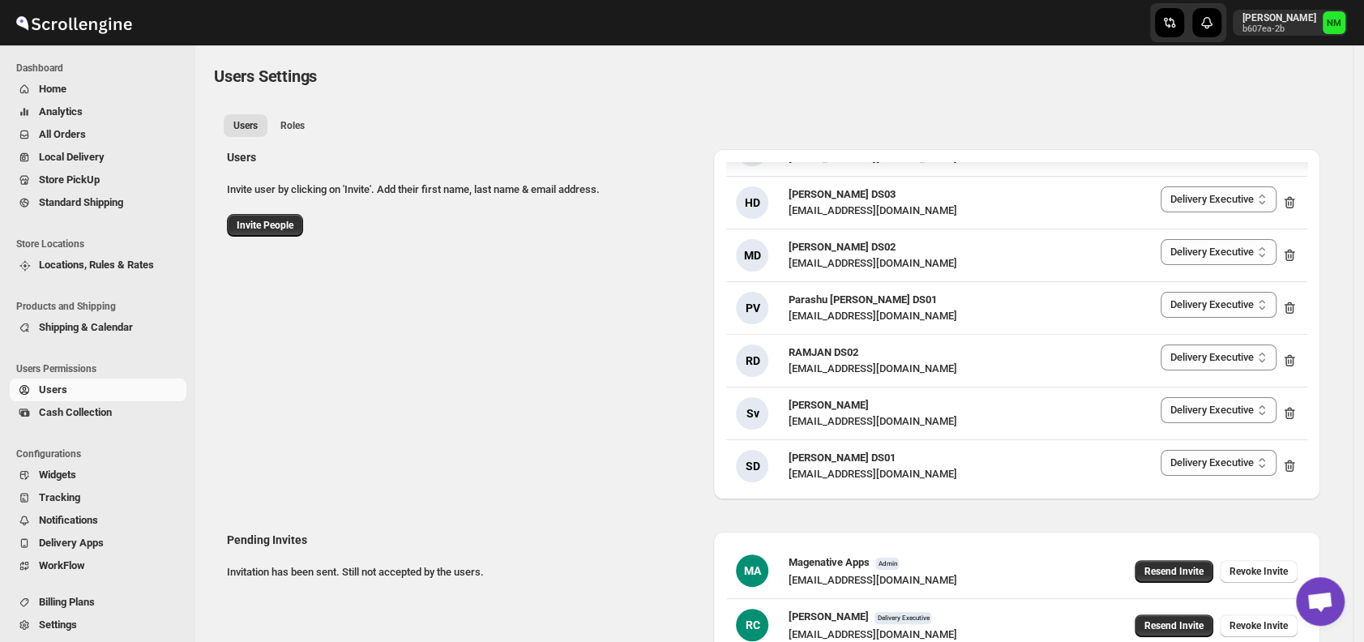
scroll to position [110, 0]
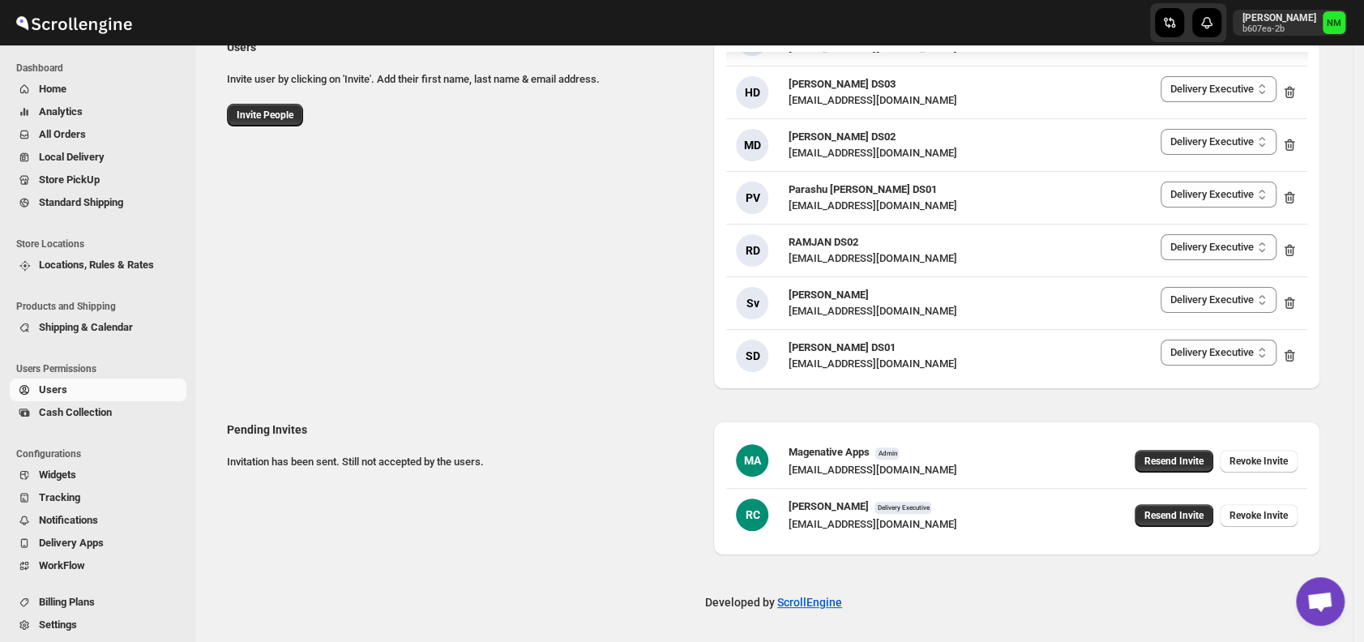
click at [89, 84] on span "Home" at bounding box center [111, 89] width 144 height 16
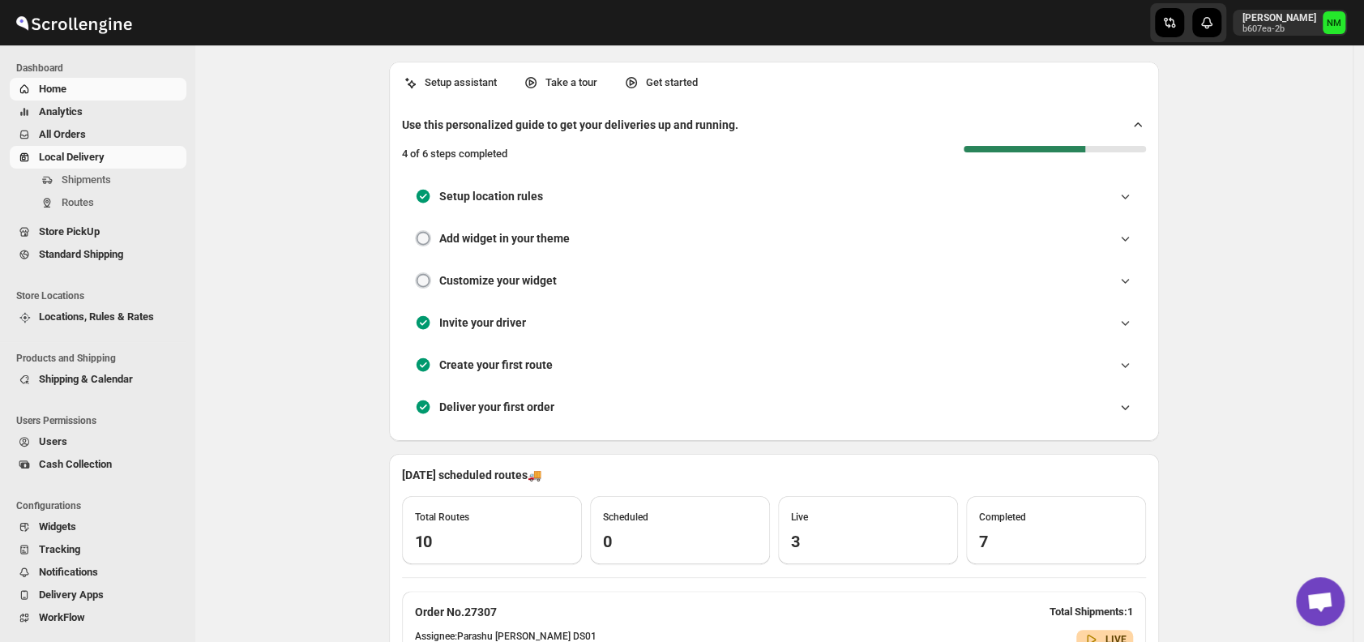
click at [84, 152] on span "Local Delivery" at bounding box center [72, 157] width 66 height 12
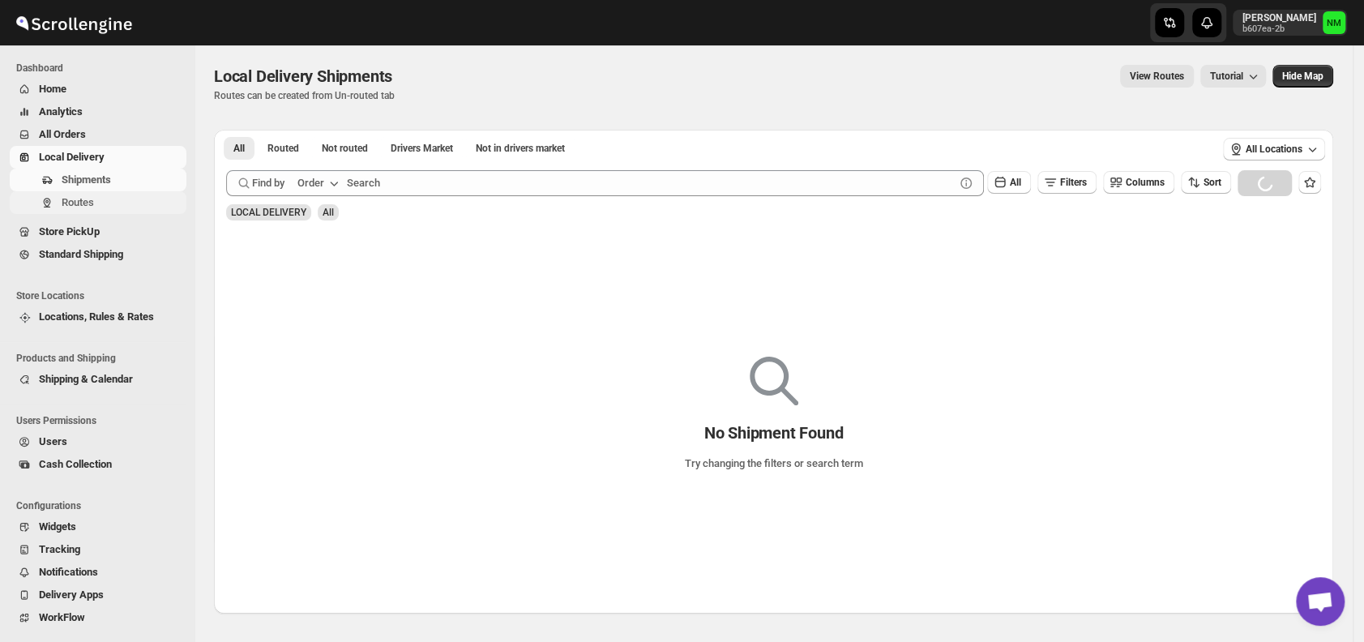
click at [84, 201] on span "Routes" at bounding box center [78, 202] width 32 height 12
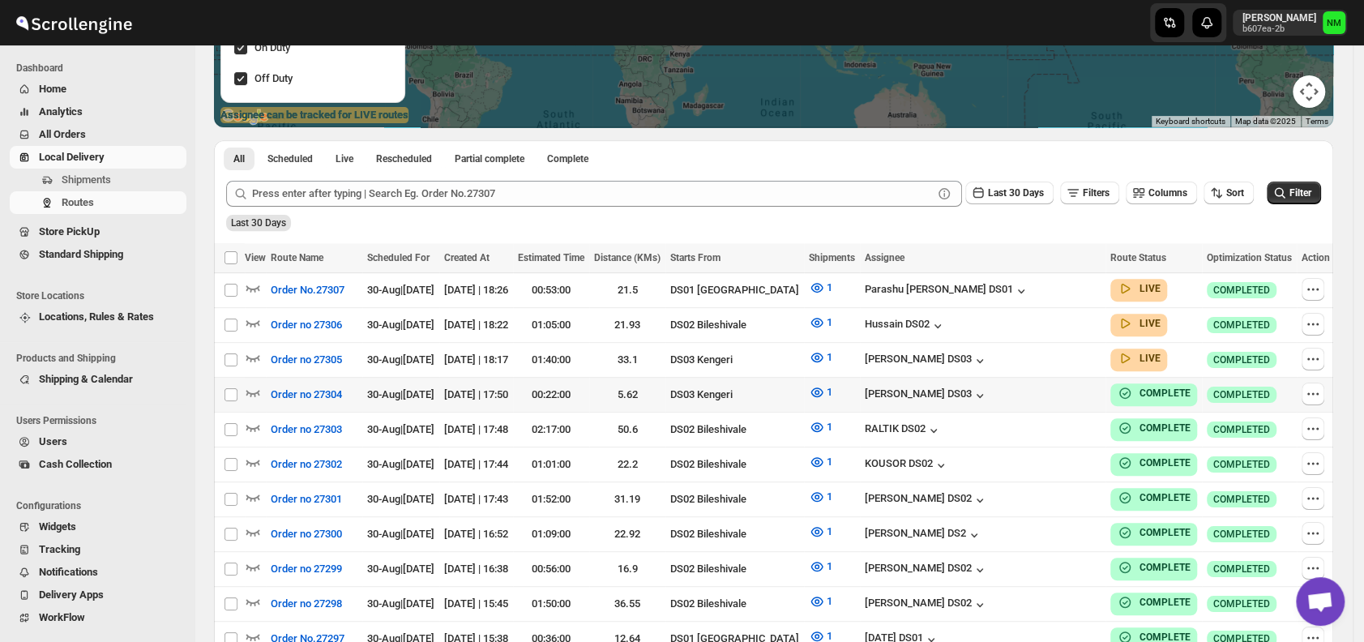
scroll to position [291, 0]
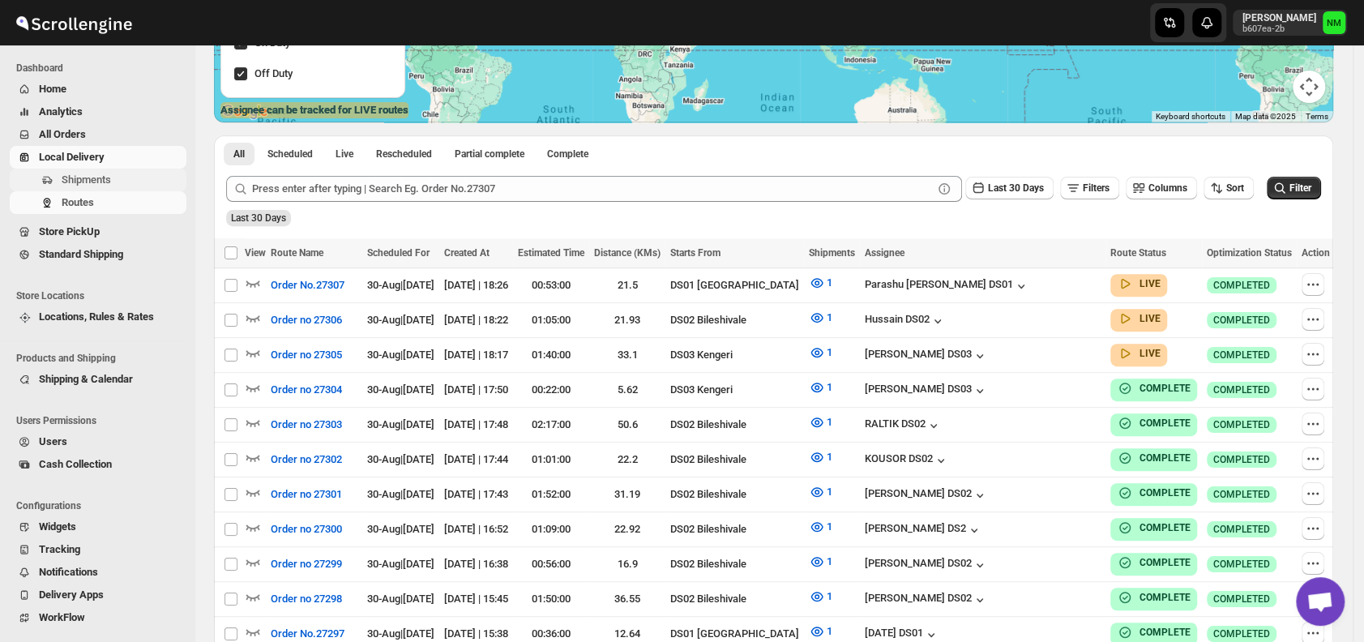
click at [89, 182] on span "Shipments" at bounding box center [86, 179] width 49 height 12
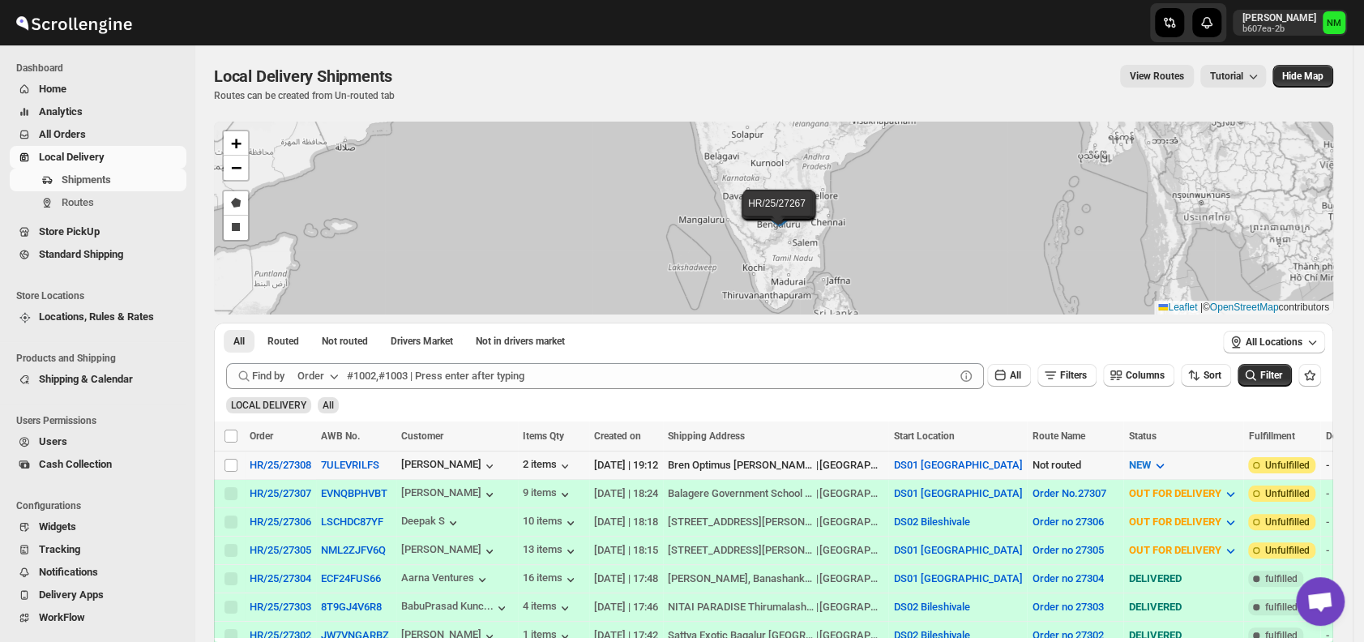
click at [238, 463] on div "Select shipment" at bounding box center [232, 465] width 16 height 15
checkbox input "true"
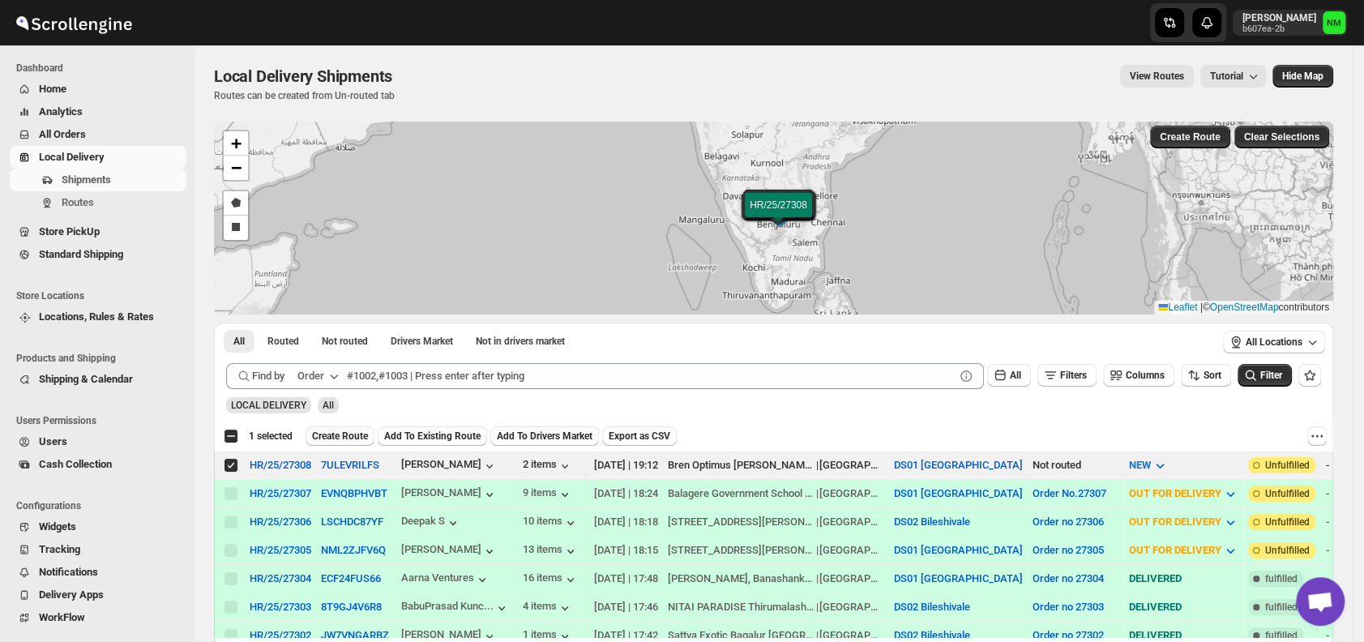
click at [345, 433] on span "Create Route" at bounding box center [340, 435] width 56 height 13
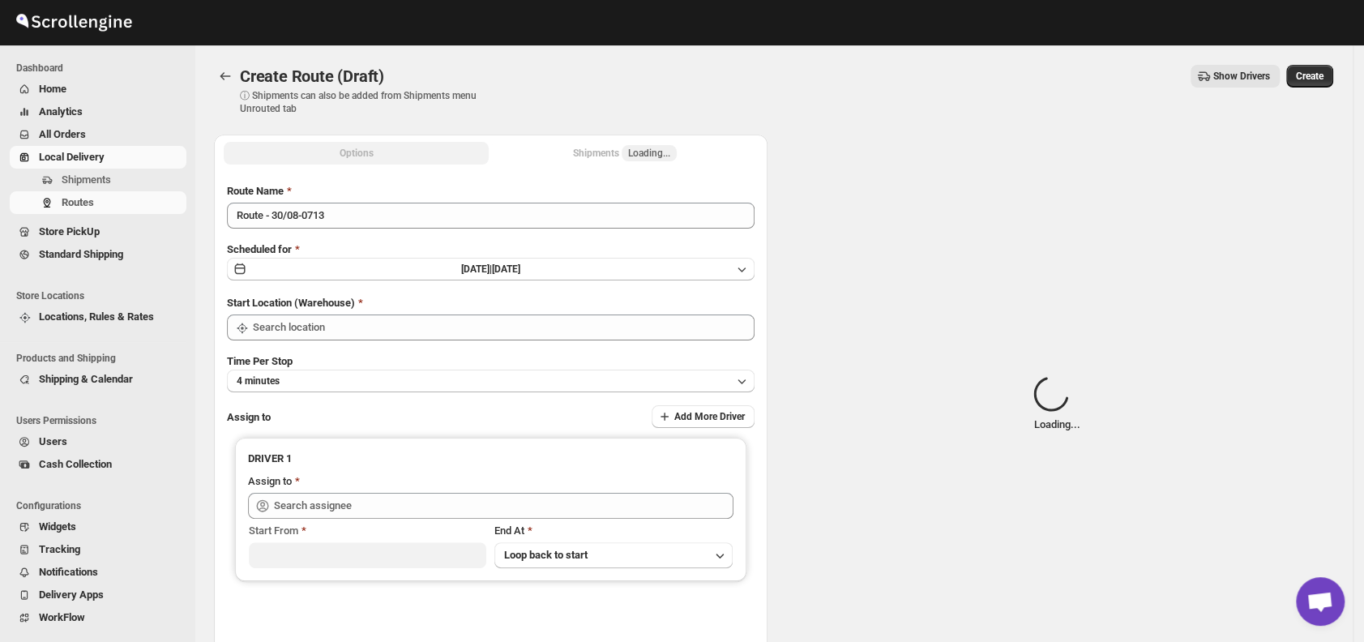
type input "DS01 [GEOGRAPHIC_DATA]"
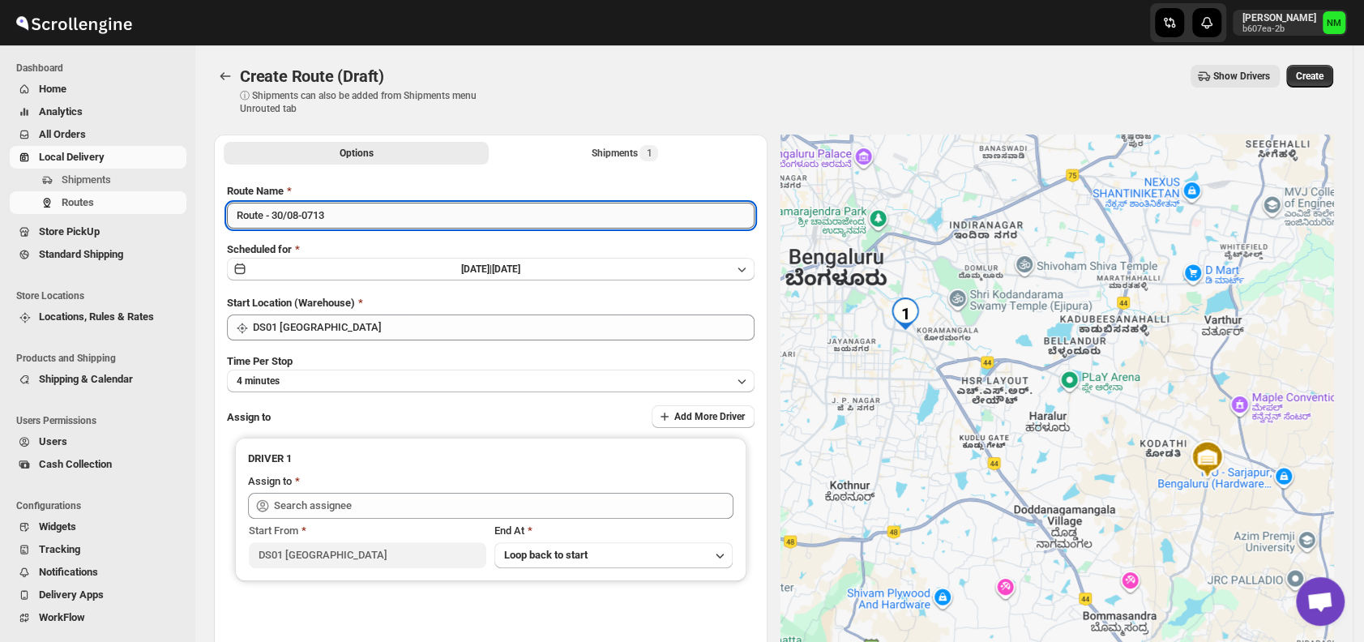
click at [390, 211] on input "Route - 30/08-0713" at bounding box center [490, 216] width 527 height 26
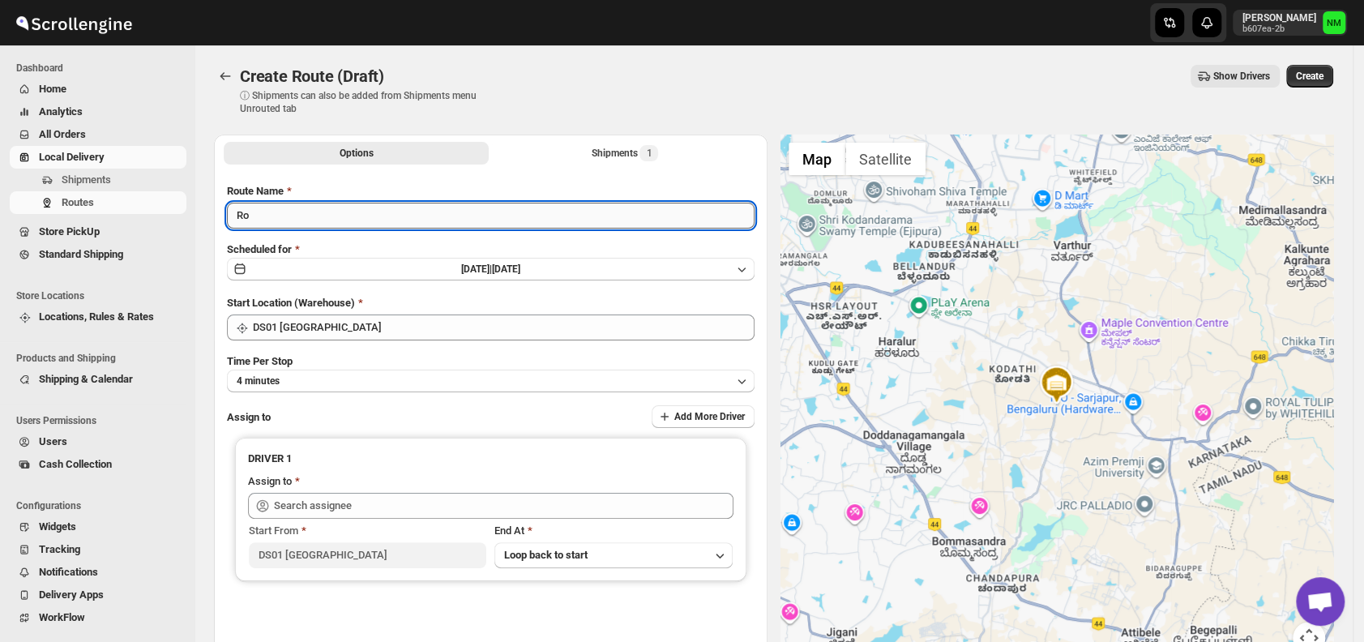
type input "R"
type input "Order No.27308"
click at [323, 381] on button "4 minutes" at bounding box center [490, 380] width 527 height 23
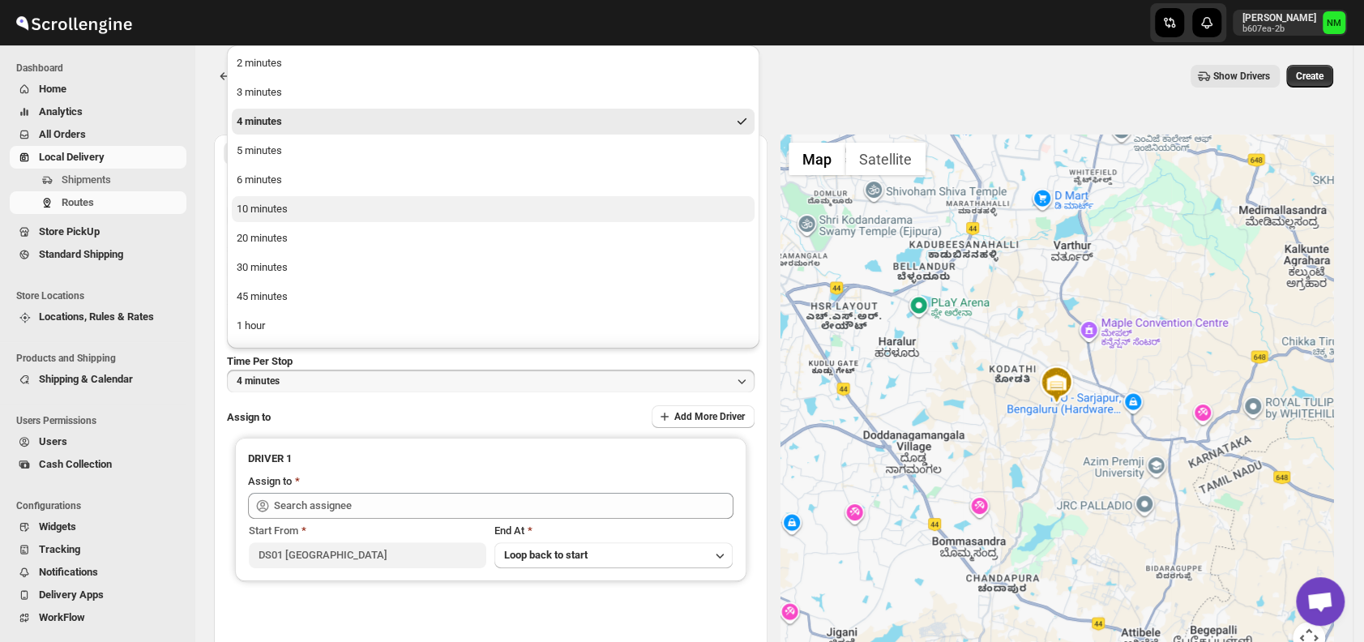
click at [314, 214] on button "10 minutes" at bounding box center [493, 209] width 523 height 26
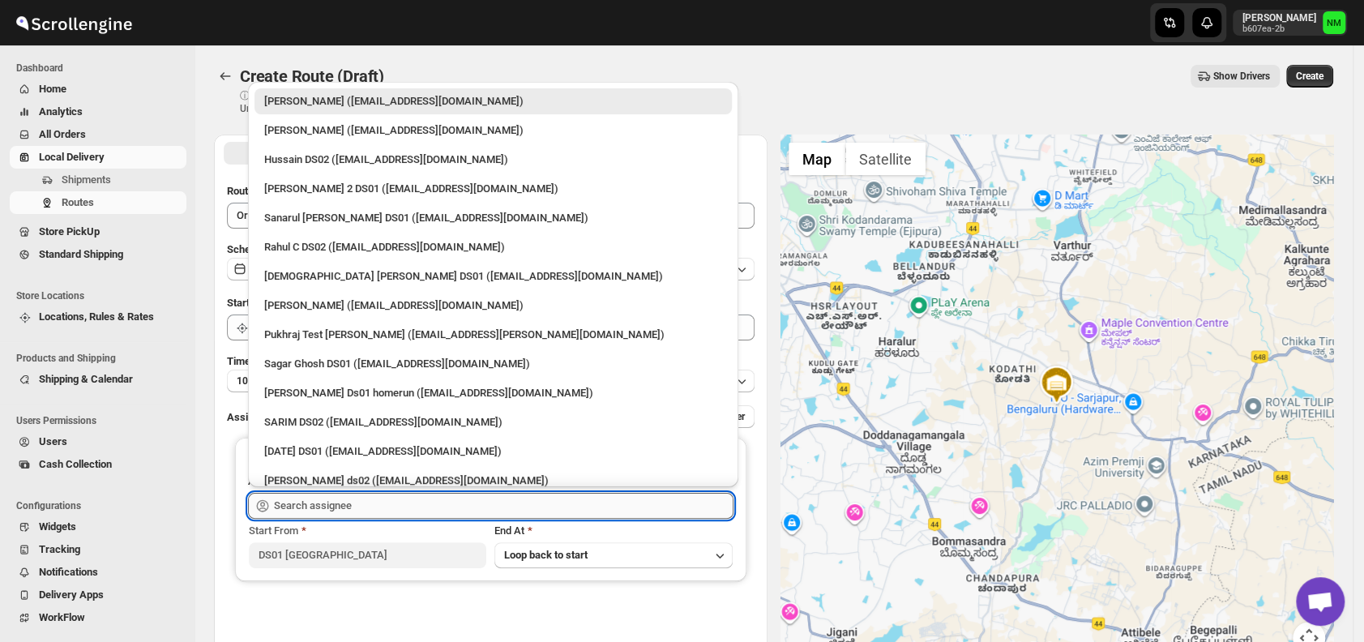
click at [401, 499] on input "text" at bounding box center [503, 506] width 459 height 26
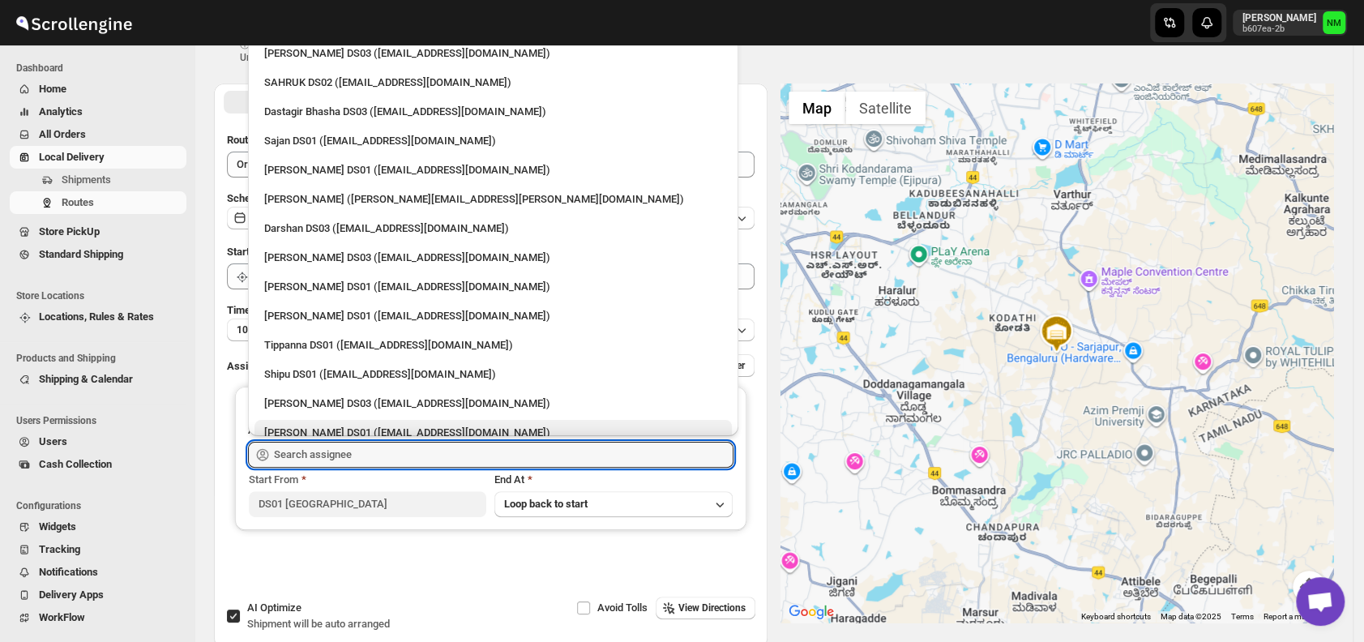
scroll to position [1181, 0]
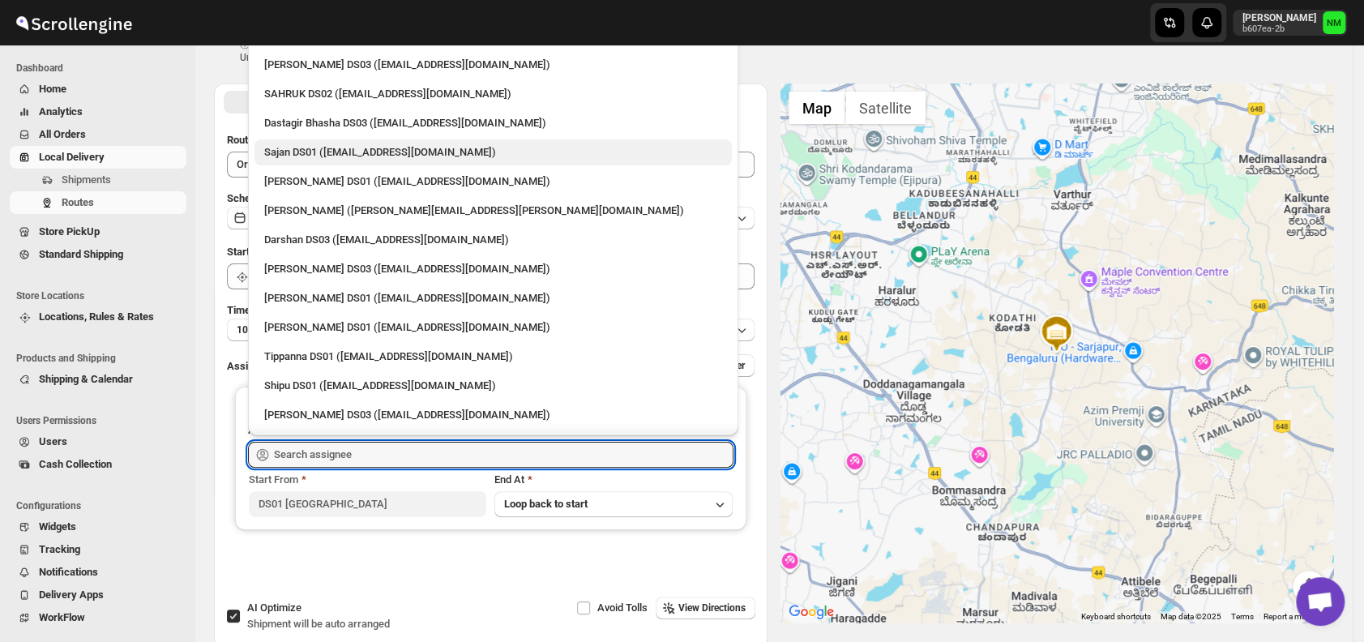
click at [311, 154] on div "Sajan DS01 (lofadat883@coderdir.com)" at bounding box center [493, 152] width 458 height 16
type input "Sajan DS01 (lofadat883@coderdir.com)"
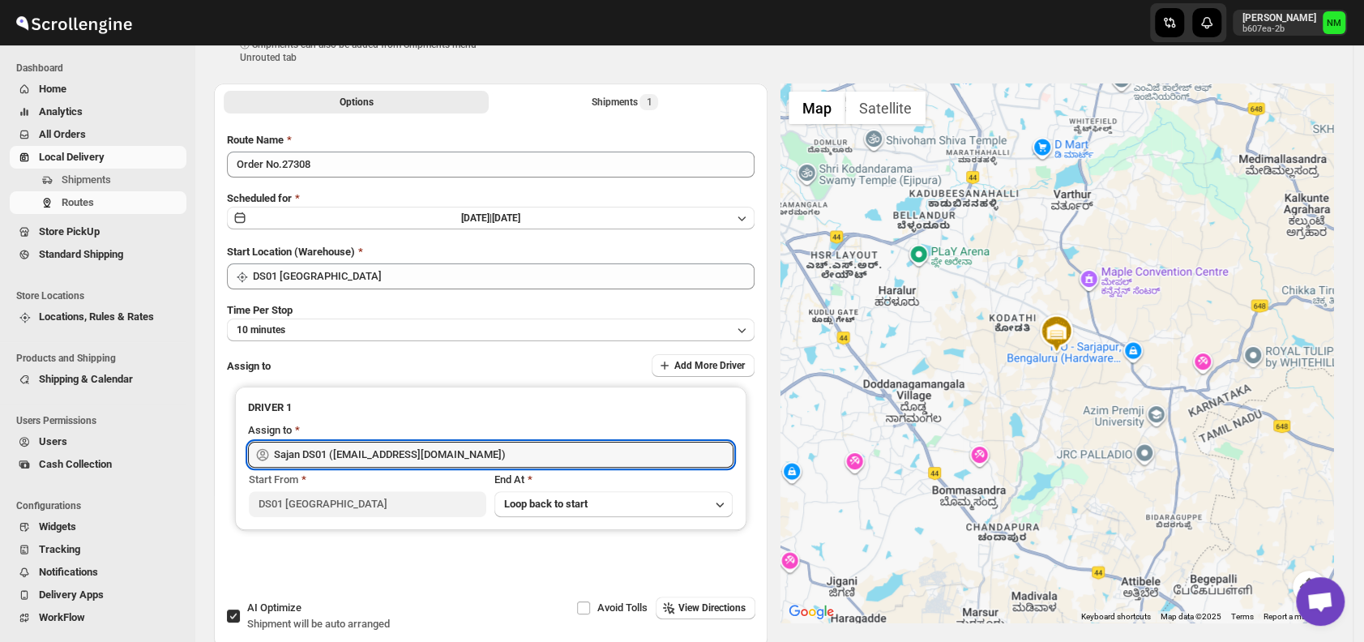
scroll to position [0, 0]
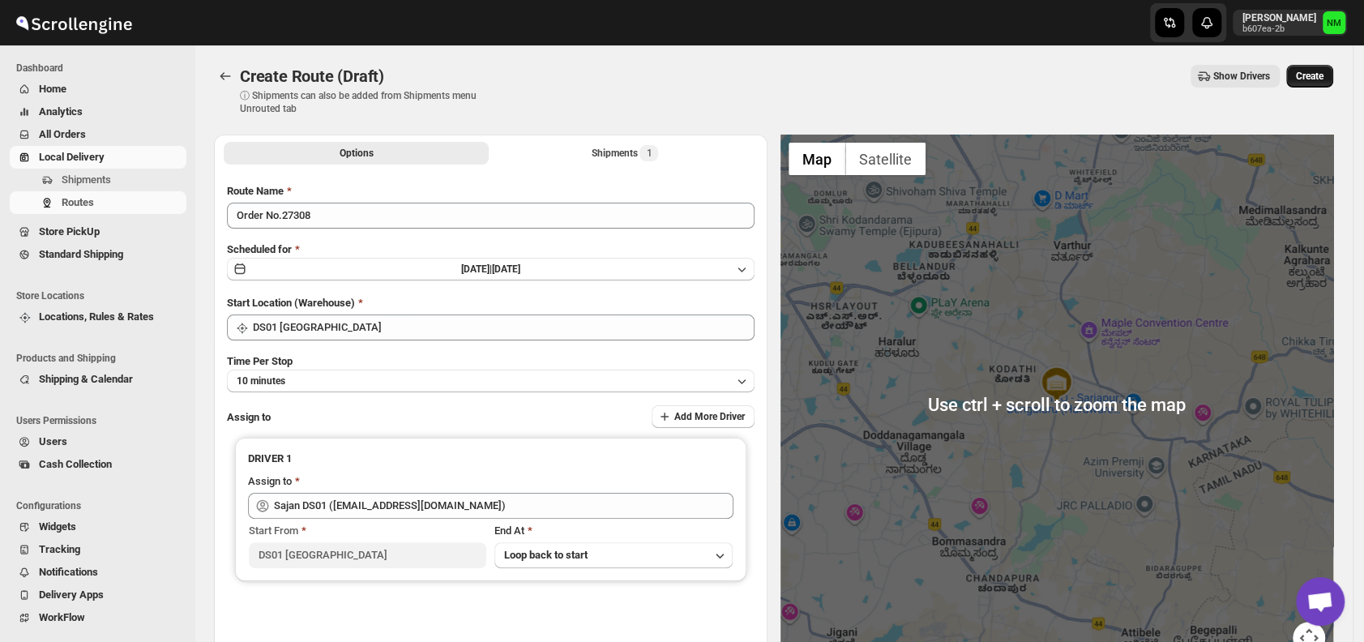
click at [1316, 77] on span "Create" at bounding box center [1310, 76] width 28 height 13
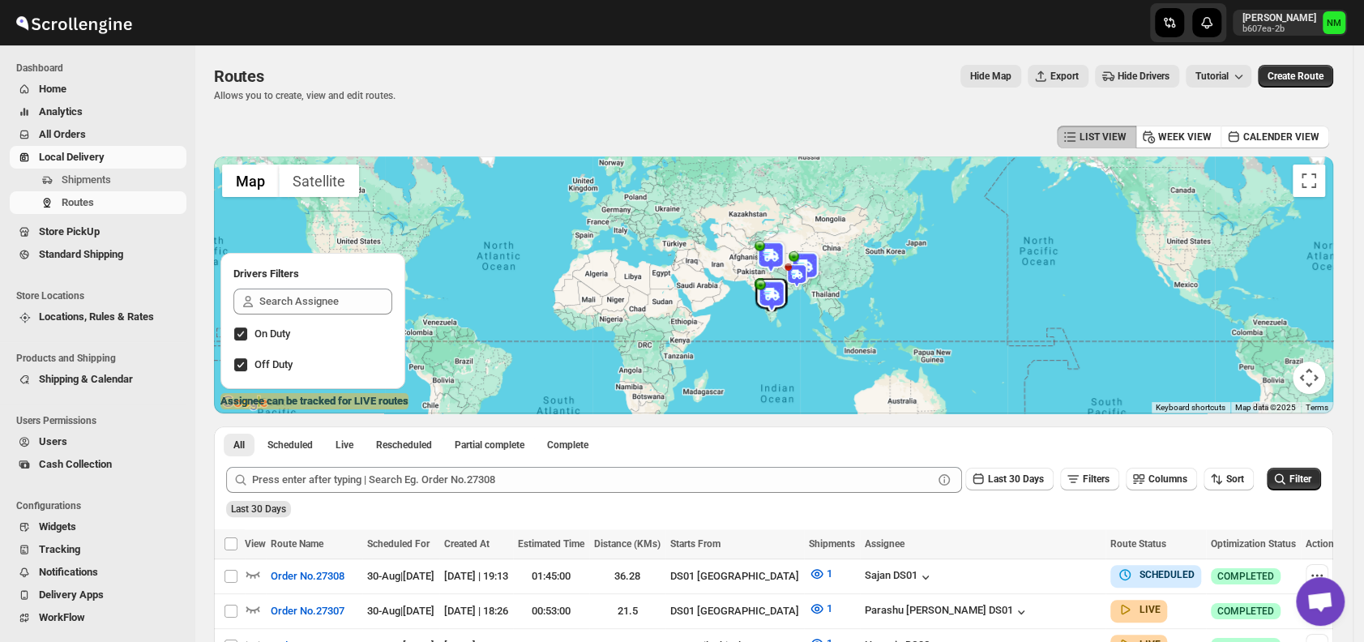
click at [38, 443] on button "Users" at bounding box center [98, 441] width 177 height 23
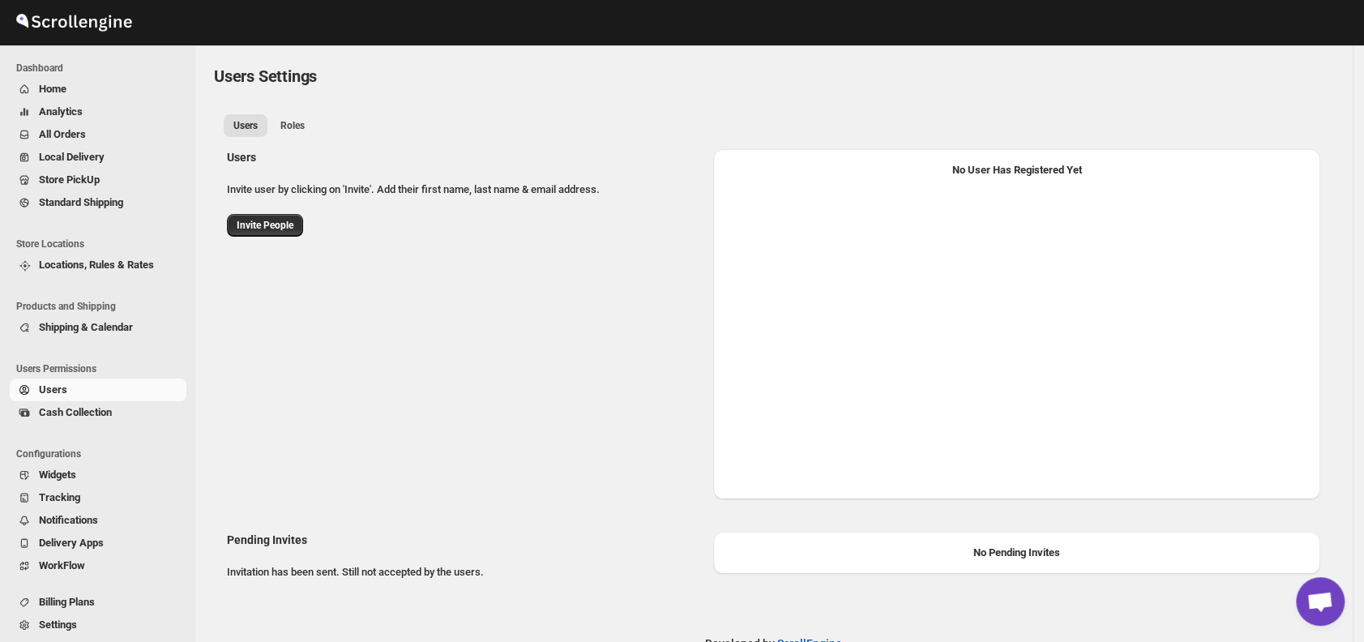
select select "637b767fbaab0276b10c91d8"
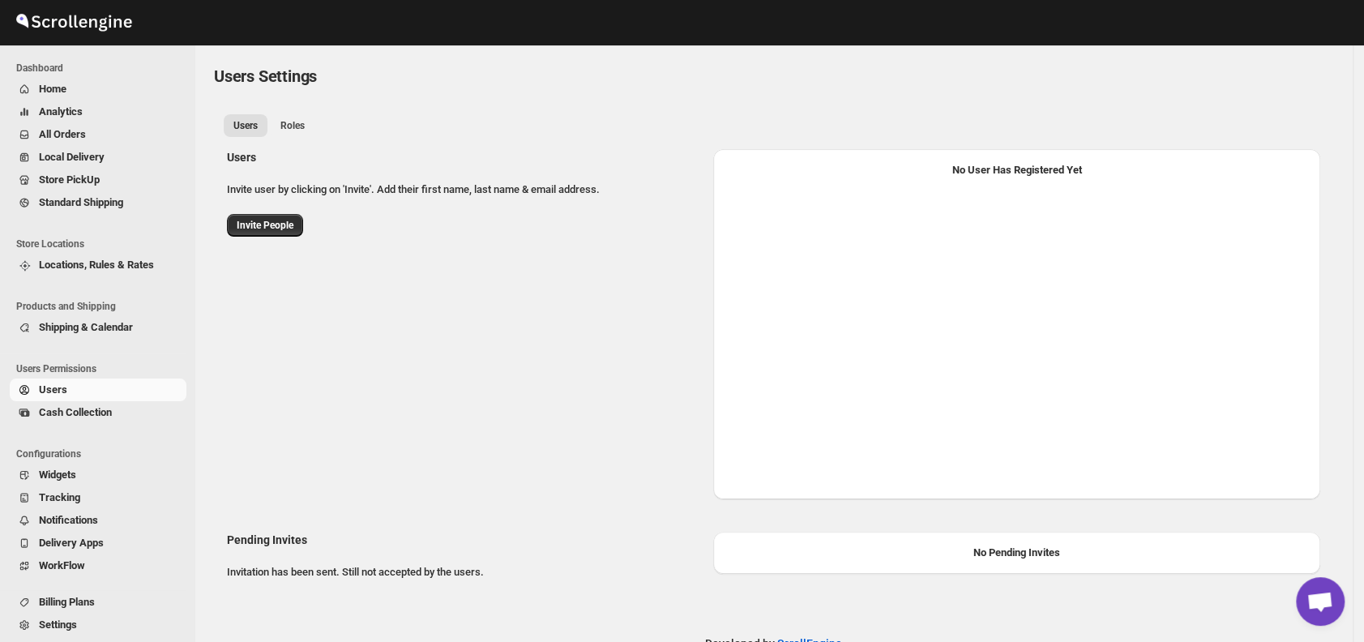
select select "637b767fbaab0276b10c91d8"
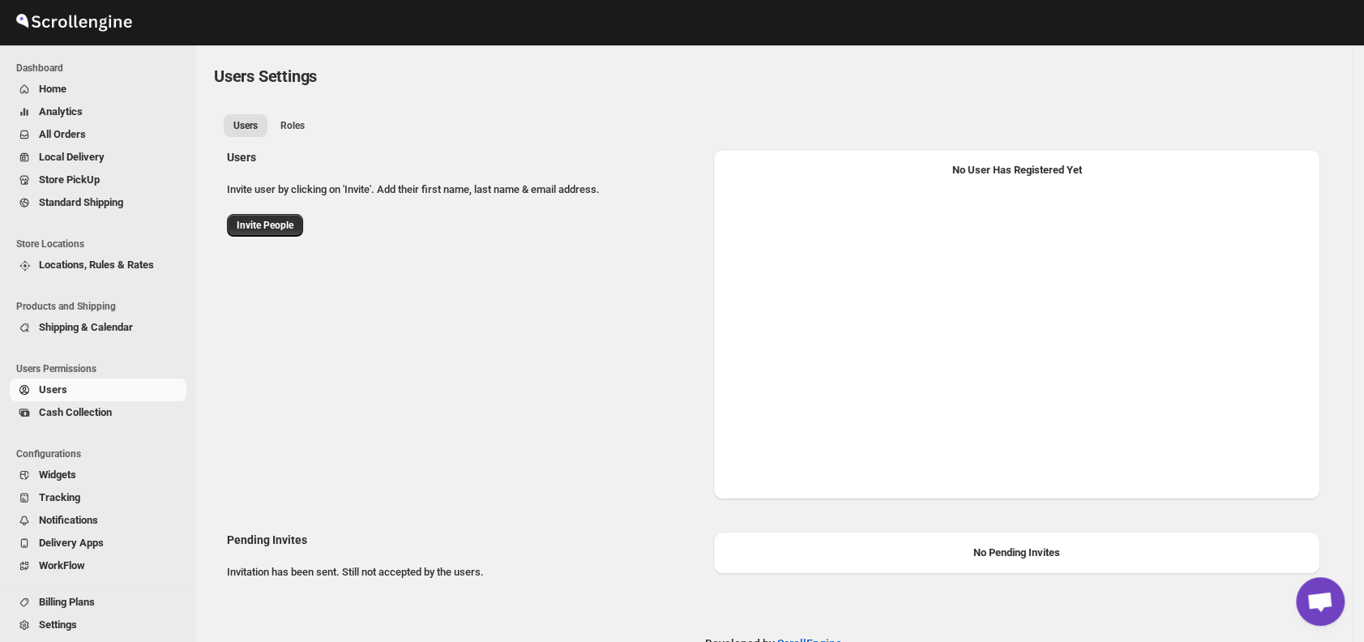
select select "637b767fbaab0276b10c91d8"
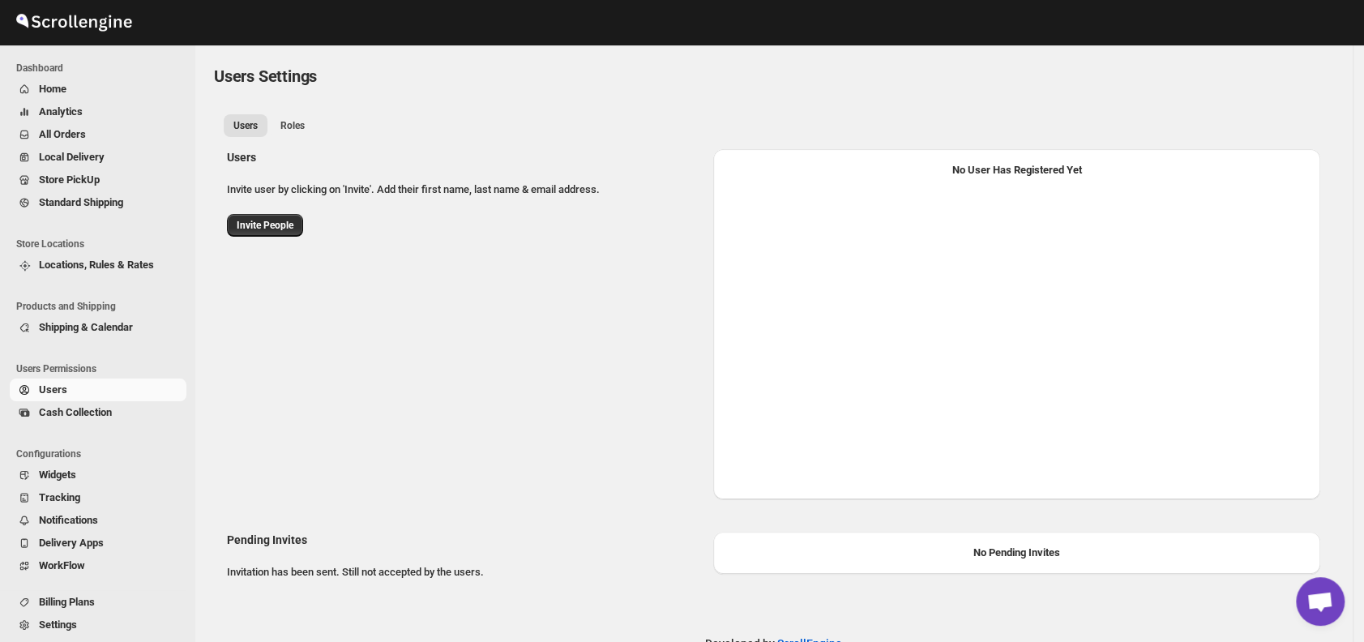
select select "637b767fbaab0276b10c91d8"
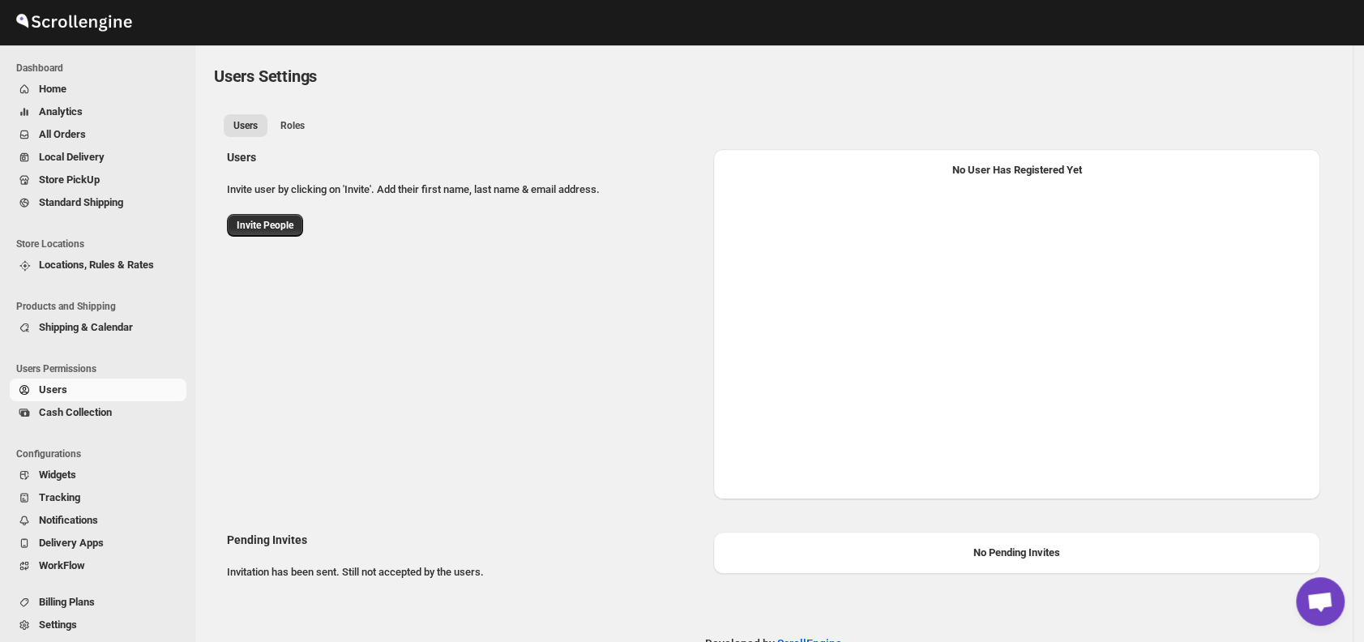
select select "637b767fbaab0276b10c91d8"
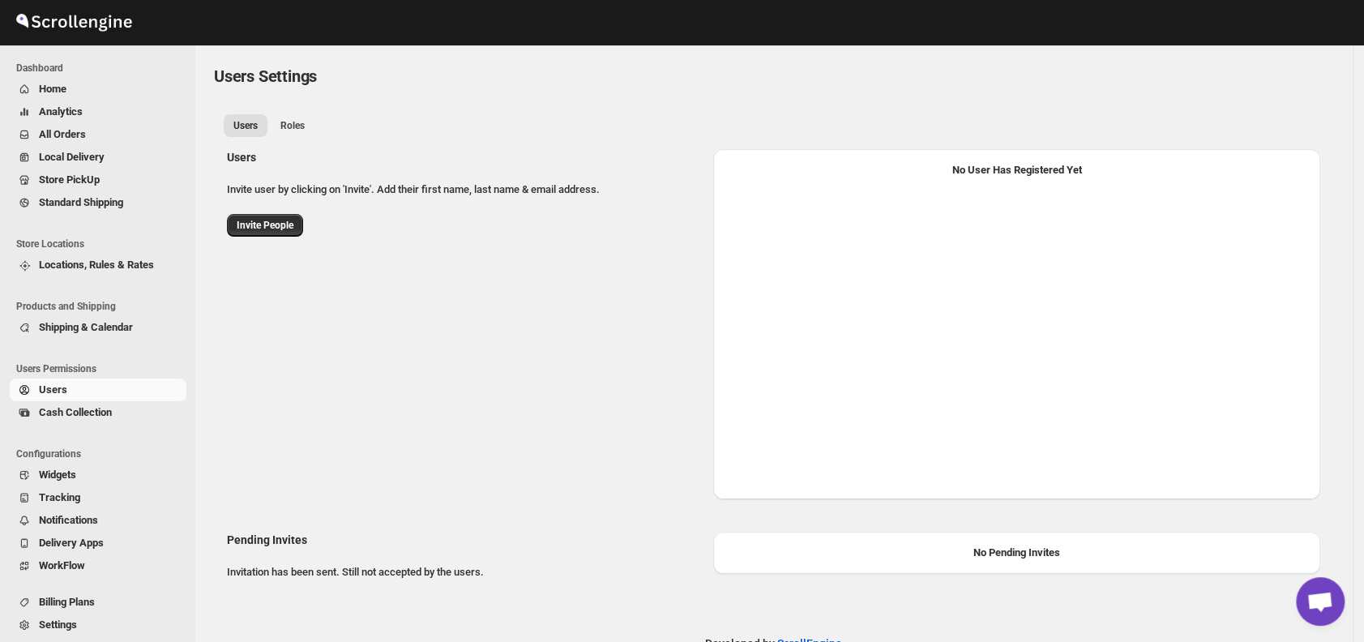
select select "637b767fbaab0276b10c91d8"
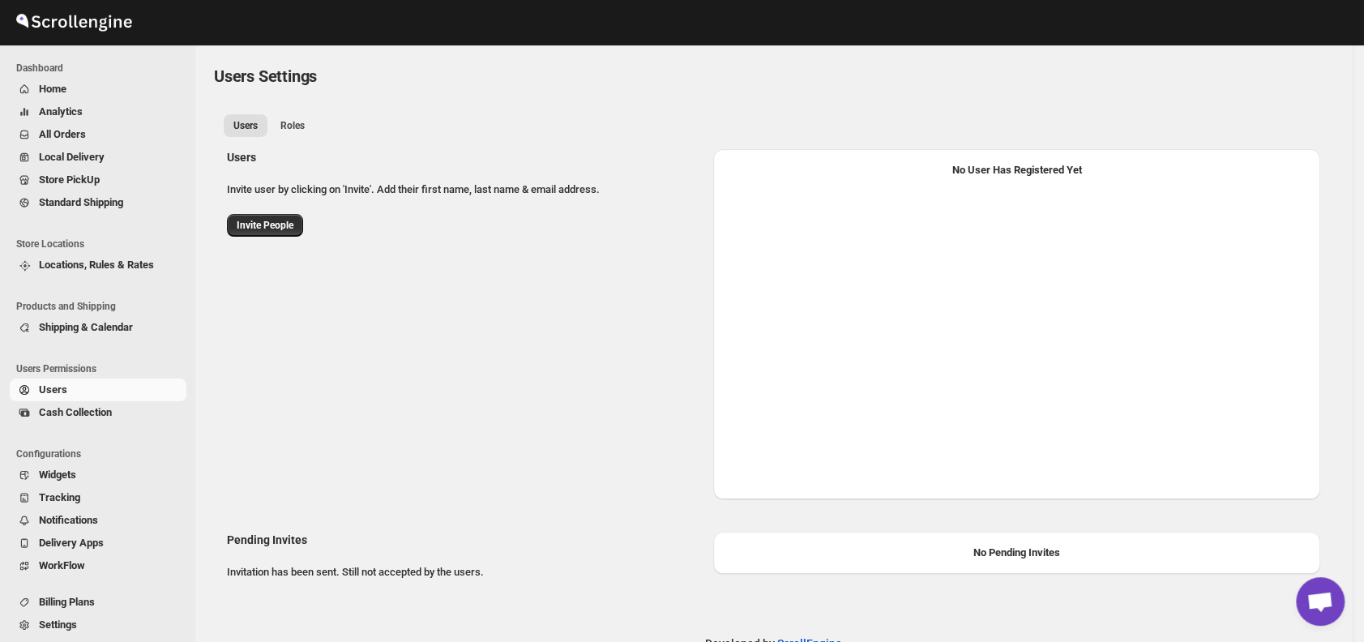
select select "637b767fbaab0276b10c91d8"
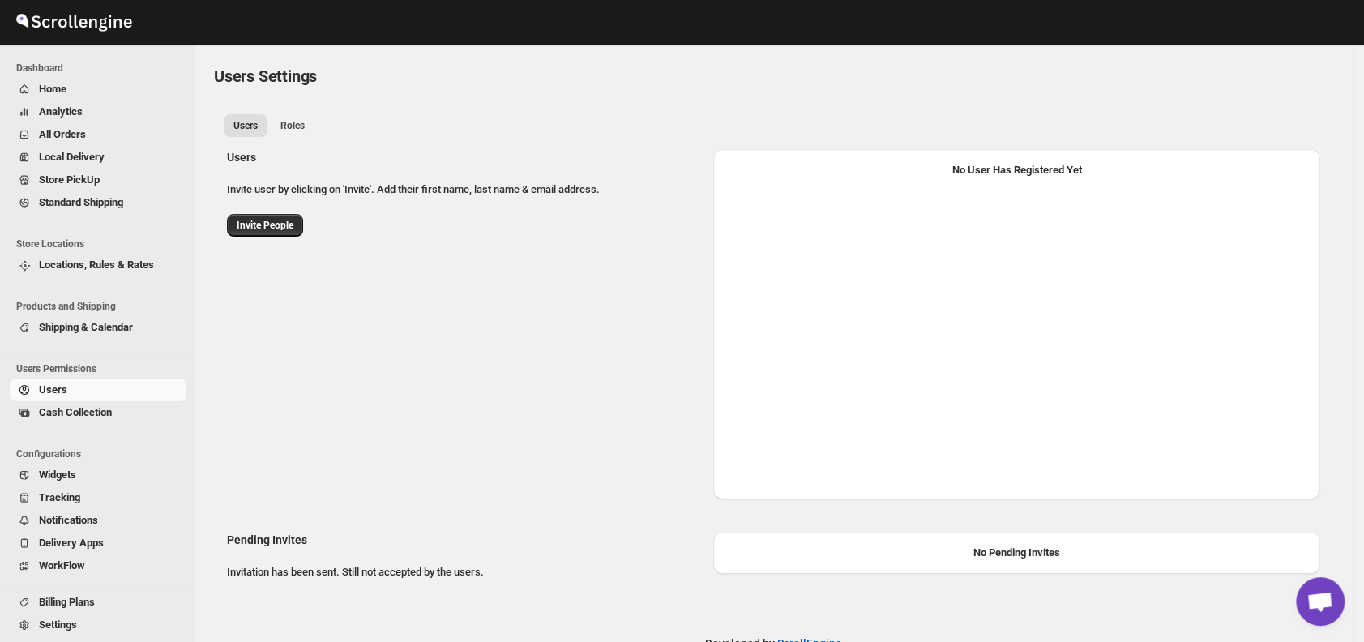
select select "637b767fbaab0276b10c91d8"
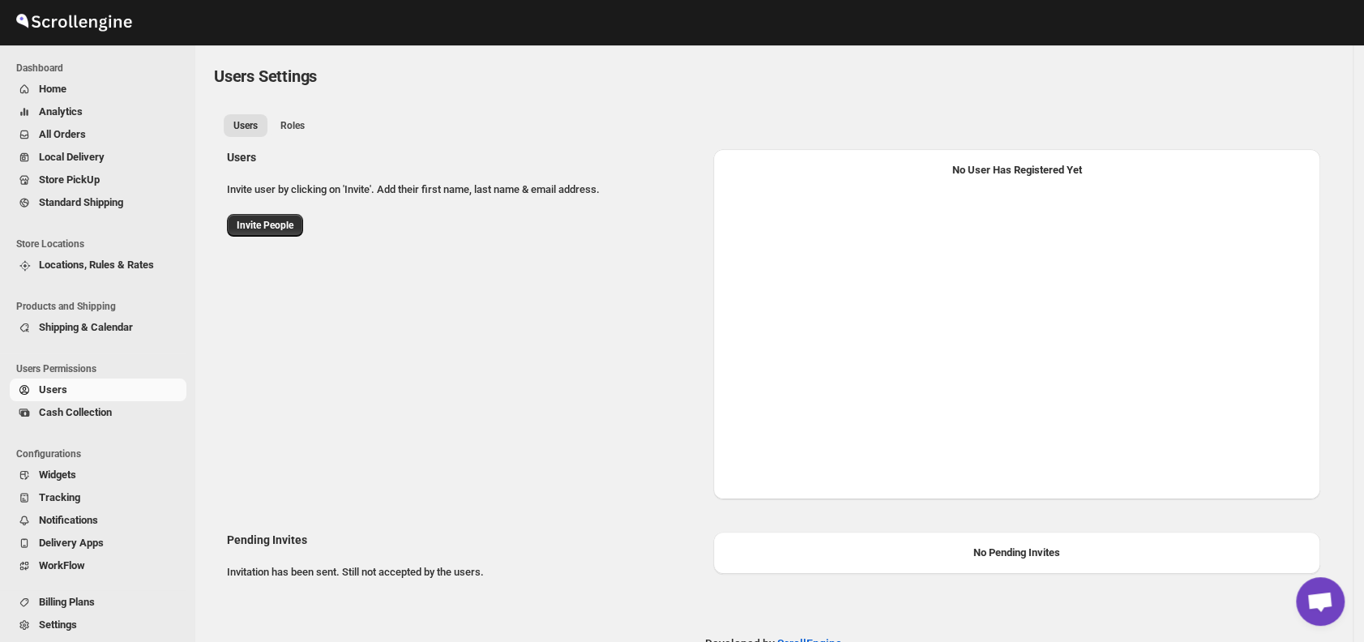
select select "637b767fbaab0276b10c91d8"
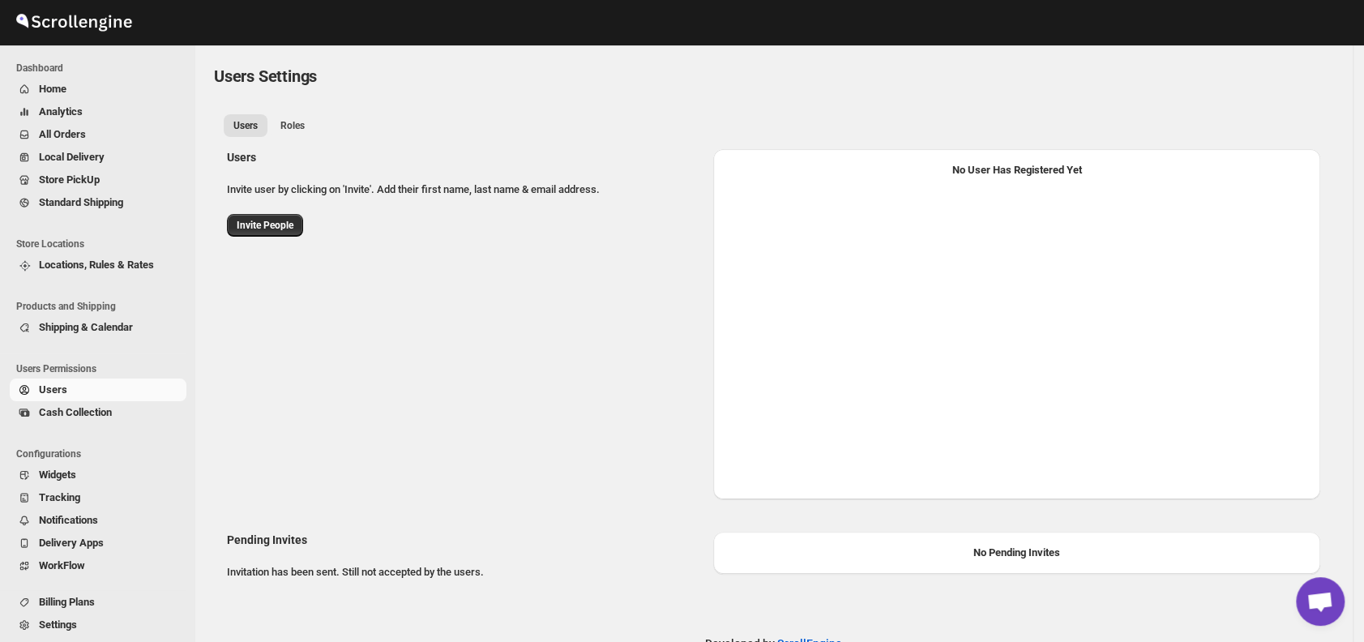
select select "637b767fbaab0276b10c91d8"
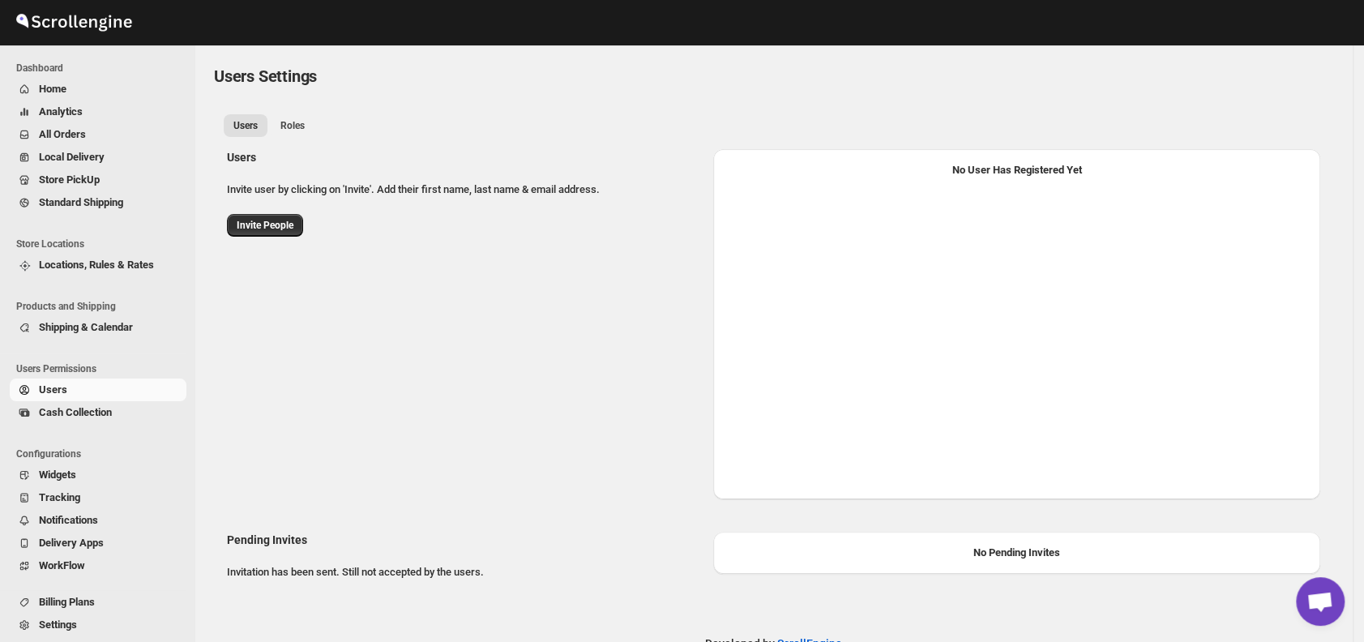
select select "637b767fbaab0276b10c91d8"
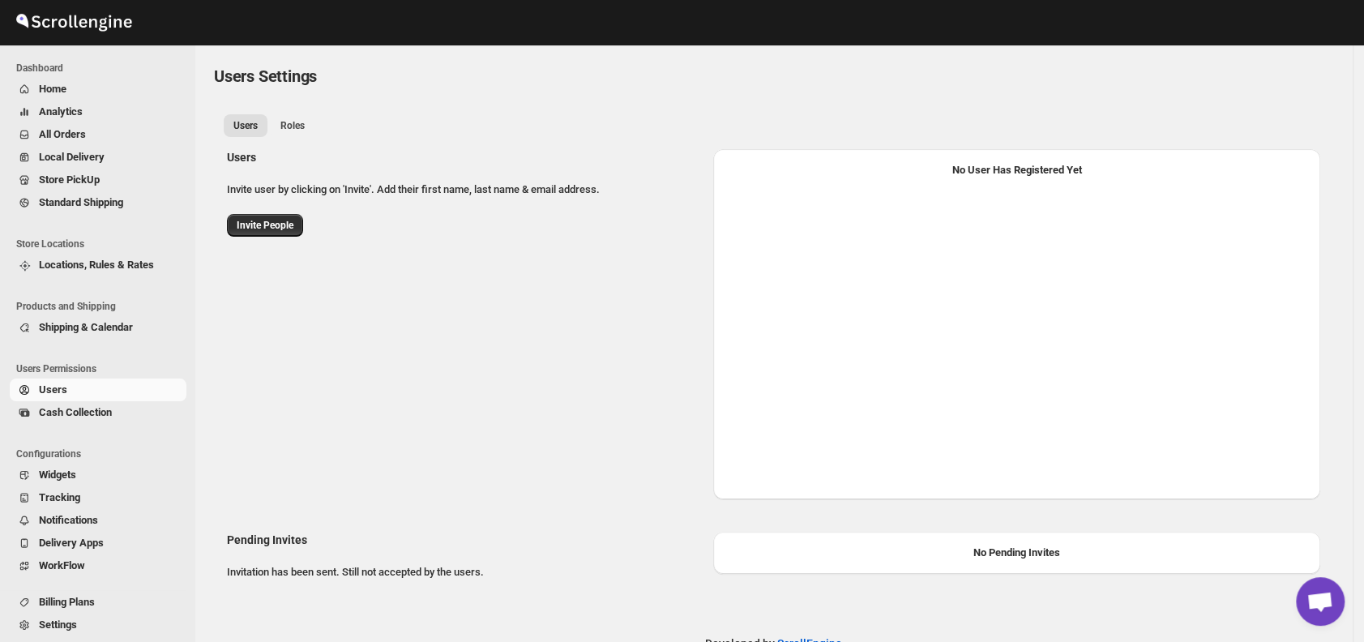
select select "637b767fbaab0276b10c91d8"
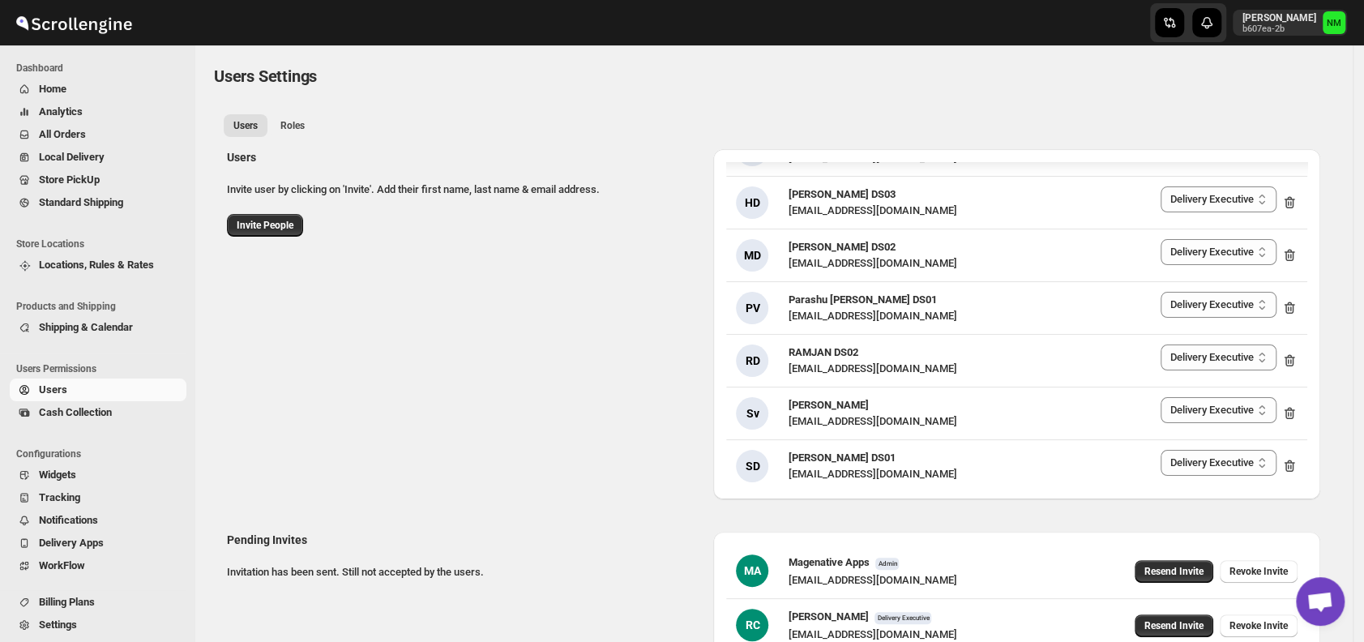
scroll to position [110, 0]
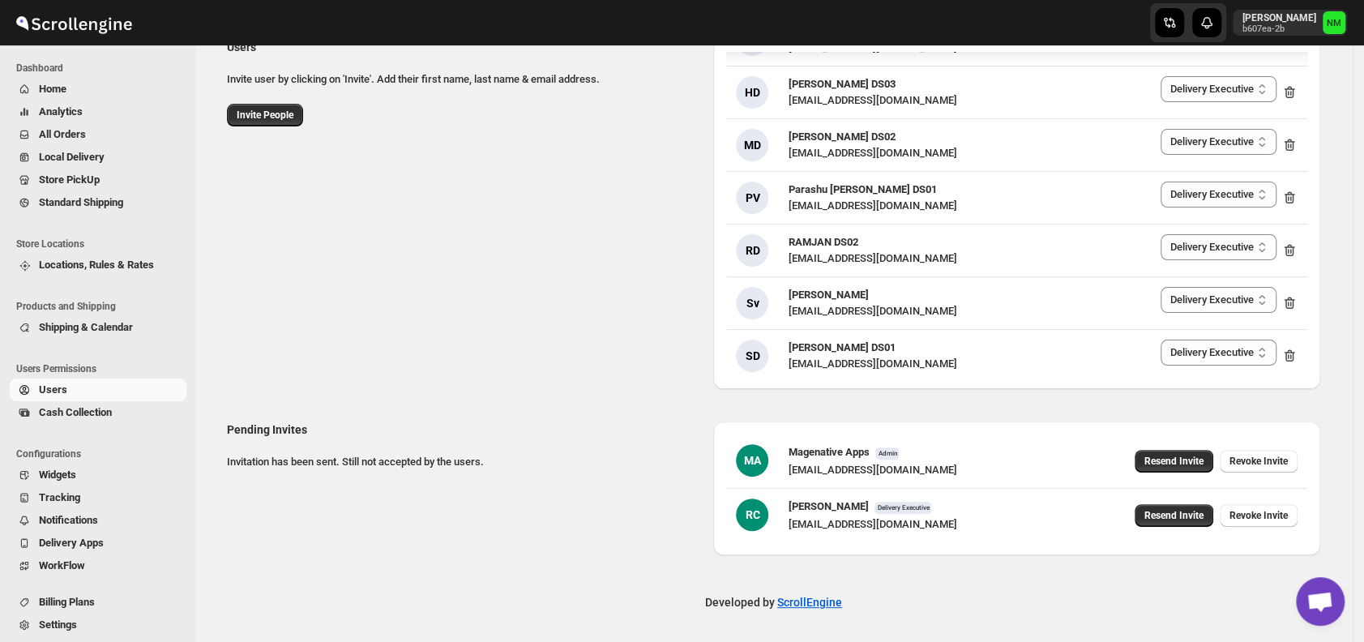
click at [71, 136] on span "All Orders" at bounding box center [62, 134] width 47 height 12
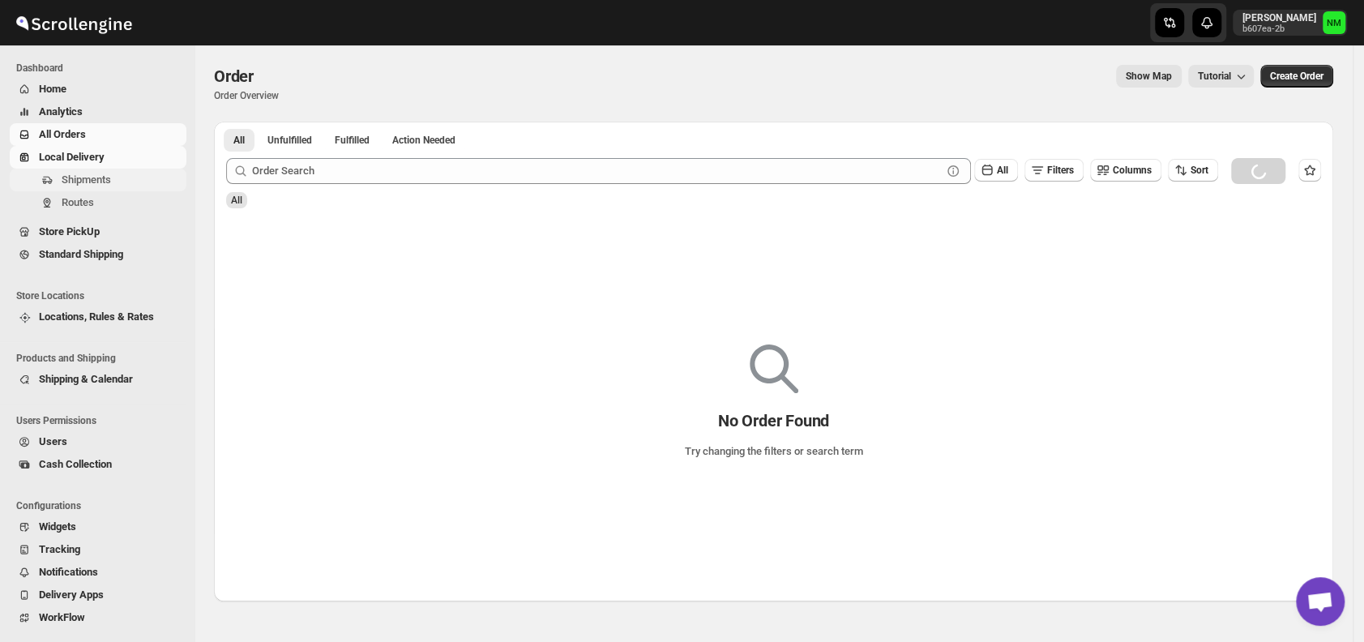
click at [92, 185] on span "Shipments" at bounding box center [86, 179] width 49 height 12
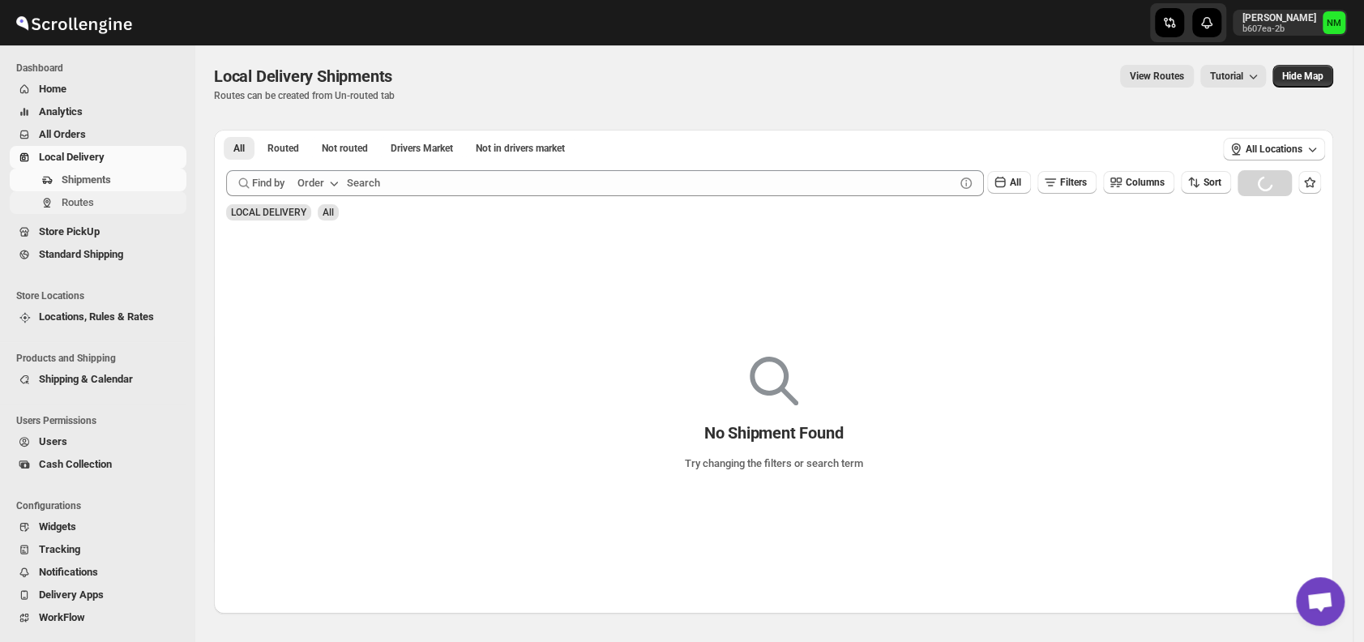
click at [88, 199] on span "Routes" at bounding box center [78, 202] width 32 height 12
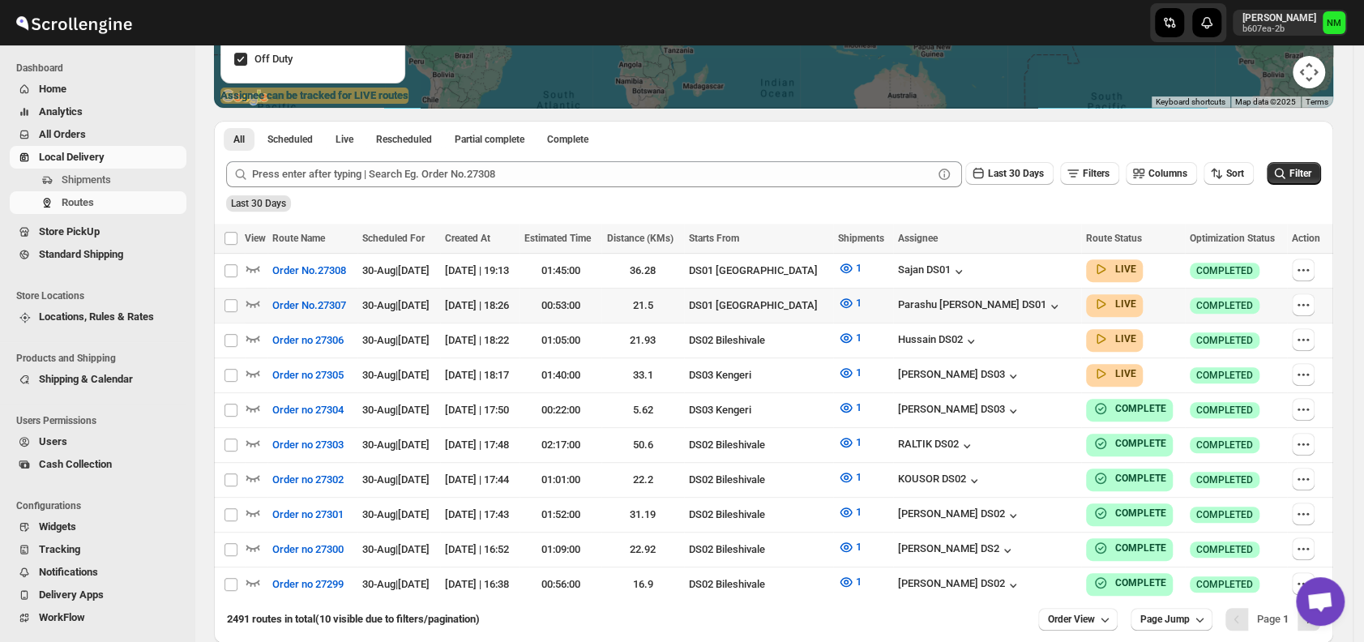
scroll to position [378, 0]
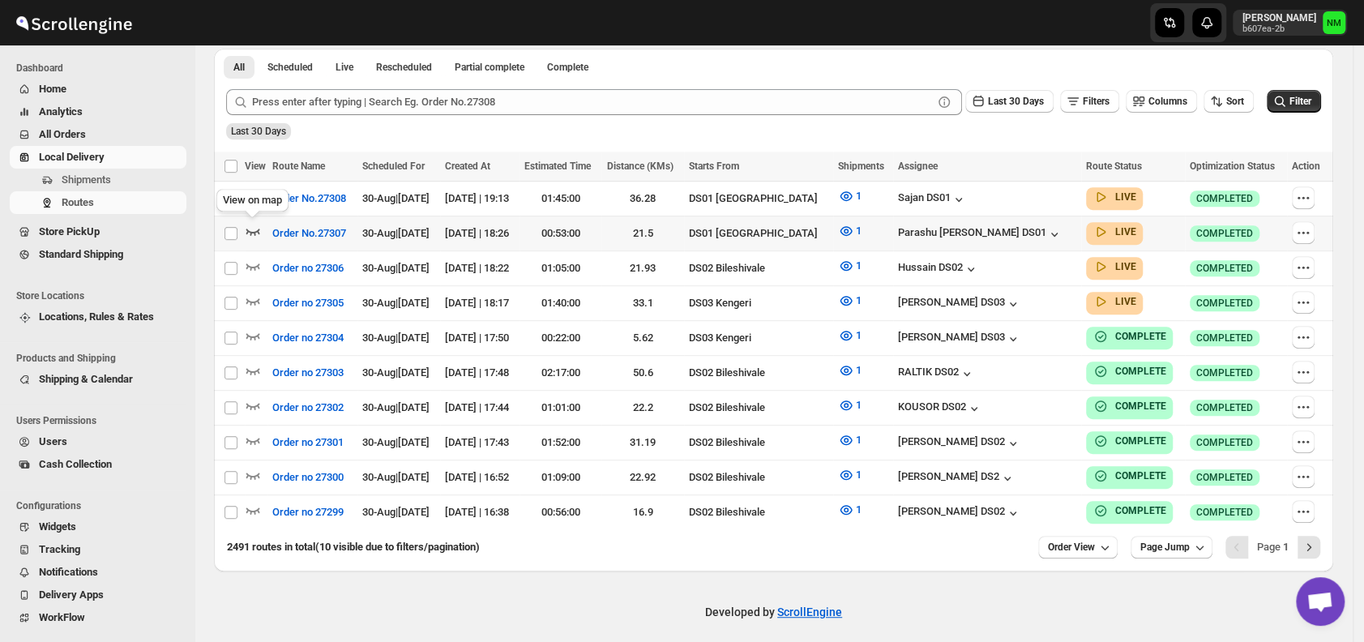
click at [254, 224] on icon "button" at bounding box center [253, 231] width 16 height 16
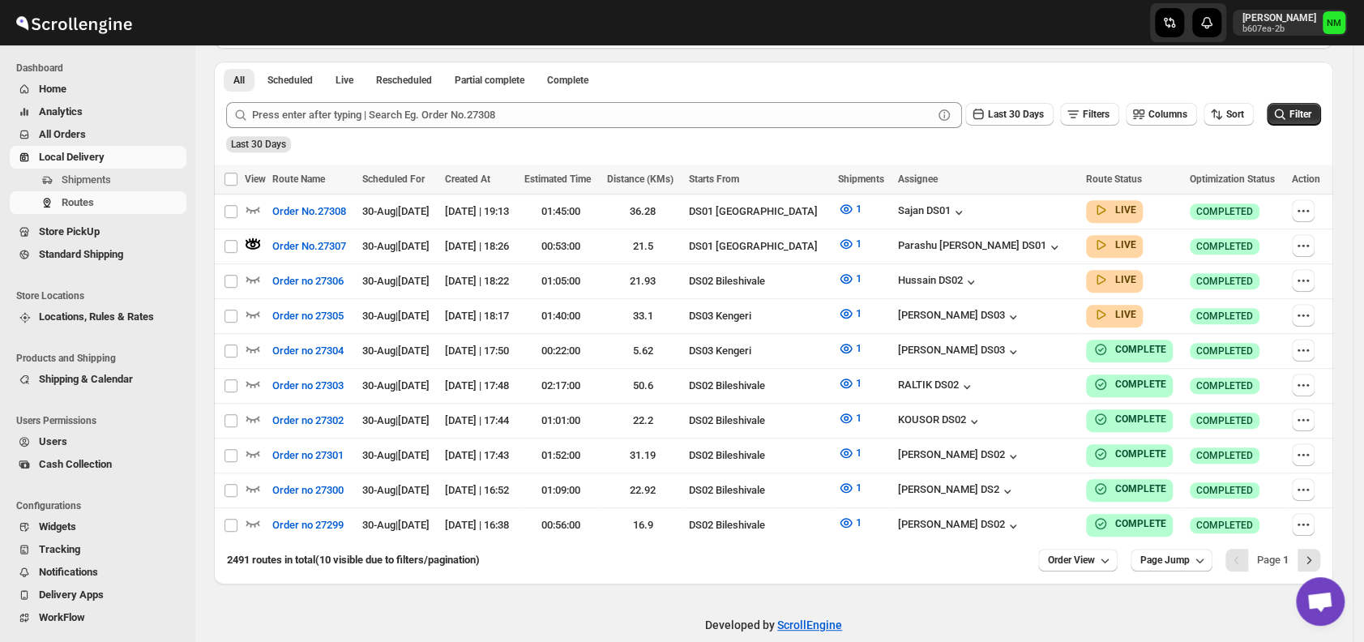
scroll to position [0, 0]
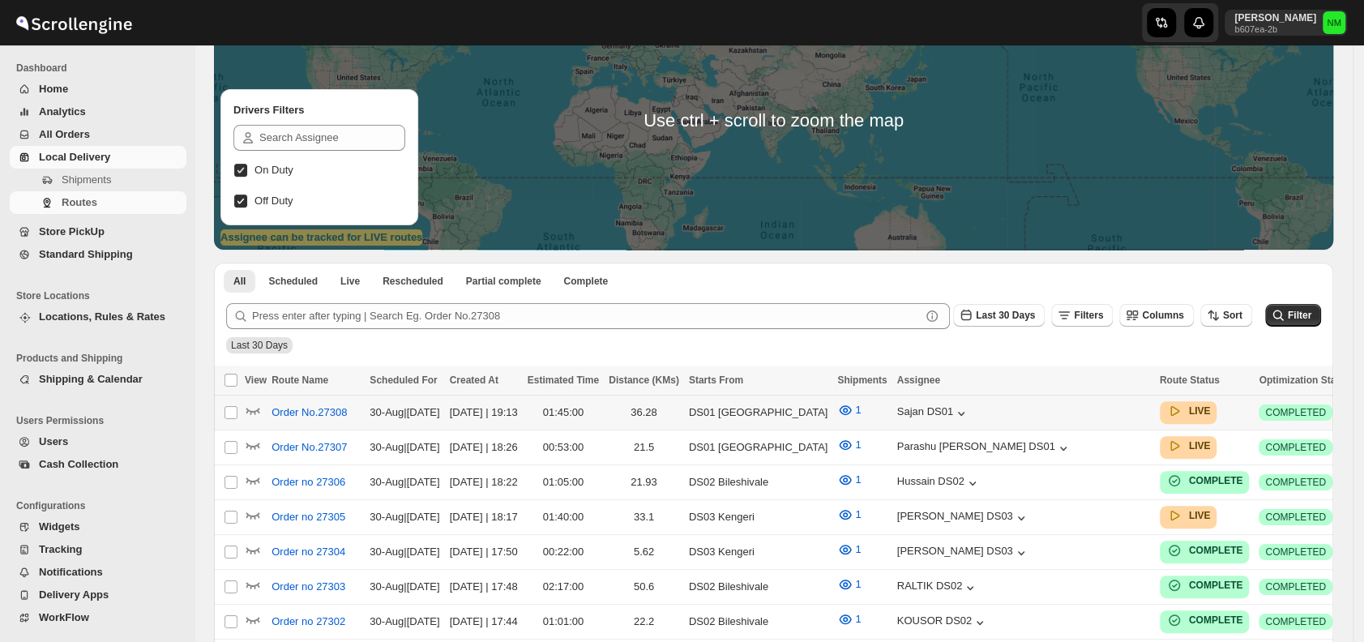
scroll to position [166, 0]
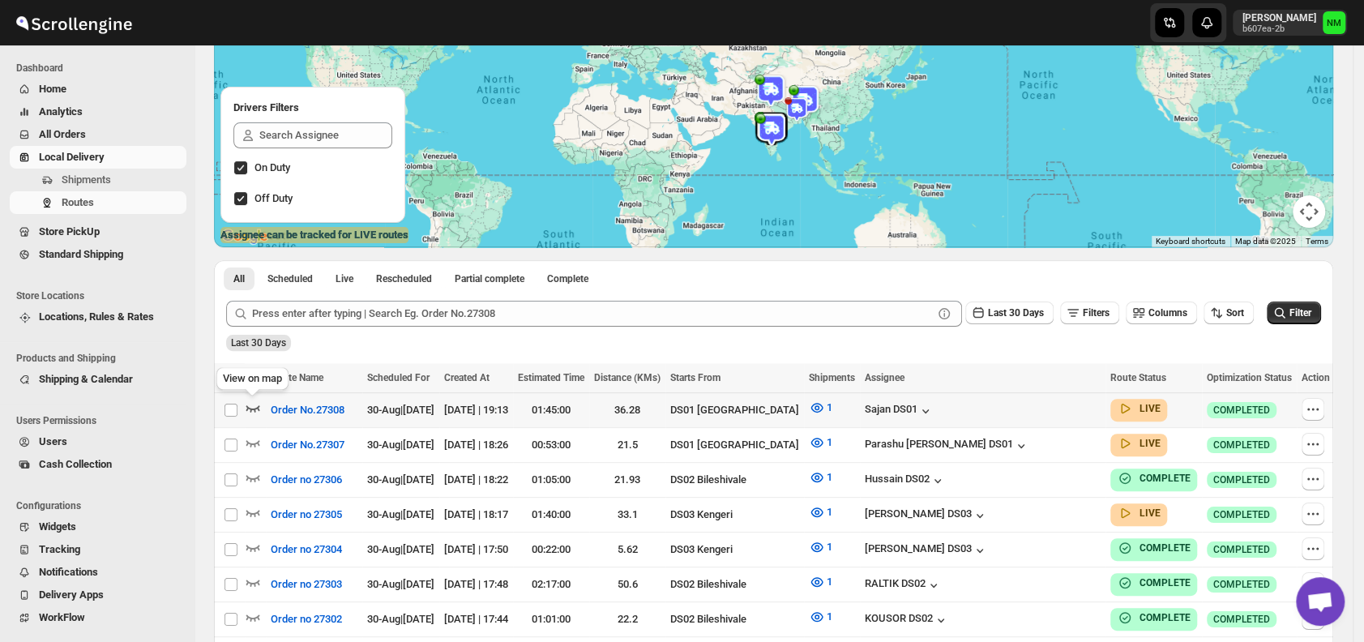
click at [250, 410] on icon "button" at bounding box center [253, 408] width 14 height 6
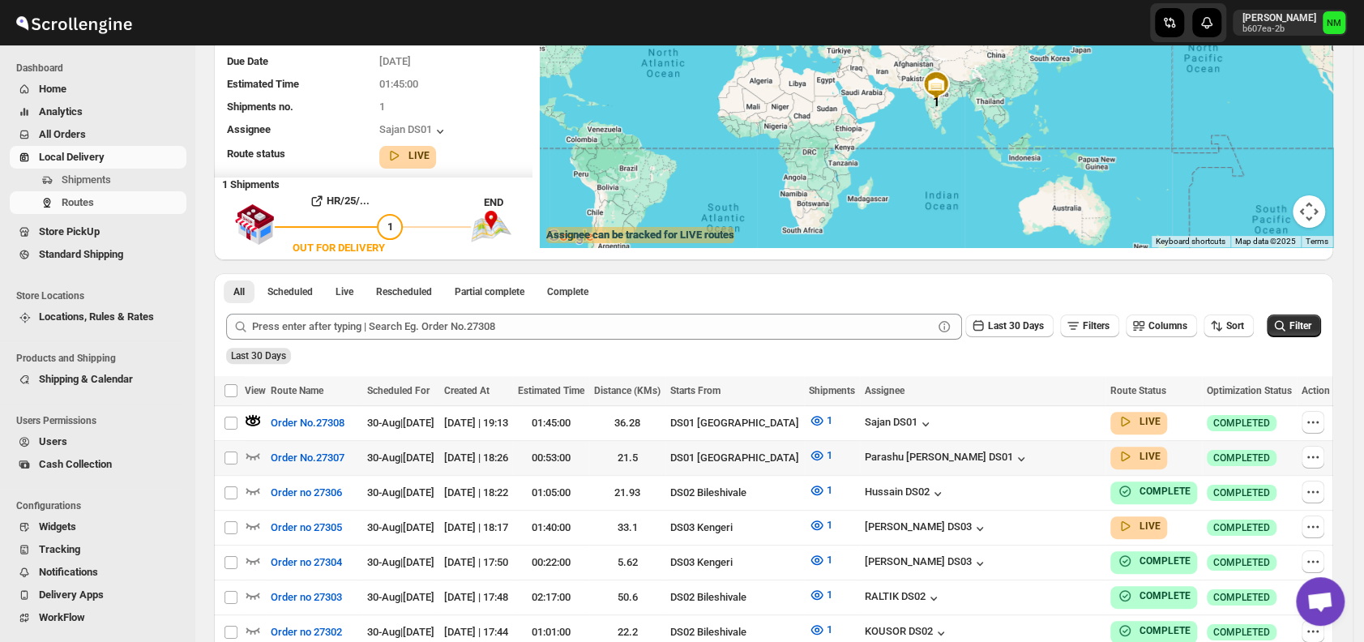
scroll to position [0, 0]
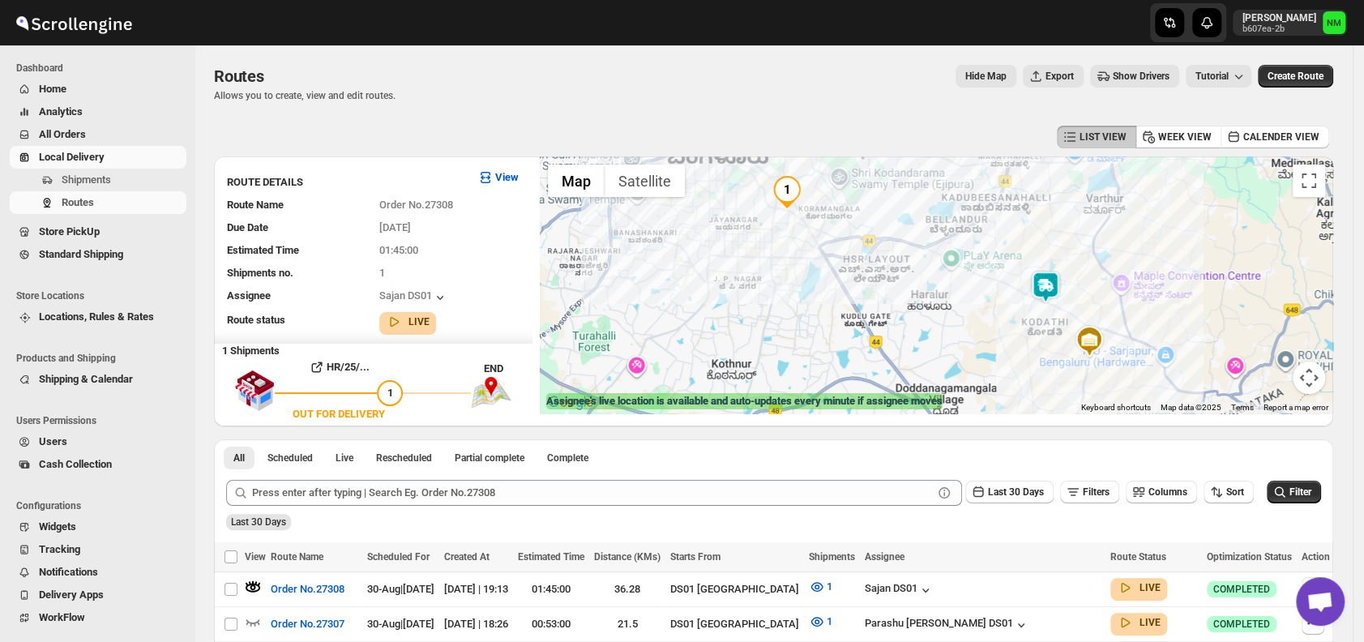
click at [1048, 310] on div at bounding box center [936, 284] width 793 height 257
click at [1057, 292] on img at bounding box center [1044, 286] width 32 height 32
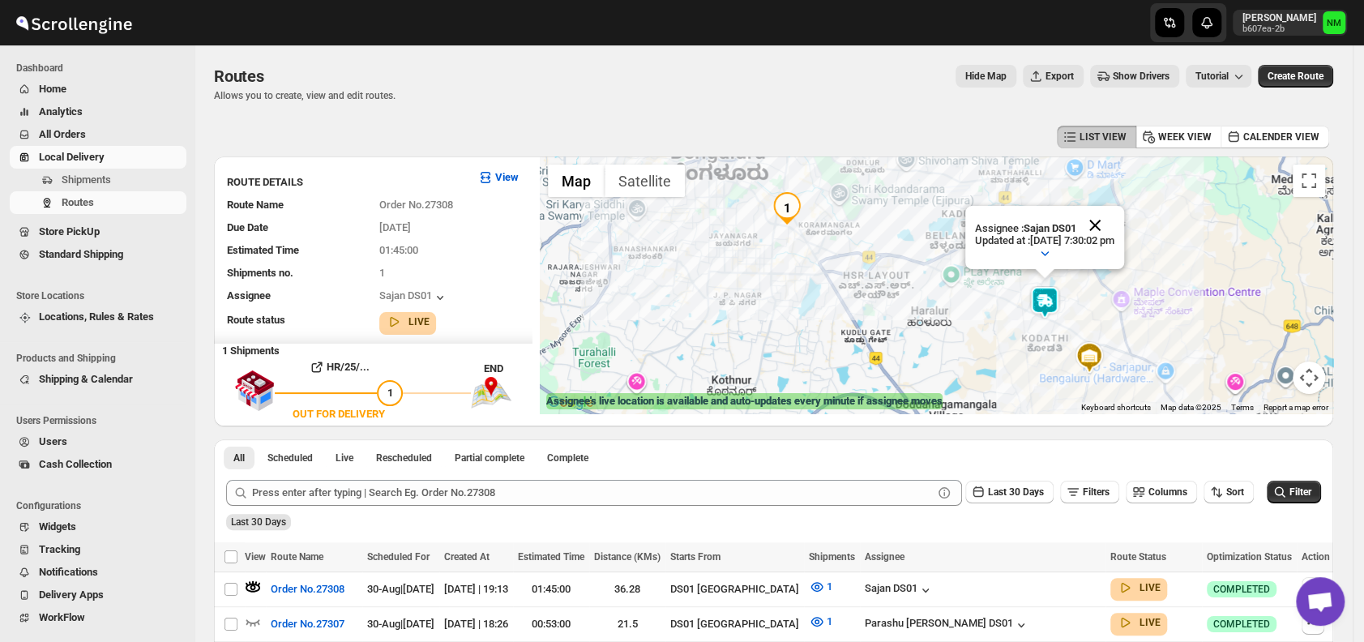
click at [1114, 223] on button "Close" at bounding box center [1094, 225] width 39 height 39
click at [109, 183] on span "Shipments" at bounding box center [86, 179] width 49 height 12
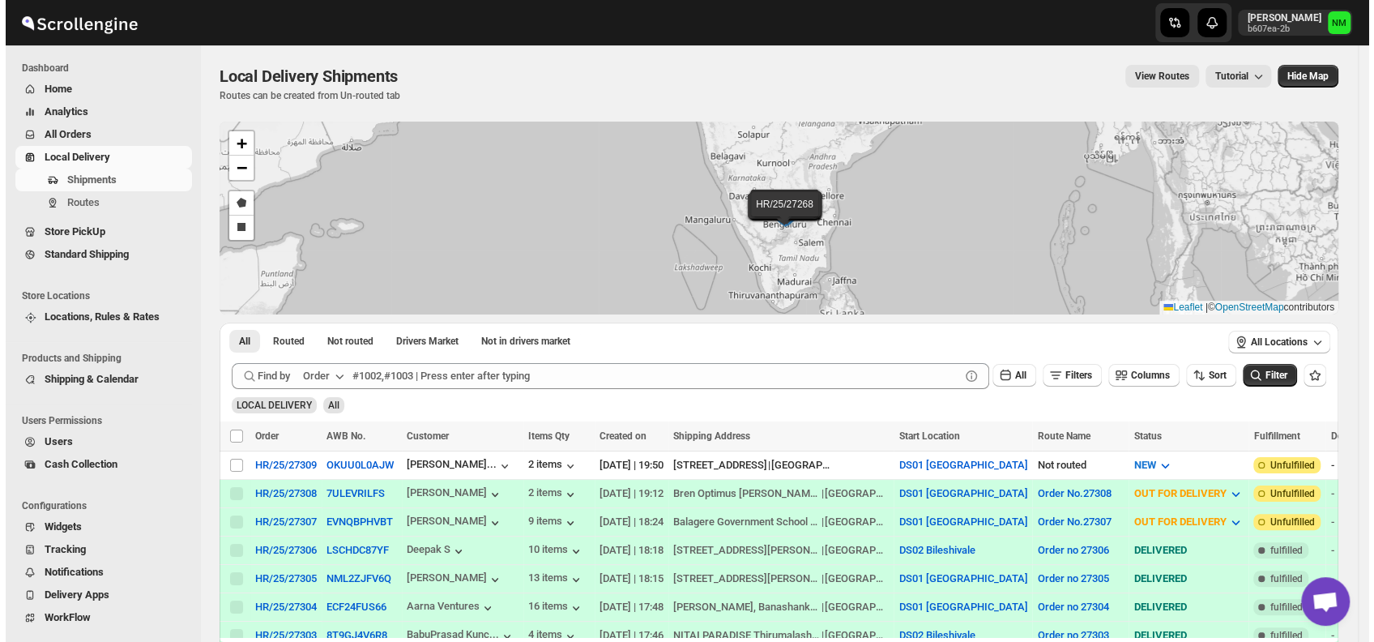
scroll to position [123, 0]
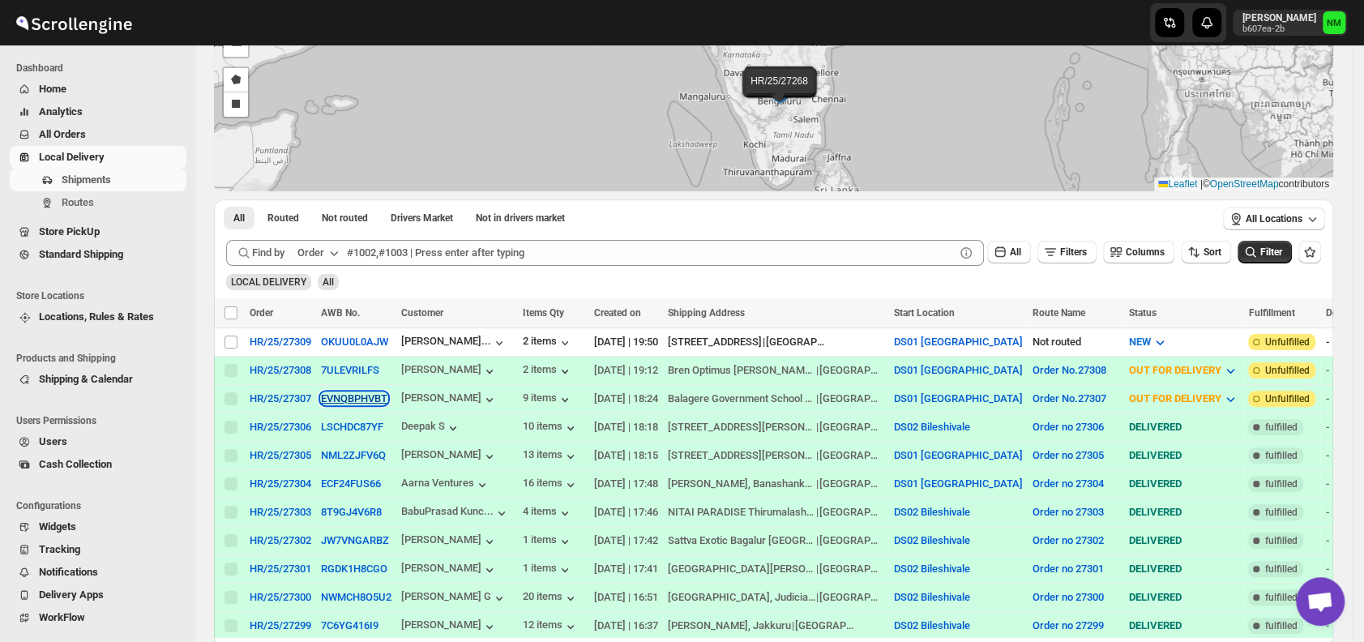
click at [324, 399] on button "EVNQBPHVBT" at bounding box center [354, 398] width 66 height 12
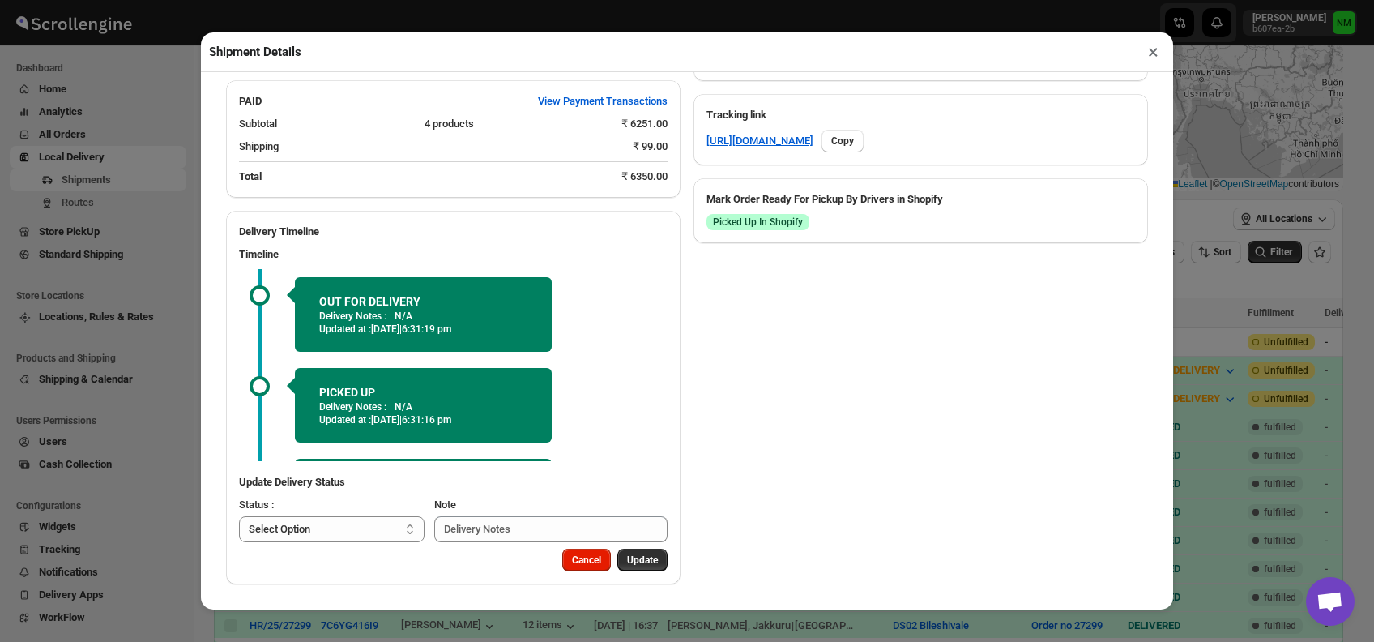
scroll to position [79, 0]
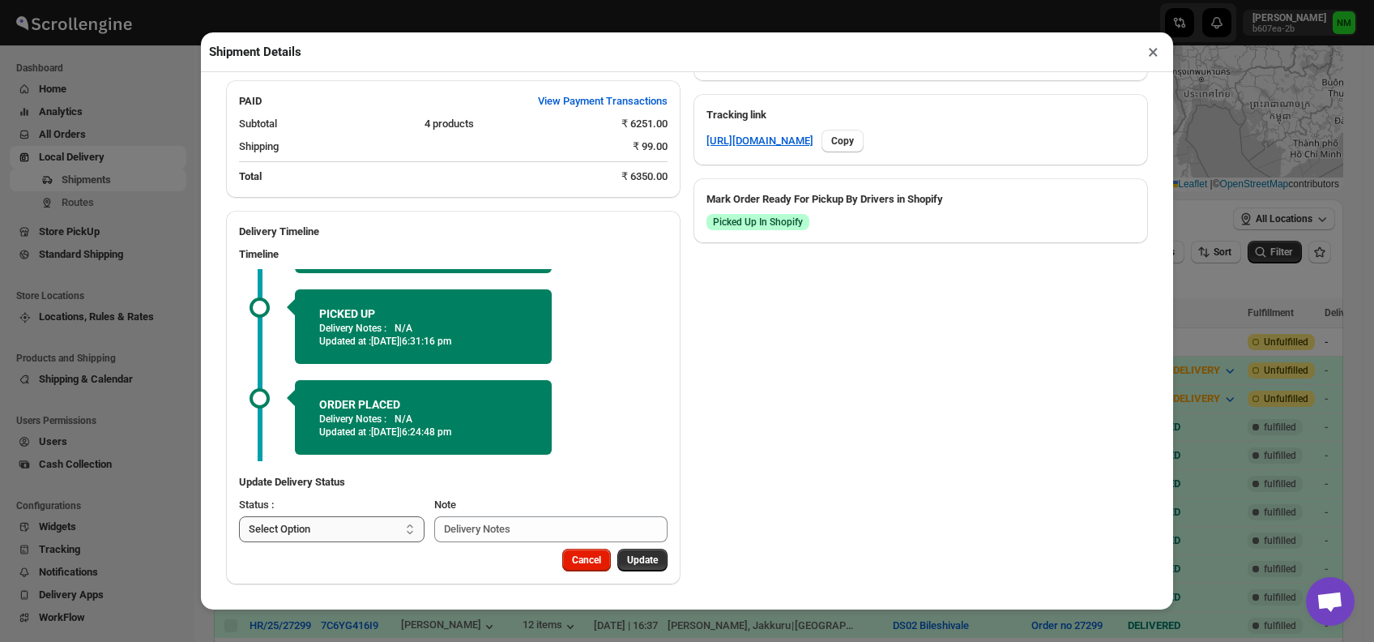
click at [365, 532] on select "Select Option PICKED UP OUT FOR DELIVERY RESCHEDULE DELIVERED CANCELLED" at bounding box center [332, 529] width 186 height 26
select select "DELIVERED"
click at [239, 516] on select "Select Option PICKED UP OUT FOR DELIVERY RESCHEDULE DELIVERED CANCELLED" at bounding box center [332, 529] width 186 height 26
click at [642, 562] on span "Update" at bounding box center [642, 559] width 31 height 13
select select
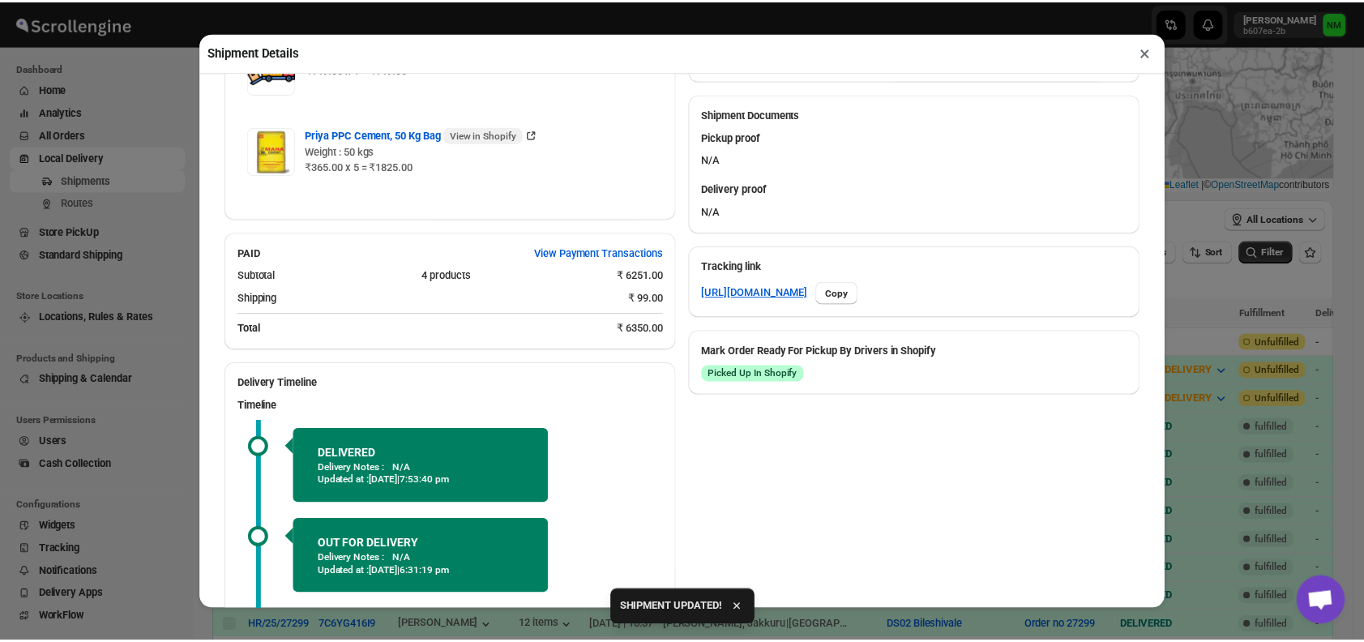
scroll to position [822, 0]
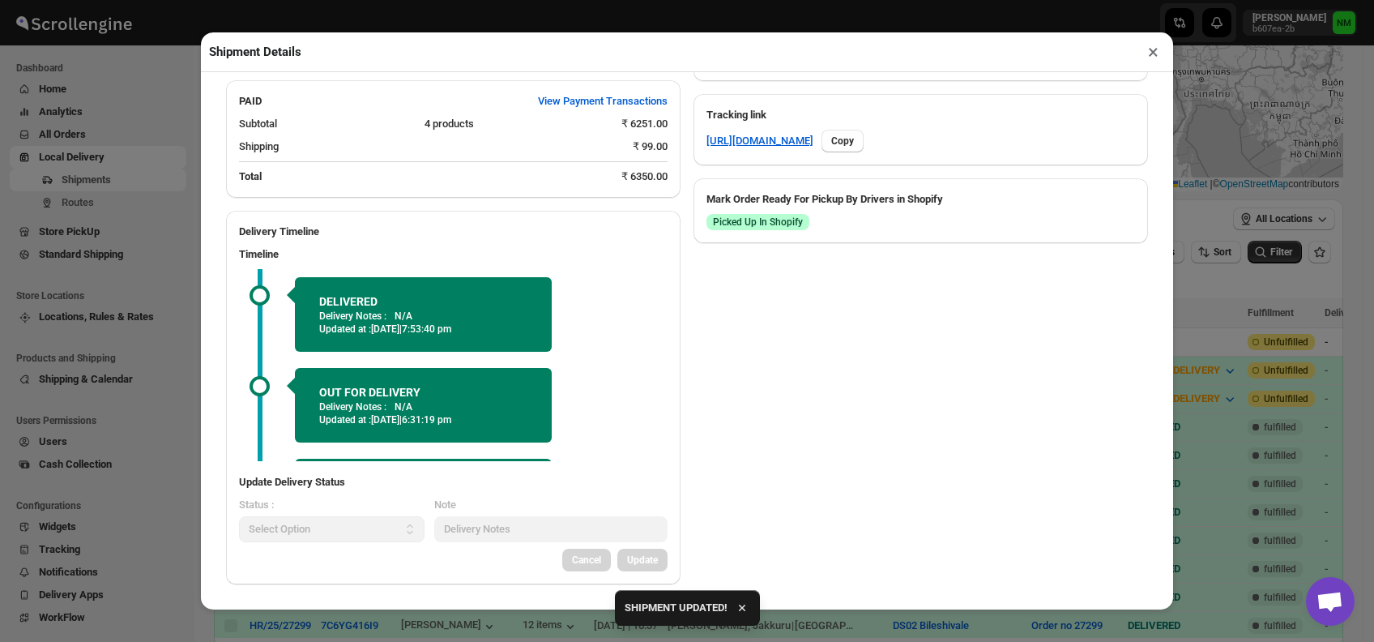
click at [1155, 52] on button "×" at bounding box center [1153, 52] width 23 height 23
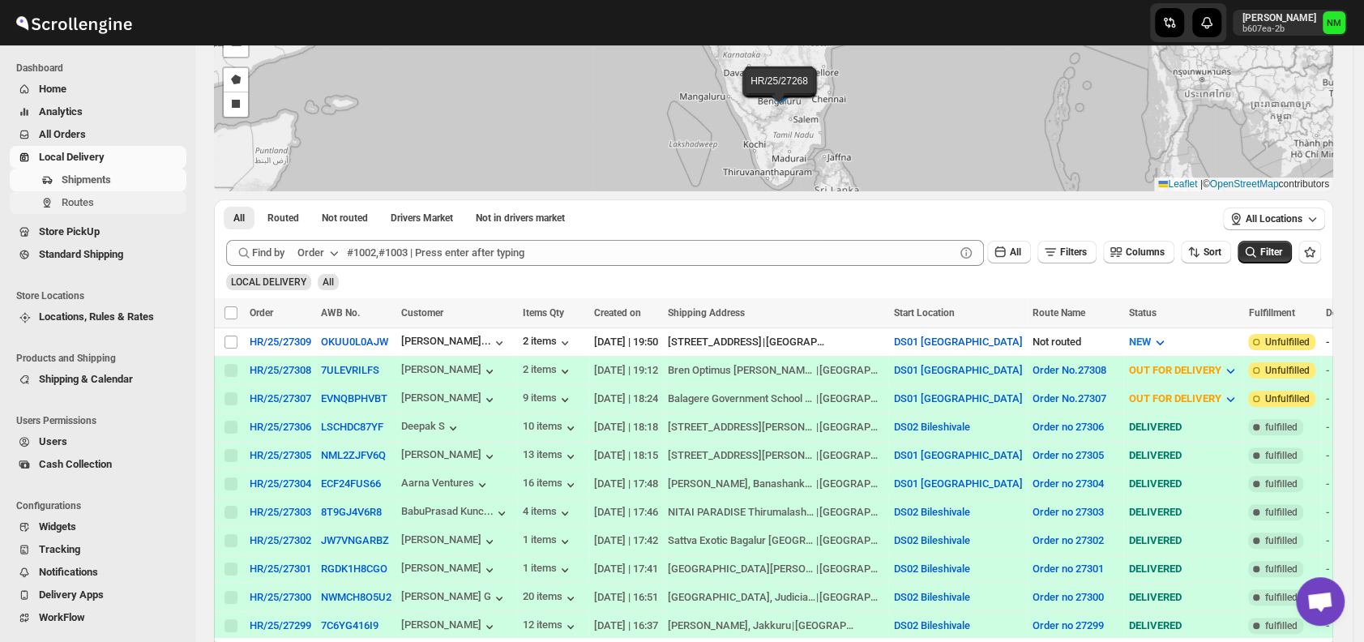
click at [104, 212] on button "Routes" at bounding box center [98, 202] width 177 height 23
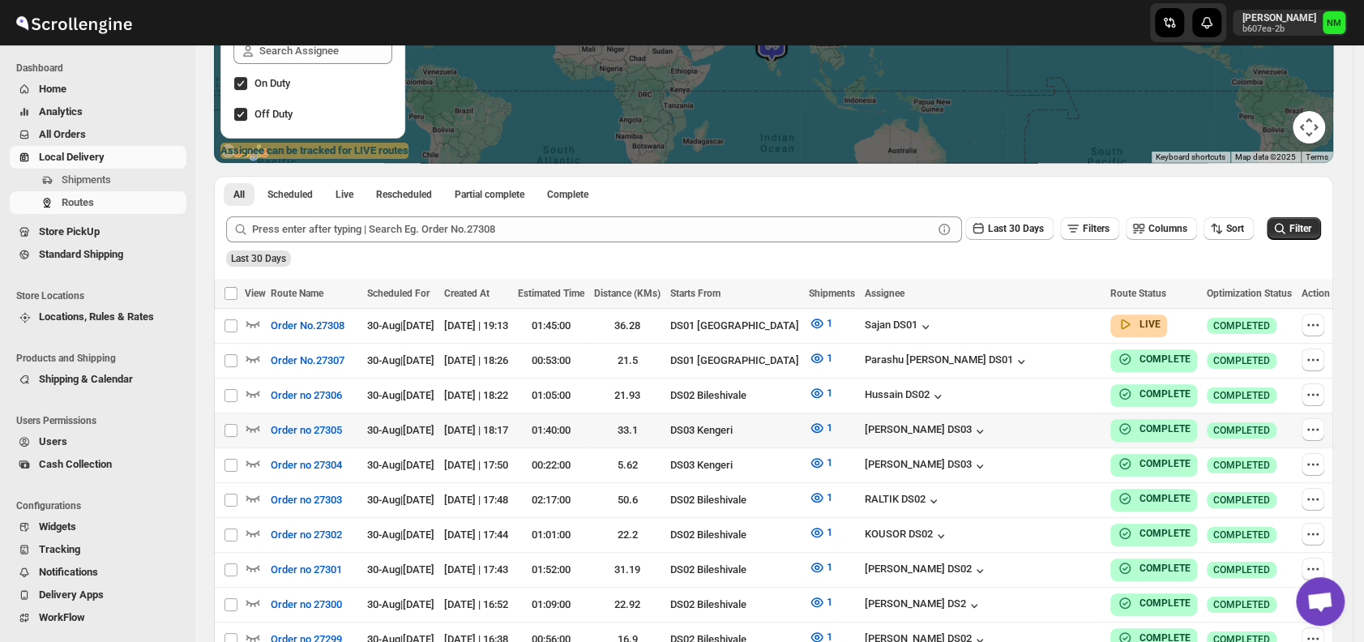
scroll to position [272, 0]
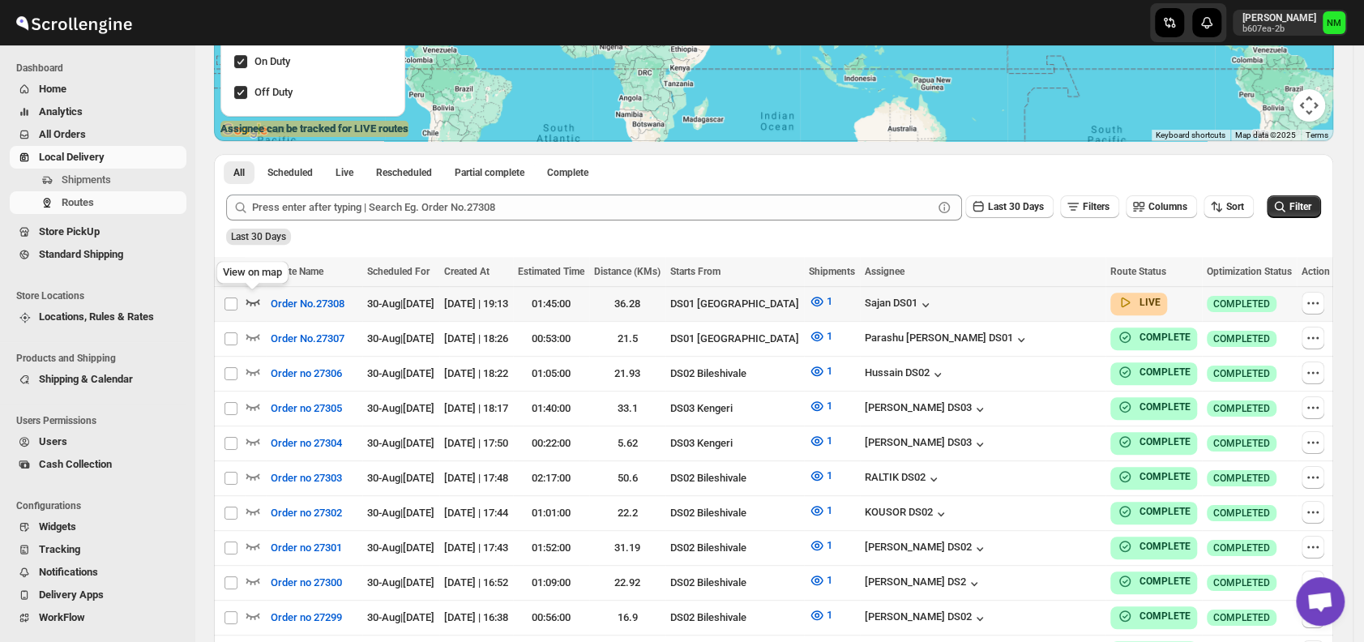
click at [254, 302] on icon "button" at bounding box center [253, 302] width 14 height 6
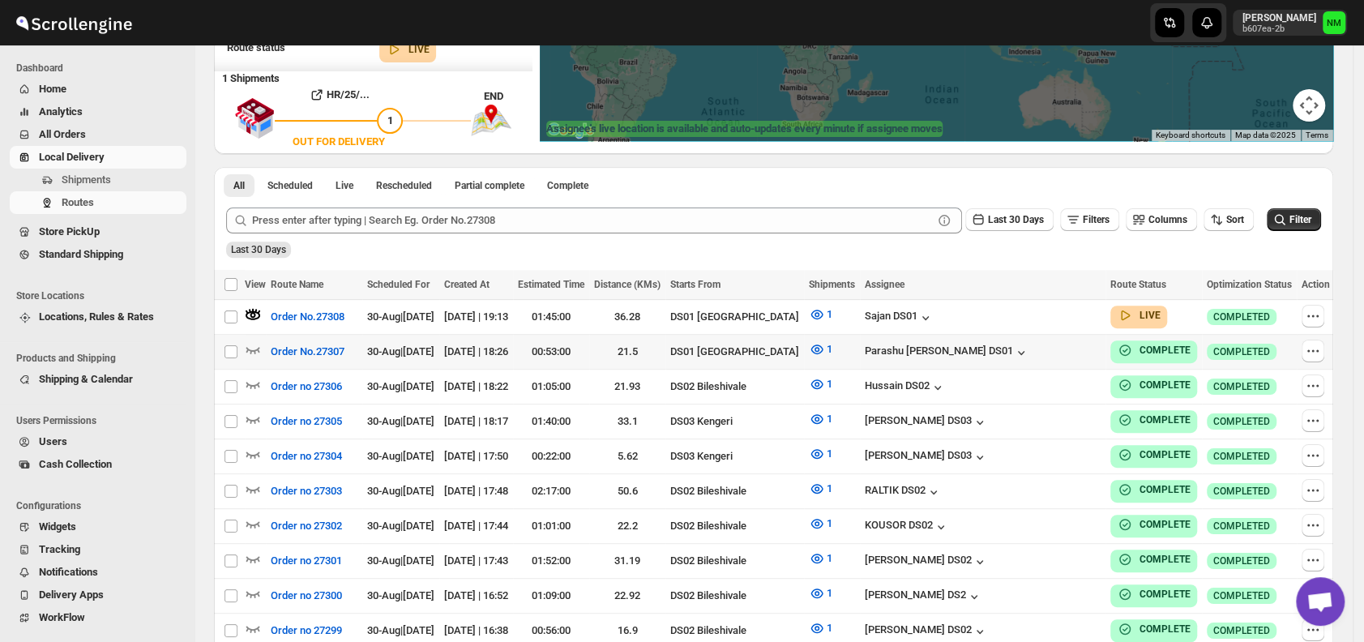
scroll to position [0, 0]
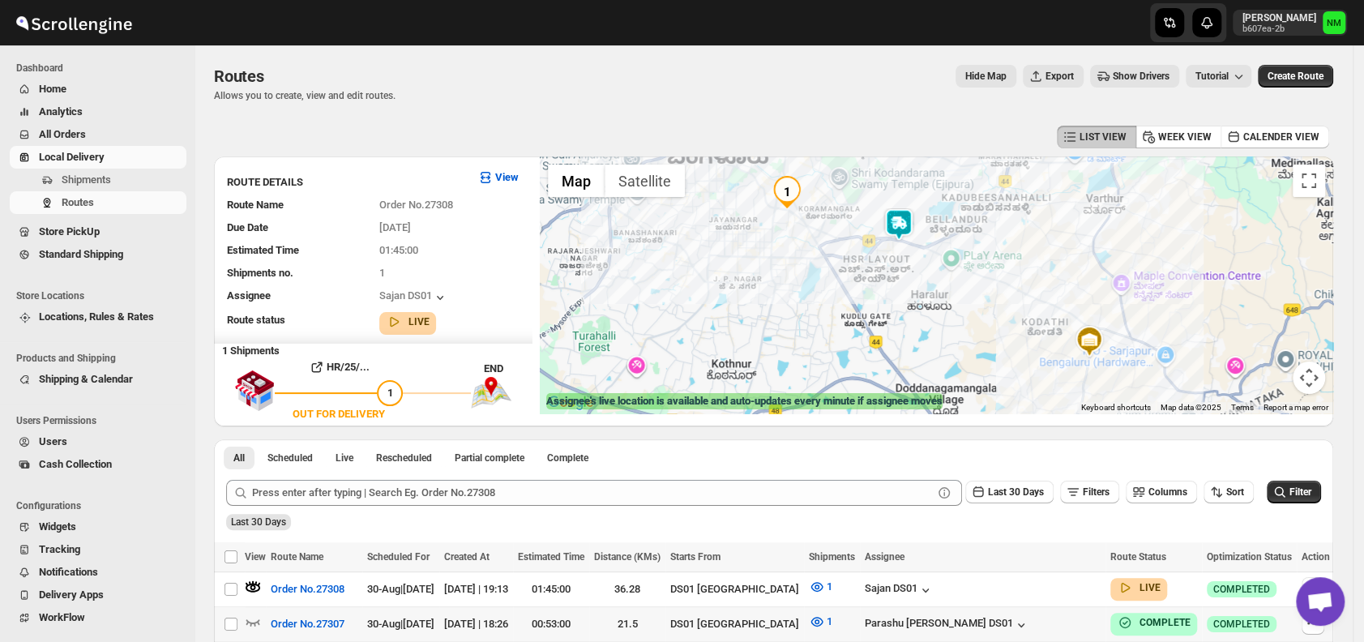
click at [912, 225] on img at bounding box center [898, 224] width 32 height 32
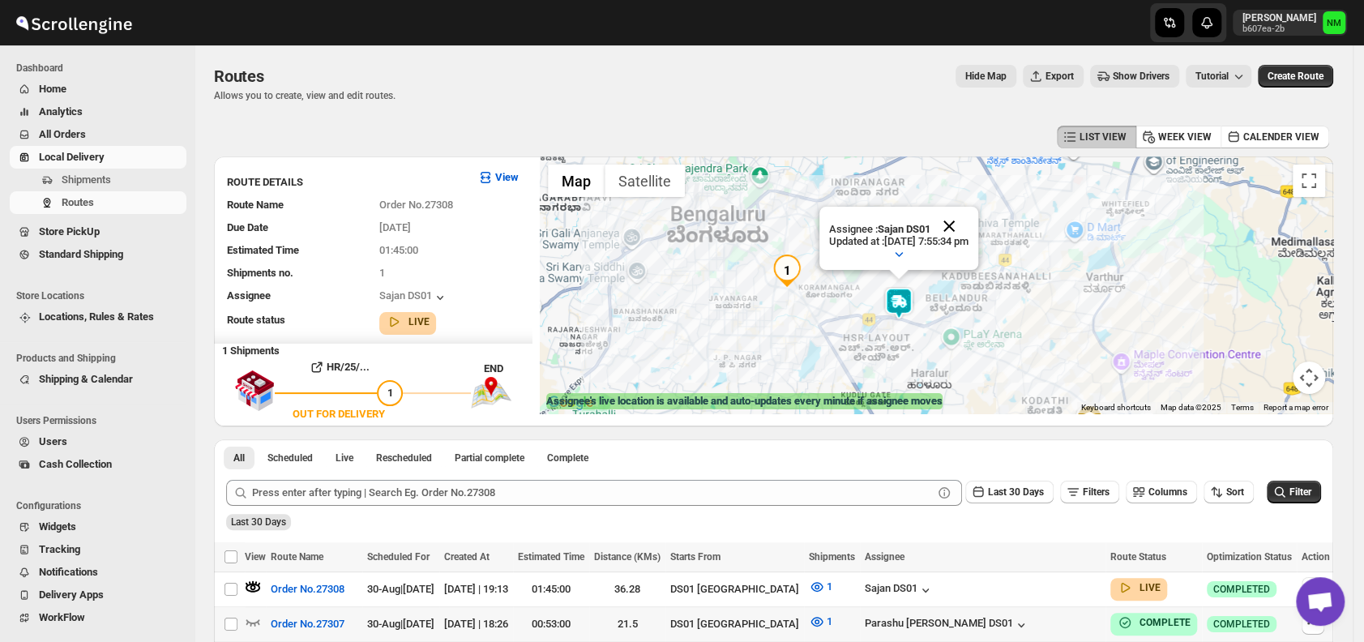
click at [968, 216] on button "Close" at bounding box center [948, 226] width 39 height 39
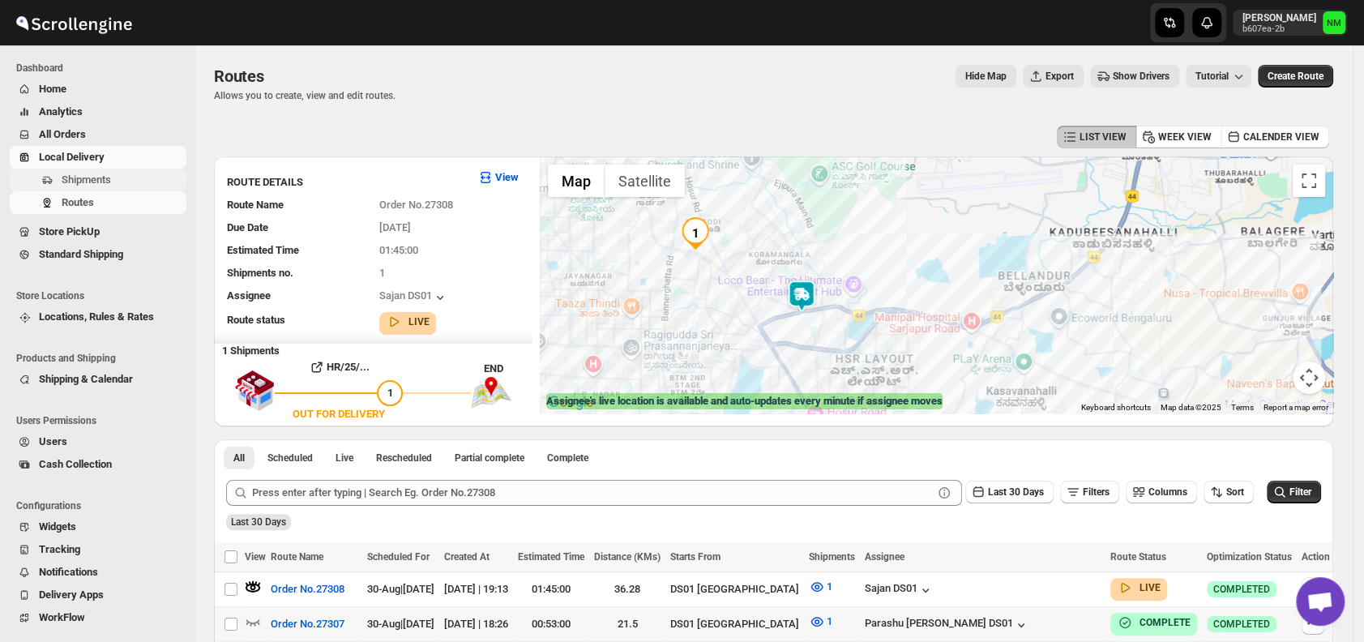
click at [117, 179] on span "Shipments" at bounding box center [123, 180] width 122 height 16
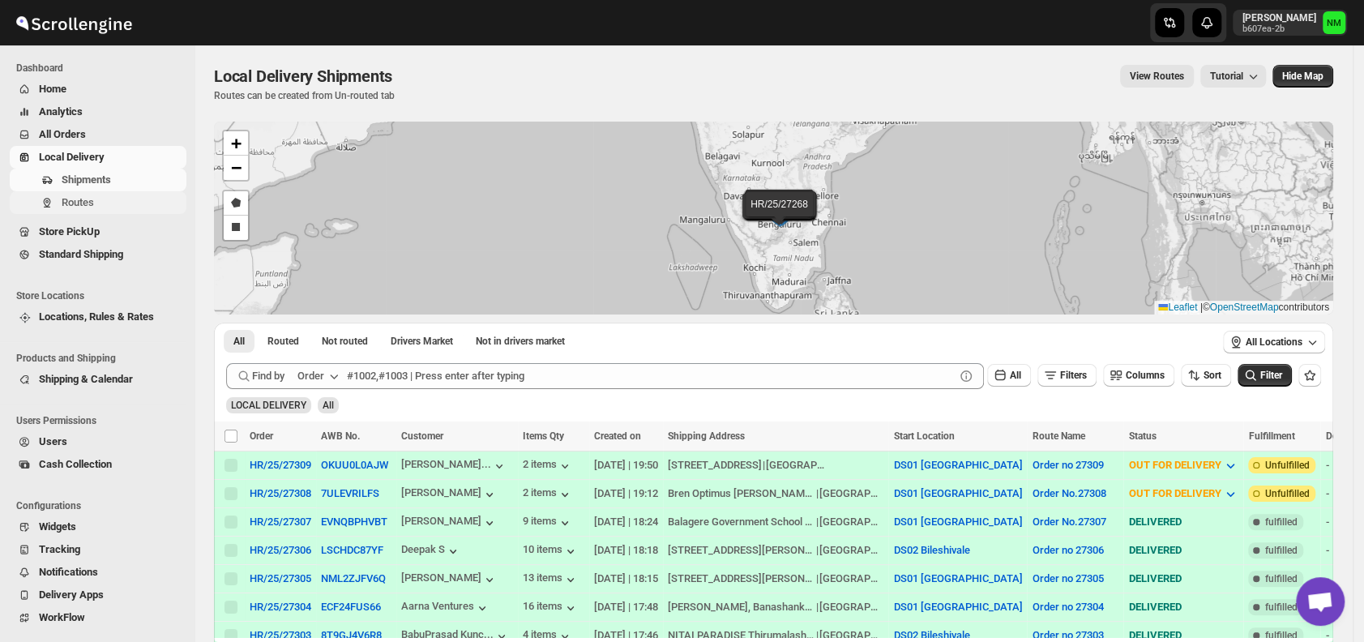
click at [84, 199] on span "Routes" at bounding box center [78, 202] width 32 height 12
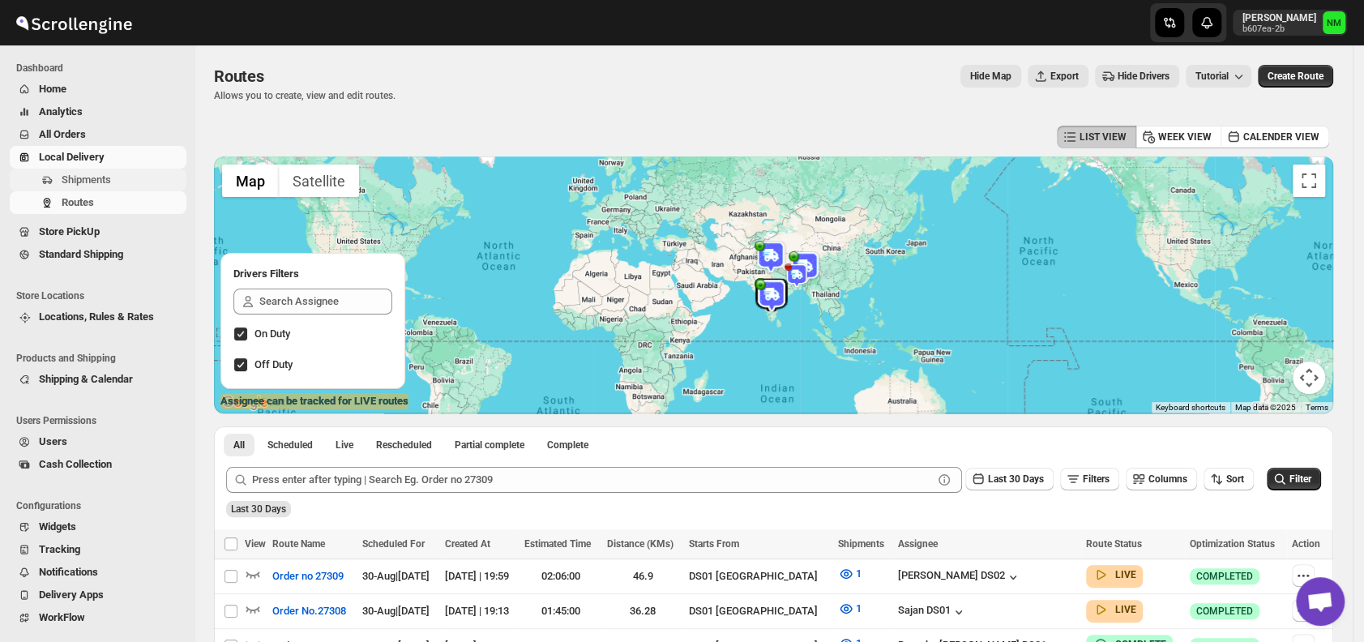
click at [129, 181] on span "Shipments" at bounding box center [123, 180] width 122 height 16
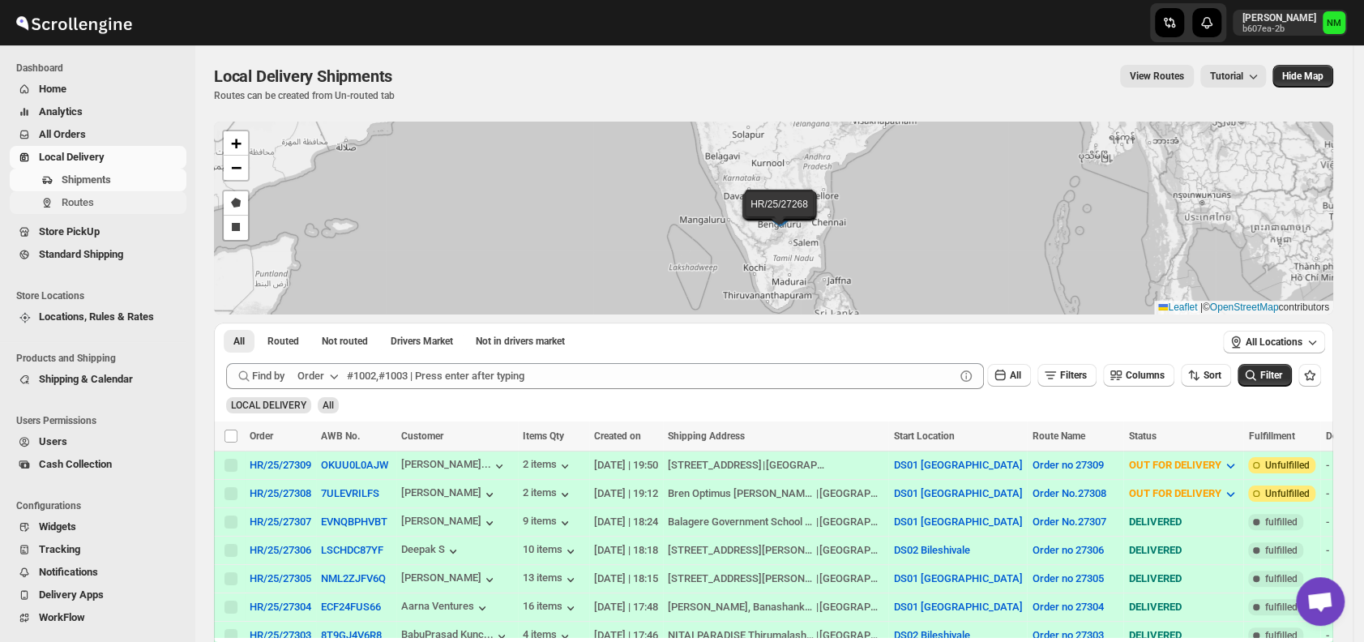
click at [91, 194] on button "Routes" at bounding box center [98, 202] width 177 height 23
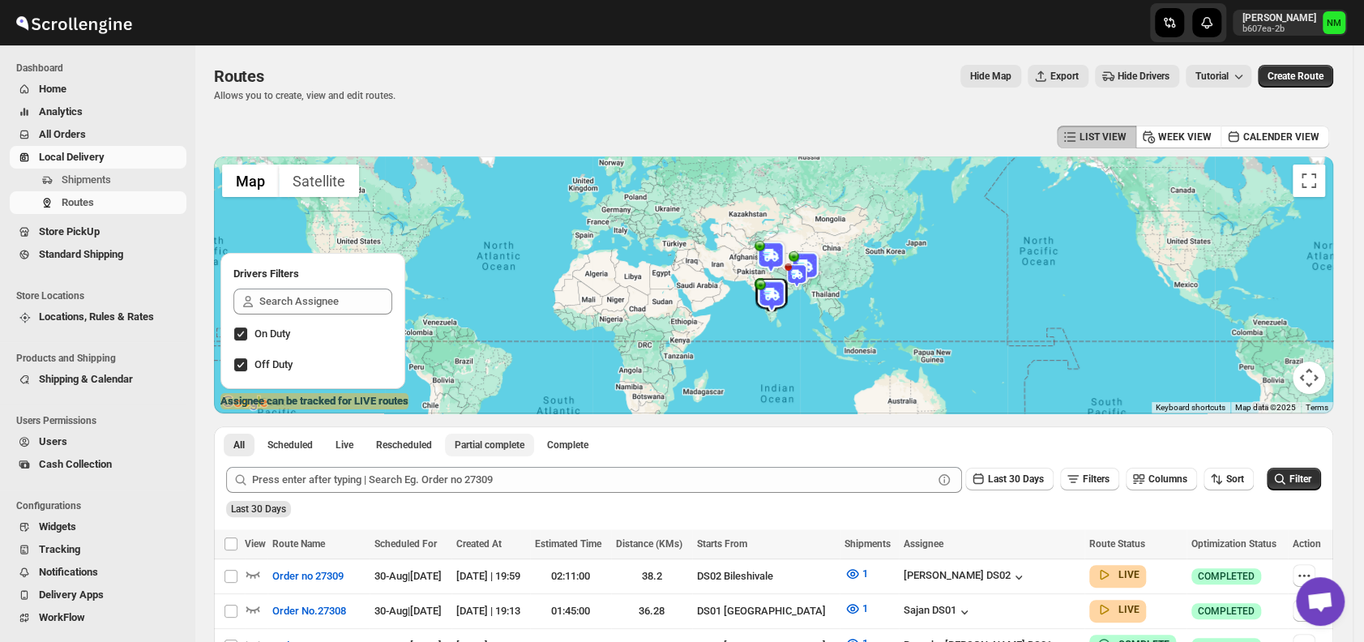
scroll to position [170, 0]
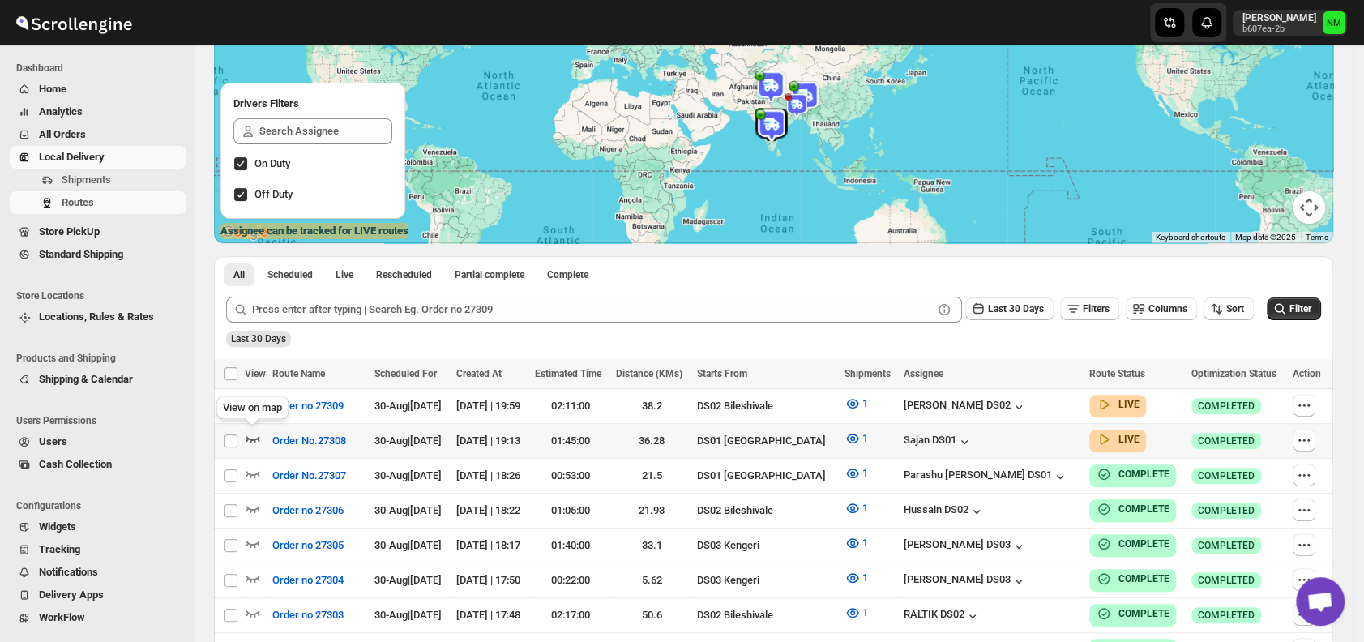
click at [249, 435] on icon "button" at bounding box center [253, 438] width 16 height 16
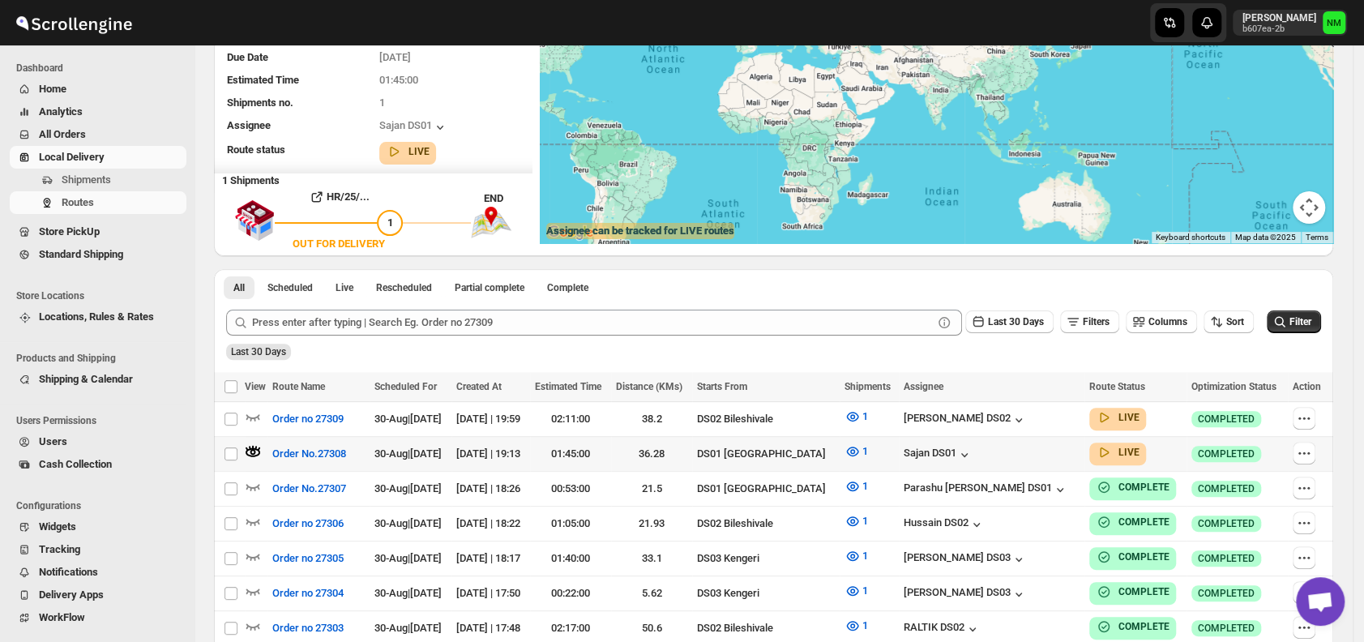
scroll to position [0, 0]
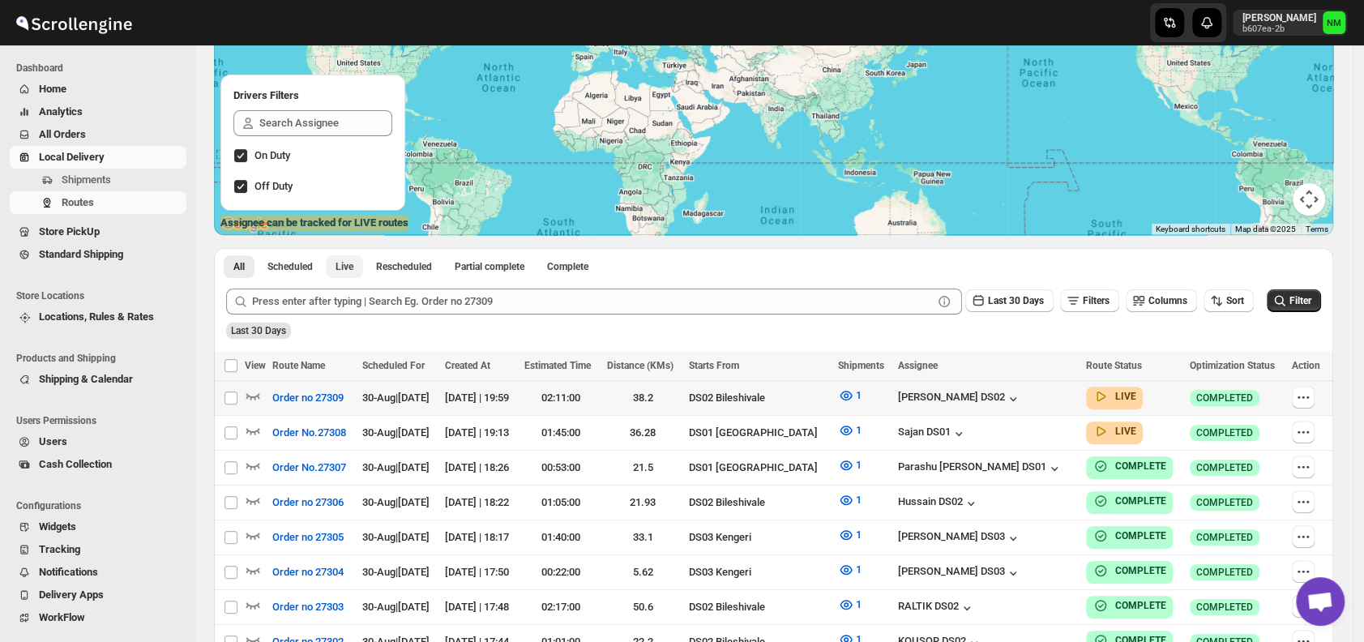
scroll to position [179, 0]
